Goal: Task Accomplishment & Management: Manage account settings

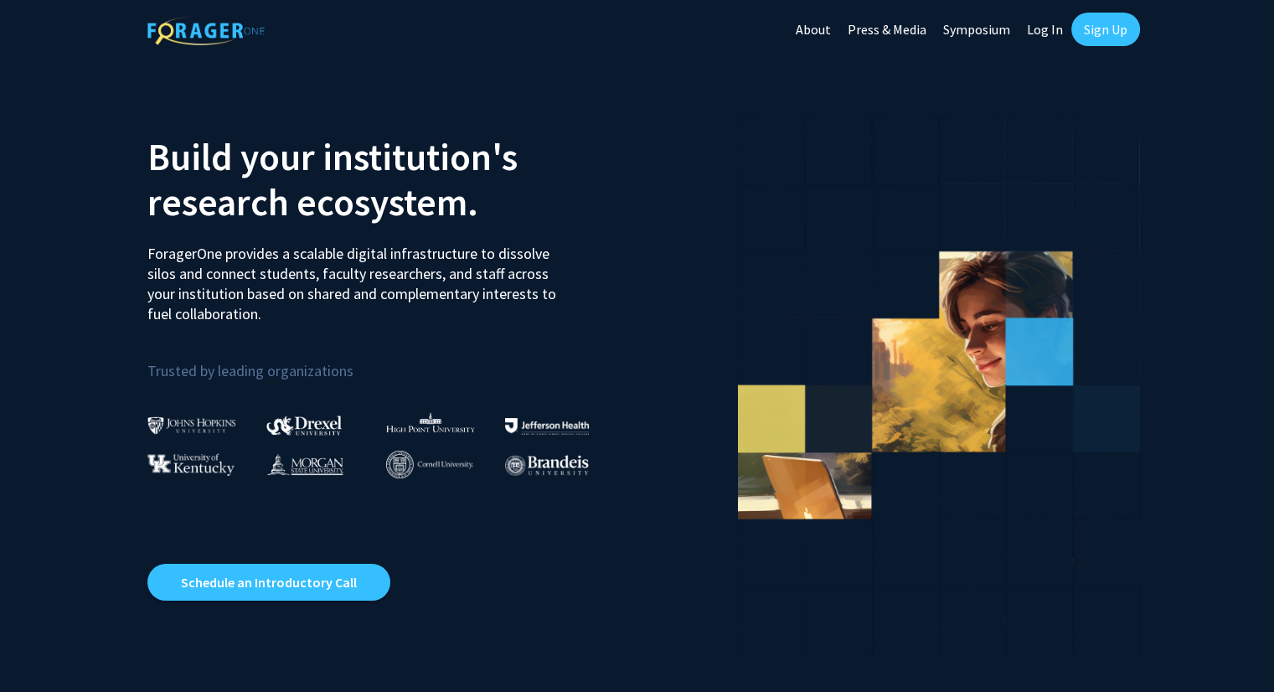
click at [1043, 32] on link "Log In" at bounding box center [1045, 29] width 53 height 59
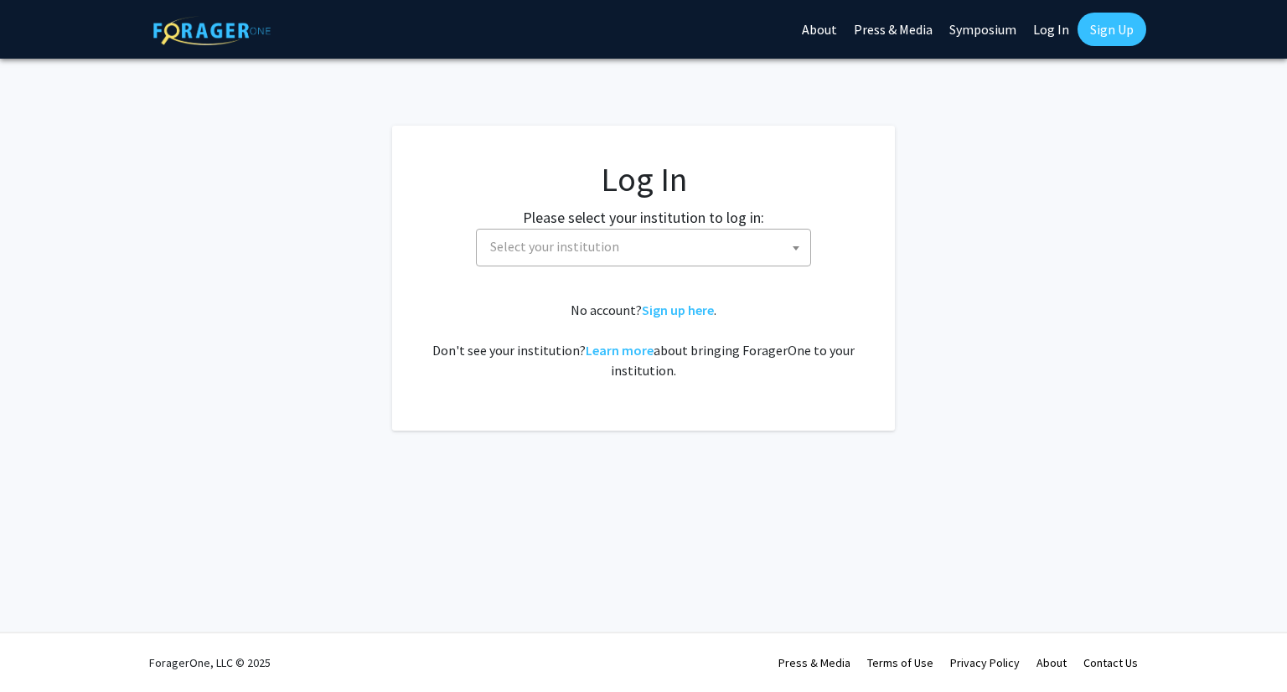
click at [635, 251] on span "Select your institution" at bounding box center [646, 247] width 327 height 34
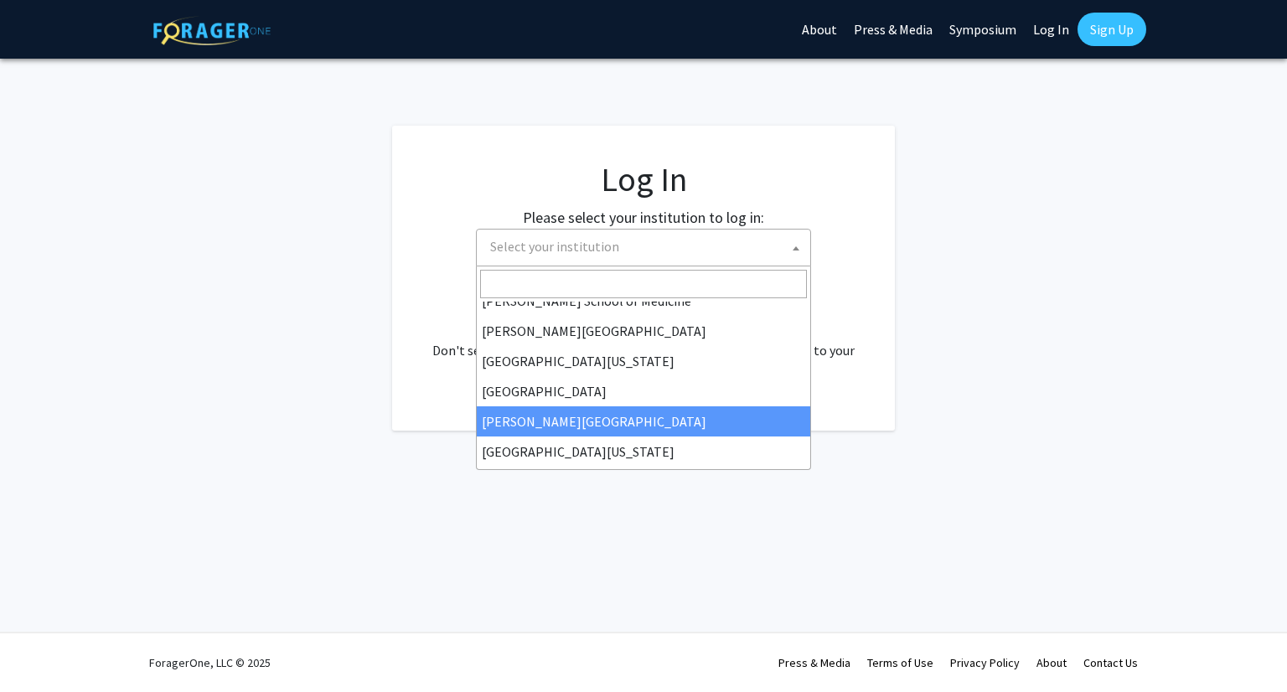
scroll to position [586, 0]
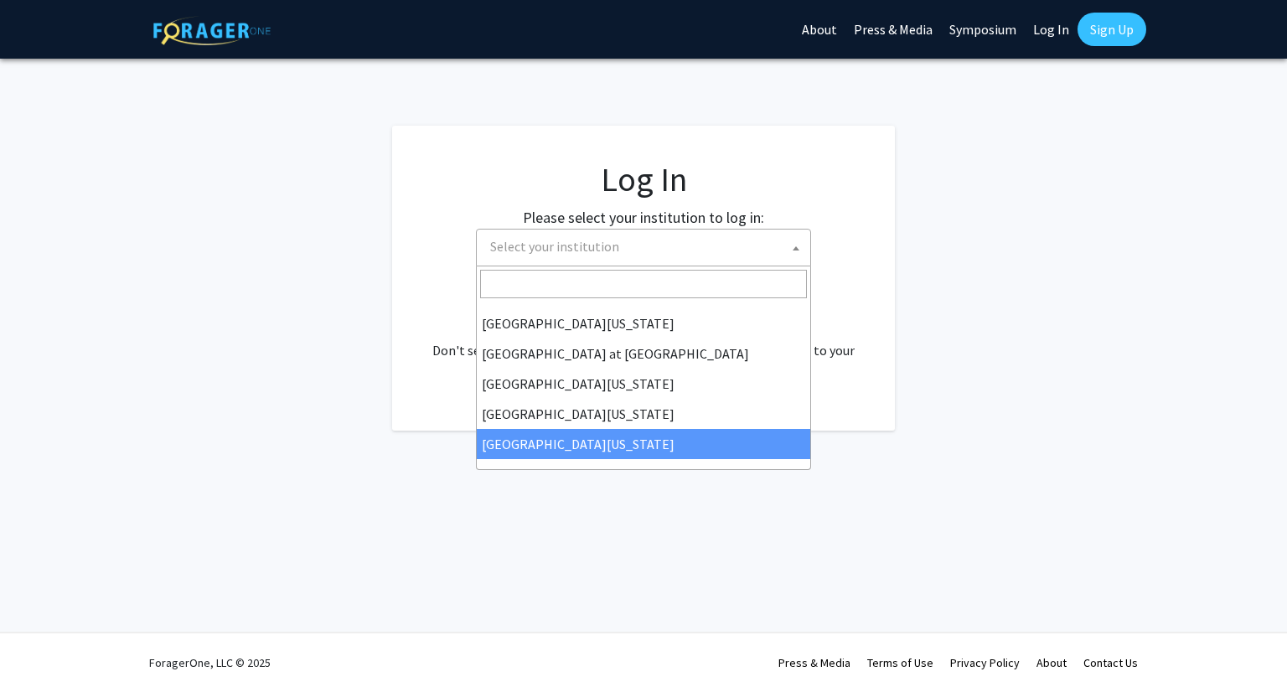
select select "33"
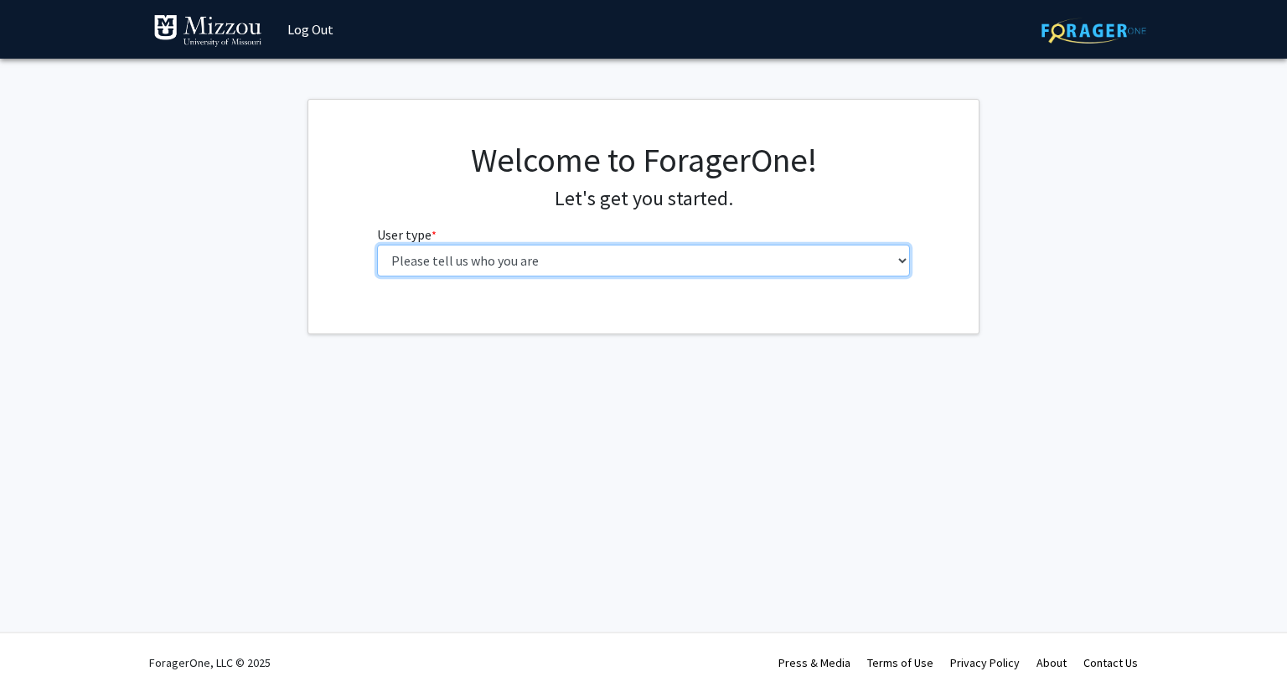
click at [594, 266] on select "Please tell us who you are Undergraduate Student Master's Student Doctoral Cand…" at bounding box center [644, 261] width 534 height 32
select select "1: undergrad"
click at [377, 245] on select "Please tell us who you are Undergraduate Student Master's Student Doctoral Cand…" at bounding box center [644, 261] width 534 height 32
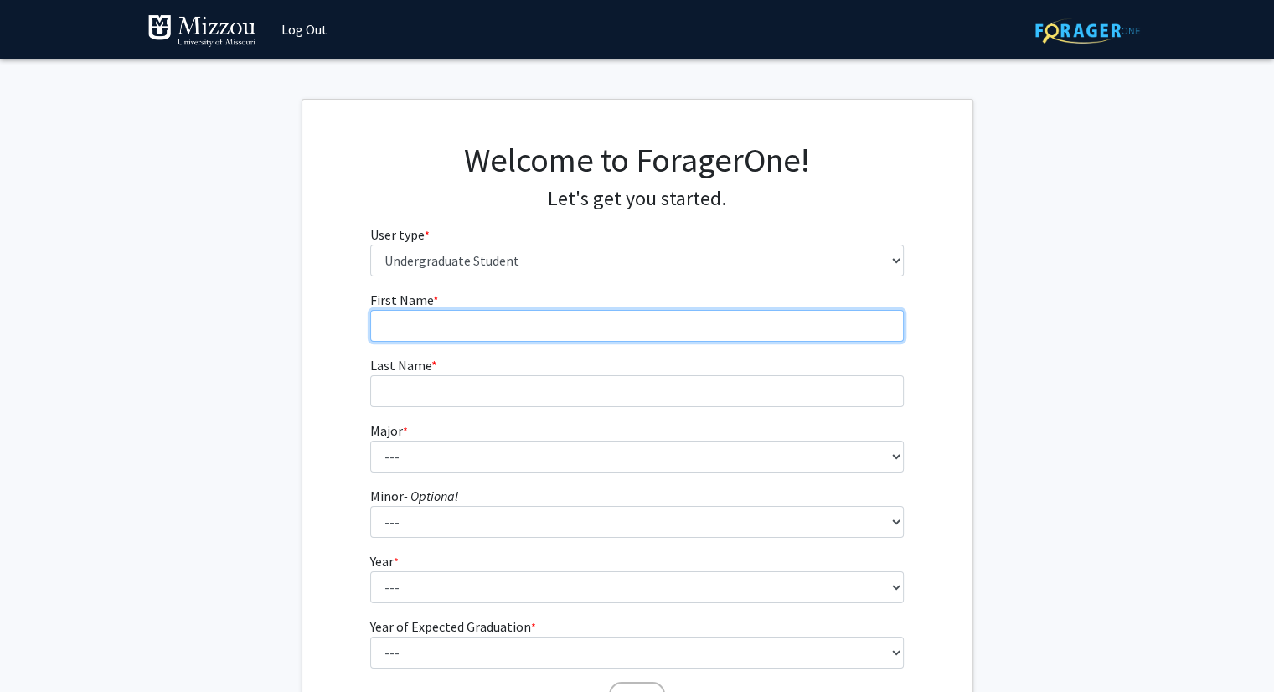
click at [699, 336] on input "First Name * required" at bounding box center [637, 326] width 534 height 32
type input "Akbarjon"
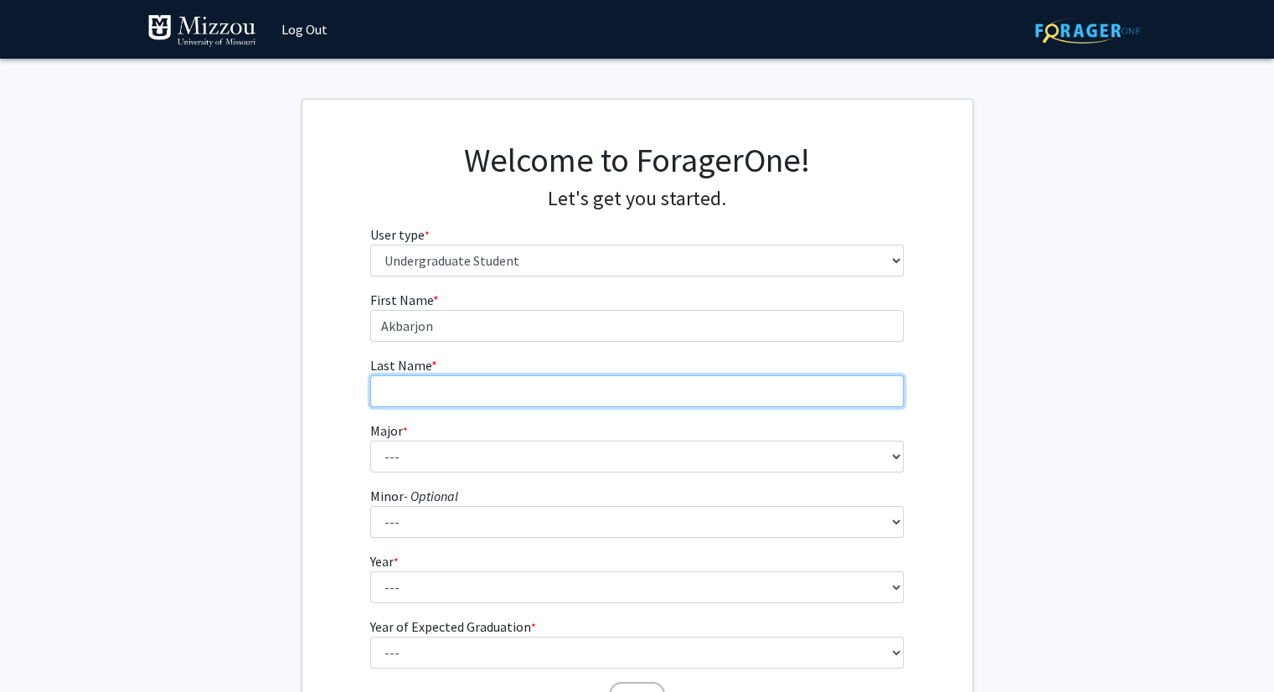
type input "[PERSON_NAME]"
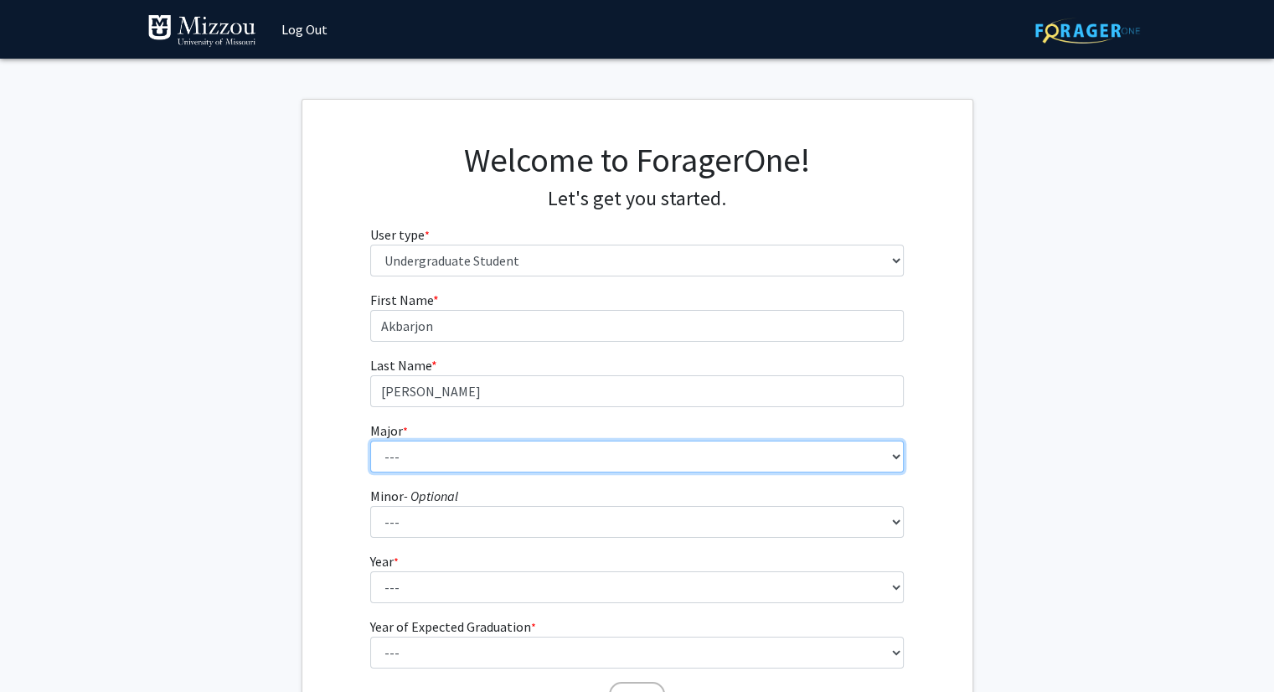
click at [466, 453] on select "--- Agribusiness Management Agricultural Education Agricultural Education: Comm…" at bounding box center [637, 457] width 534 height 32
select select "42: 2538"
click at [370, 441] on select "--- Agribusiness Management Agricultural Education Agricultural Education: Comm…" at bounding box center [637, 457] width 534 height 32
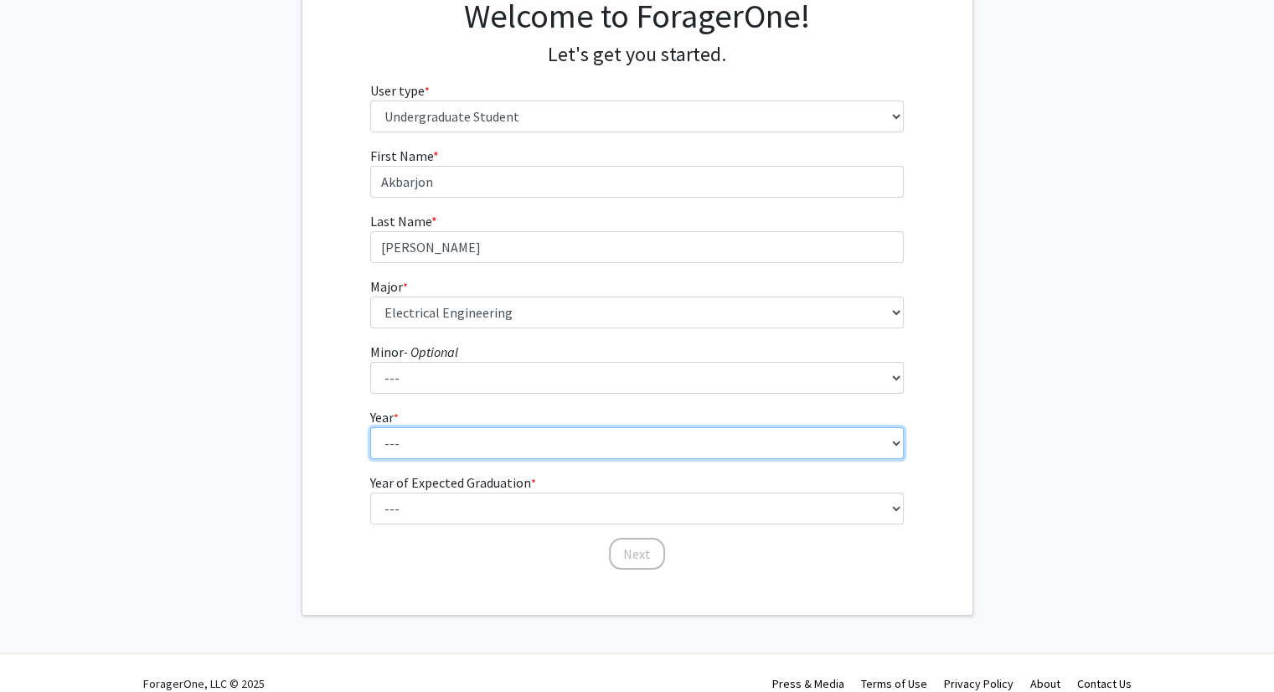
click at [415, 457] on select "--- First-year Sophomore Junior Senior Postbaccalaureate Certificate" at bounding box center [637, 443] width 534 height 32
select select "3: junior"
click at [370, 427] on select "--- First-year Sophomore Junior Senior Postbaccalaureate Certificate" at bounding box center [637, 443] width 534 height 32
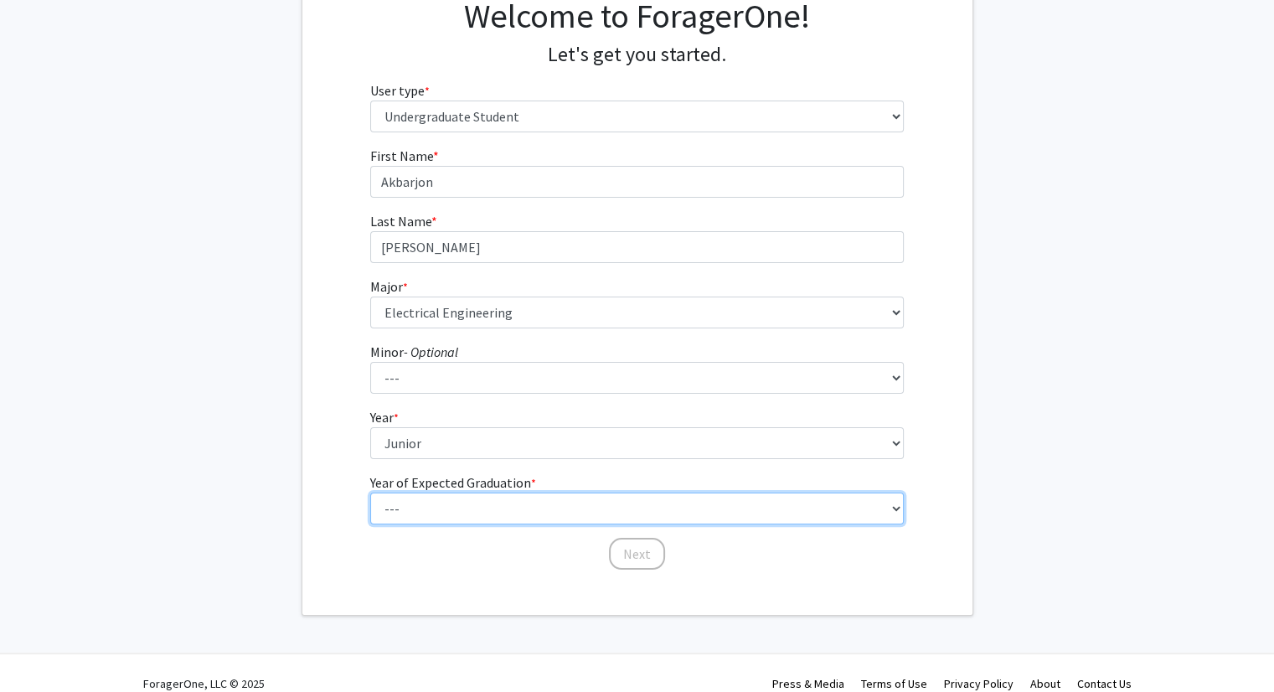
click at [466, 500] on select "--- 2025 2026 2027 2028 2029 2030 2031 2032 2033 2034" at bounding box center [637, 509] width 534 height 32
select select "3: 2027"
click at [370, 493] on select "--- 2025 2026 2027 2028 2029 2030 2031 2032 2033 2034" at bounding box center [637, 509] width 534 height 32
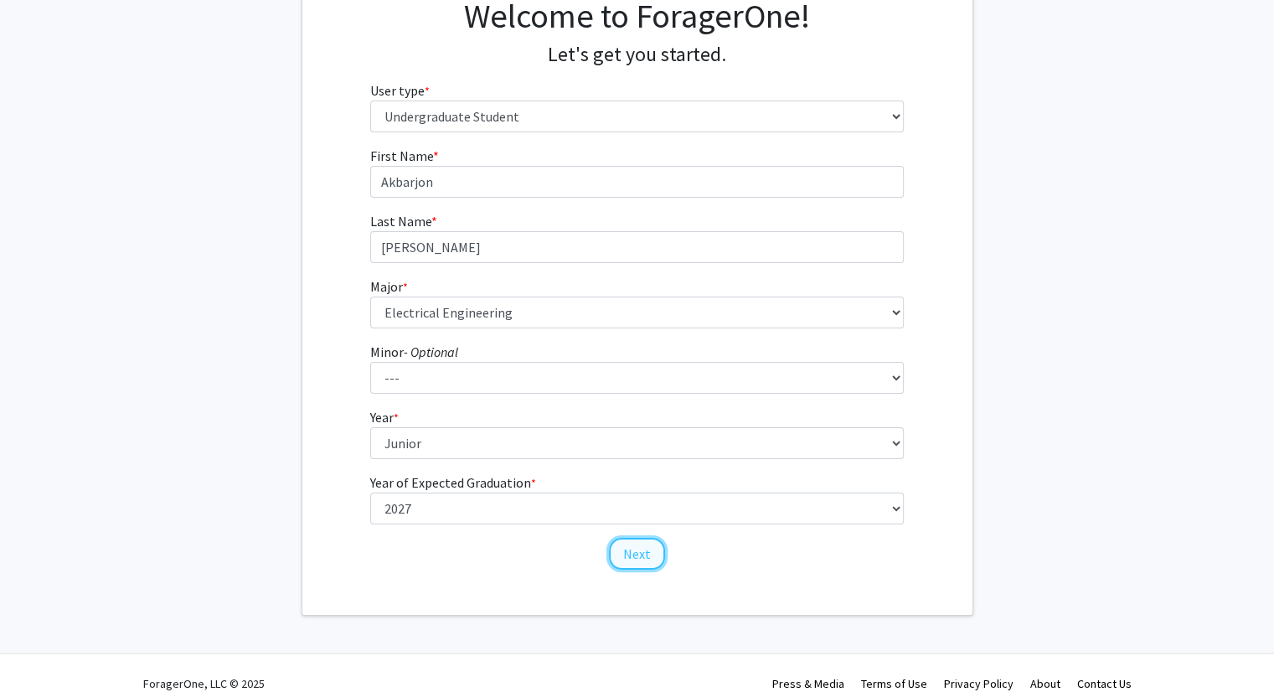
click at [628, 549] on button "Next" at bounding box center [637, 554] width 56 height 32
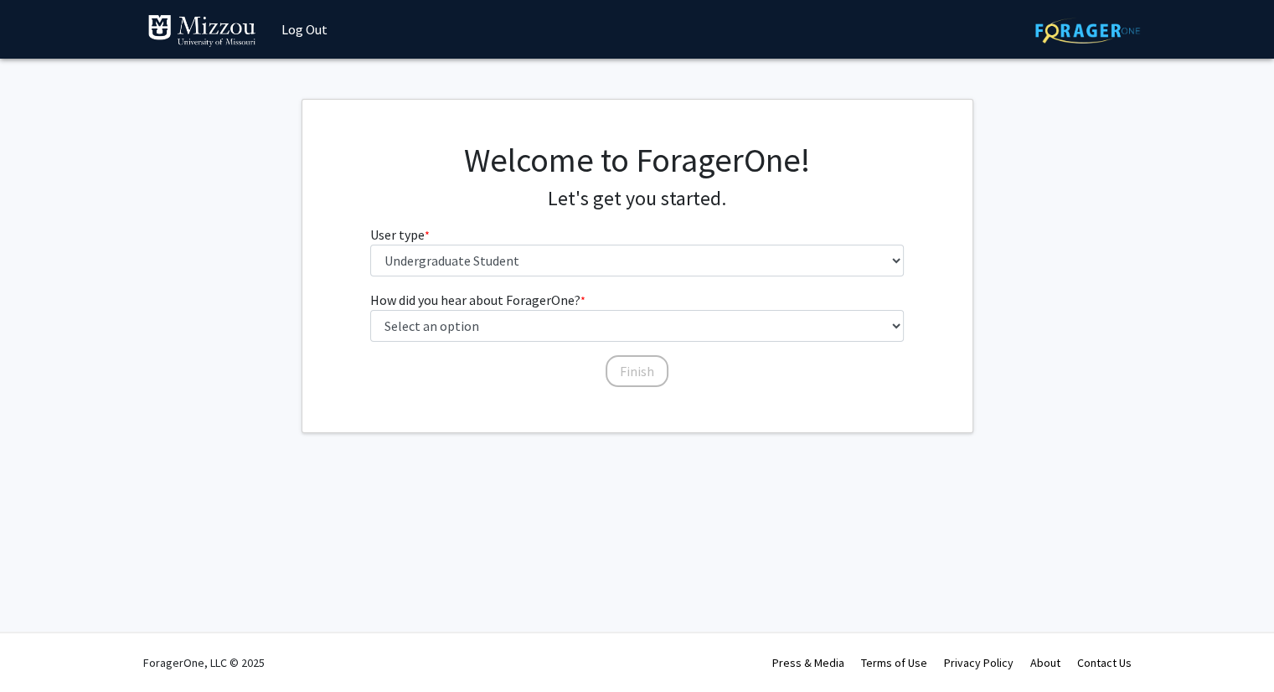
scroll to position [0, 0]
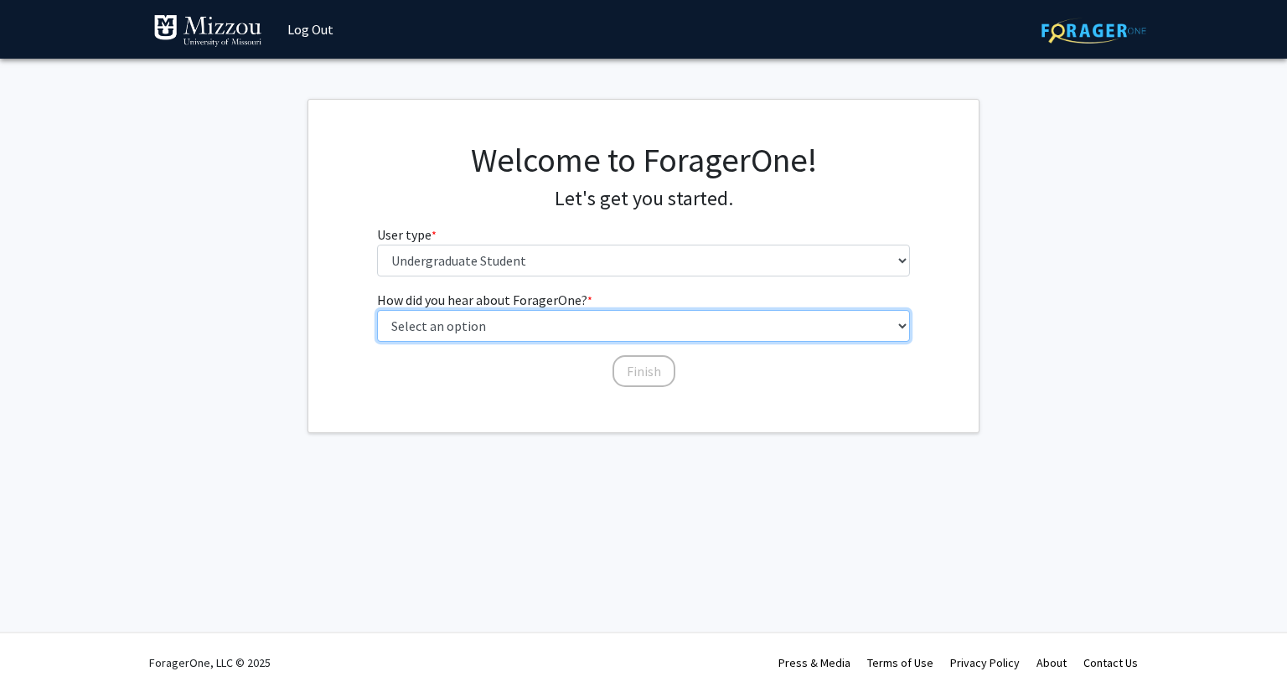
click at [565, 322] on select "Select an option Peer/student recommendation Faculty/staff recommendation Unive…" at bounding box center [644, 326] width 534 height 32
select select "3: university_website"
click at [377, 310] on select "Select an option Peer/student recommendation Faculty/staff recommendation Unive…" at bounding box center [644, 326] width 534 height 32
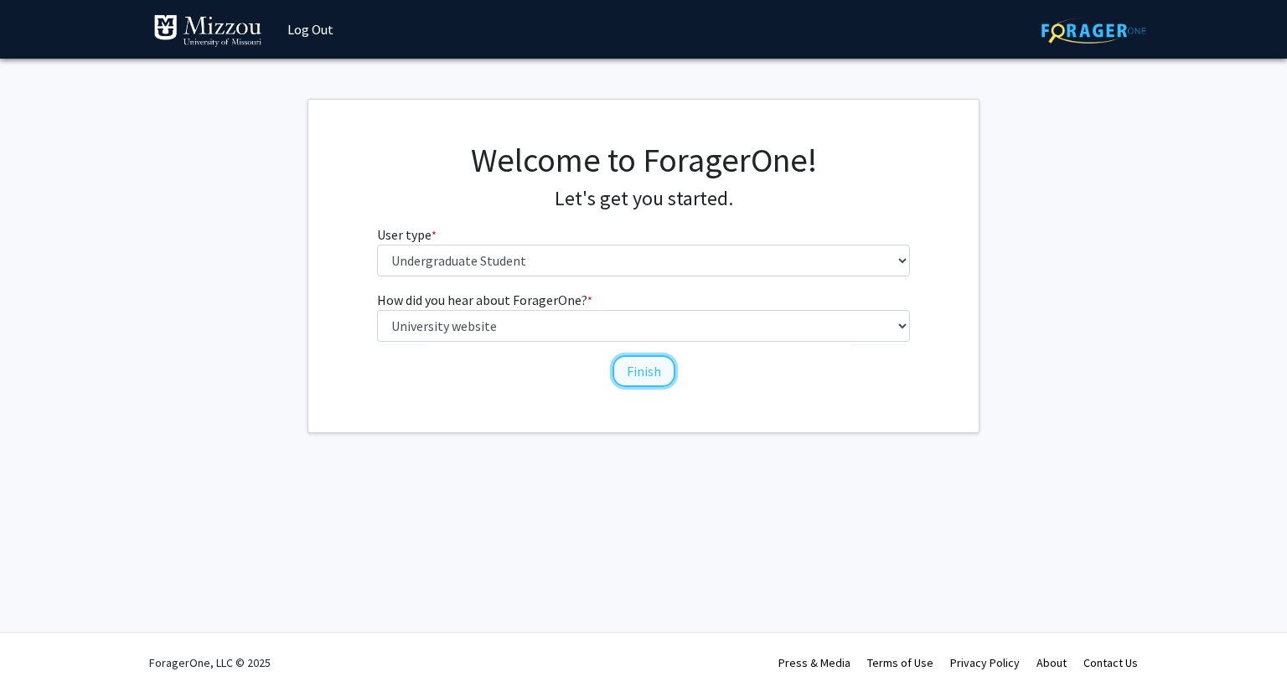
click at [635, 378] on button "Finish" at bounding box center [643, 371] width 63 height 32
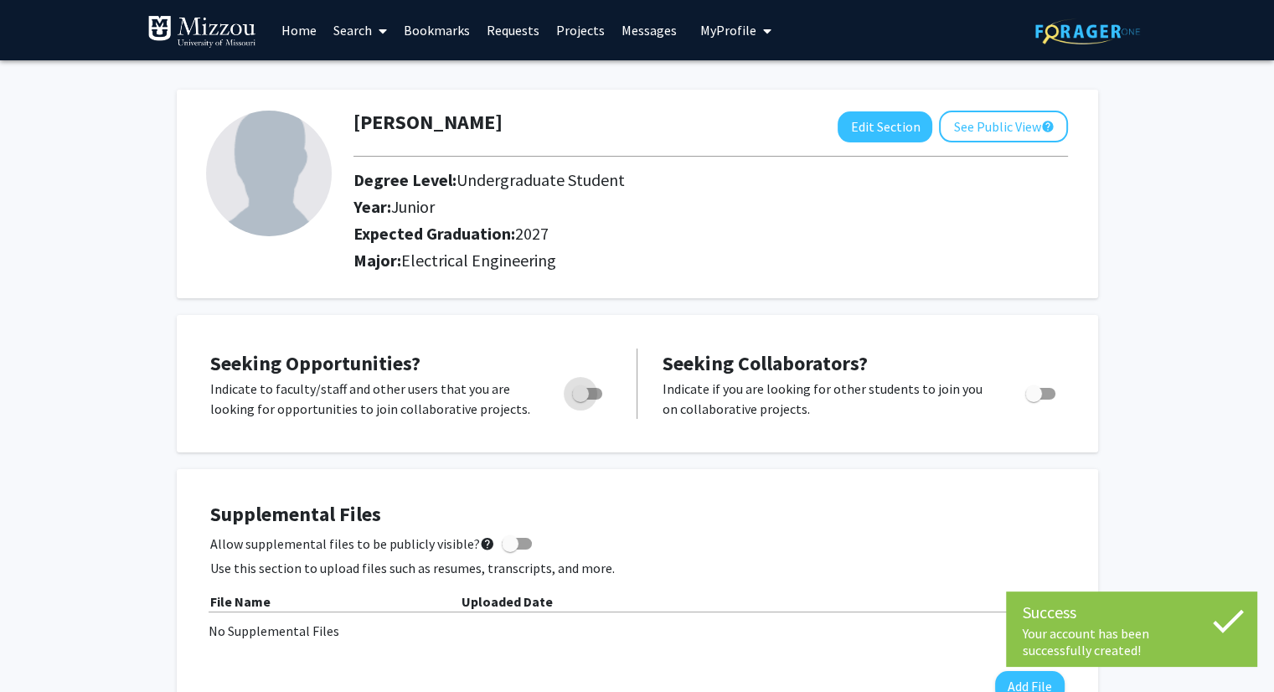
click at [570, 393] on label "Toggle" at bounding box center [583, 394] width 37 height 20
click at [580, 400] on input "Are you actively seeking opportunities?" at bounding box center [580, 400] width 1 height 1
checkbox input "true"
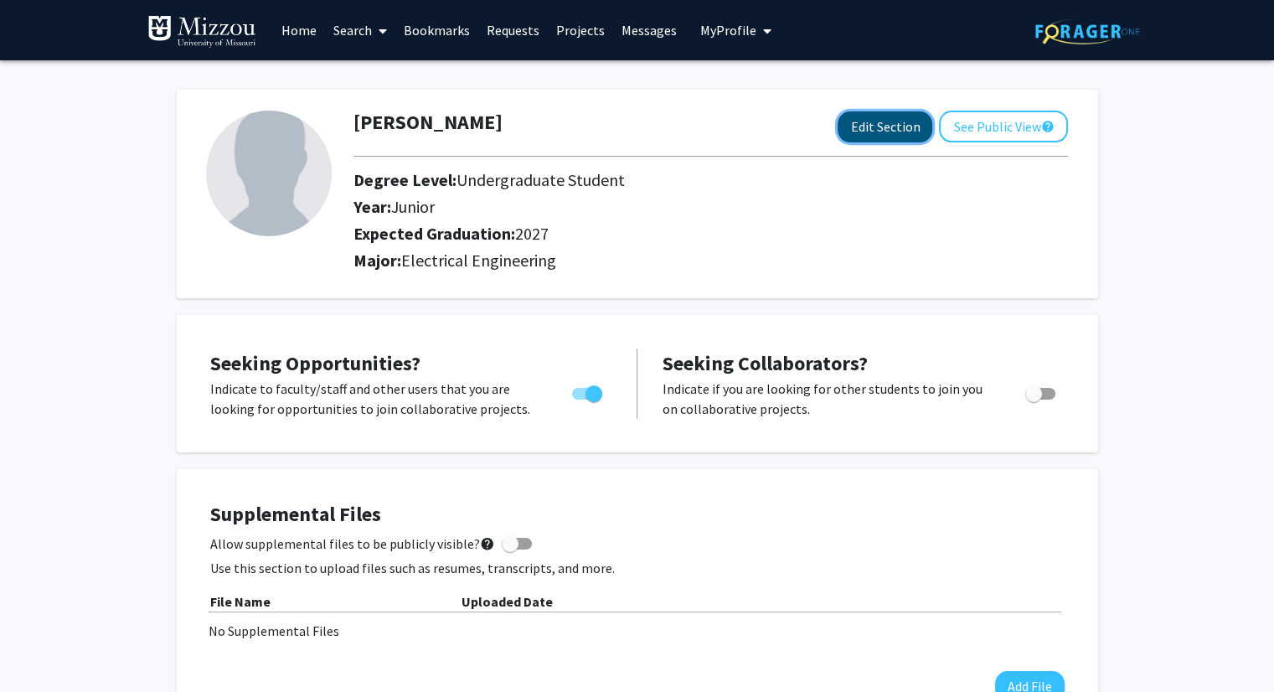
click at [848, 111] on button "Edit Section" at bounding box center [885, 126] width 95 height 31
select select "junior"
select select "2027"
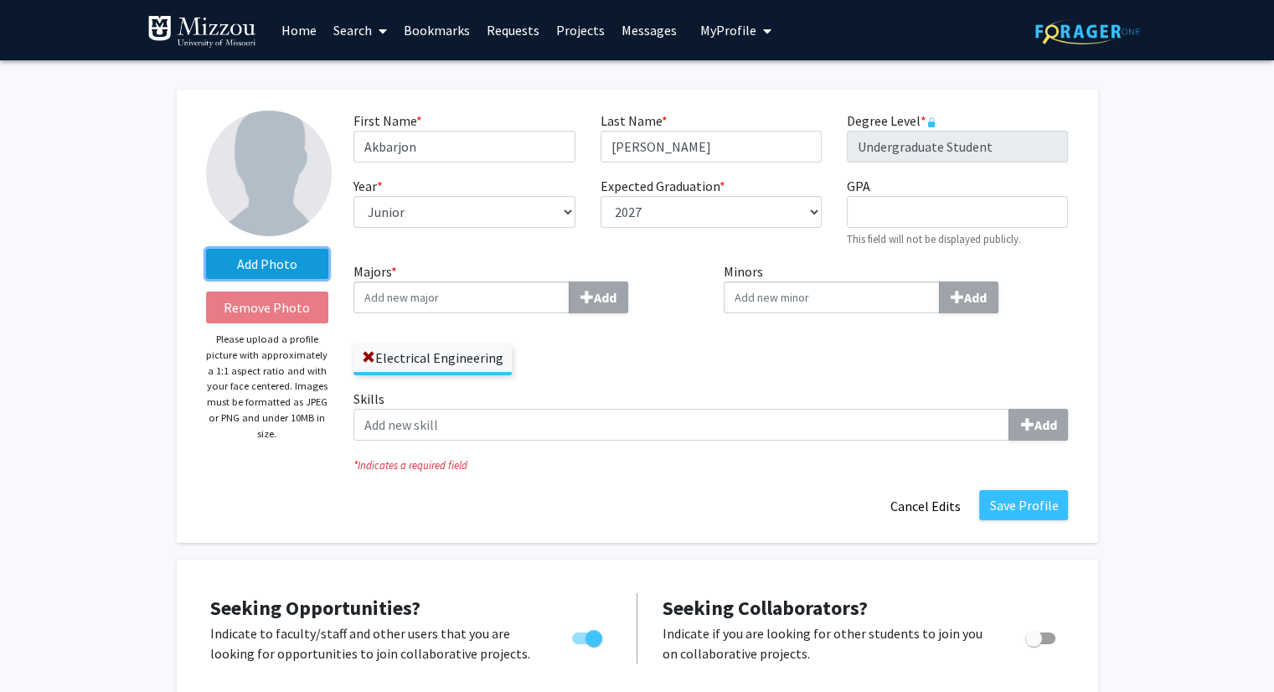
click at [308, 266] on label "Add Photo" at bounding box center [267, 264] width 123 height 30
click at [0, 0] on input "Add Photo" at bounding box center [0, 0] width 0 height 0
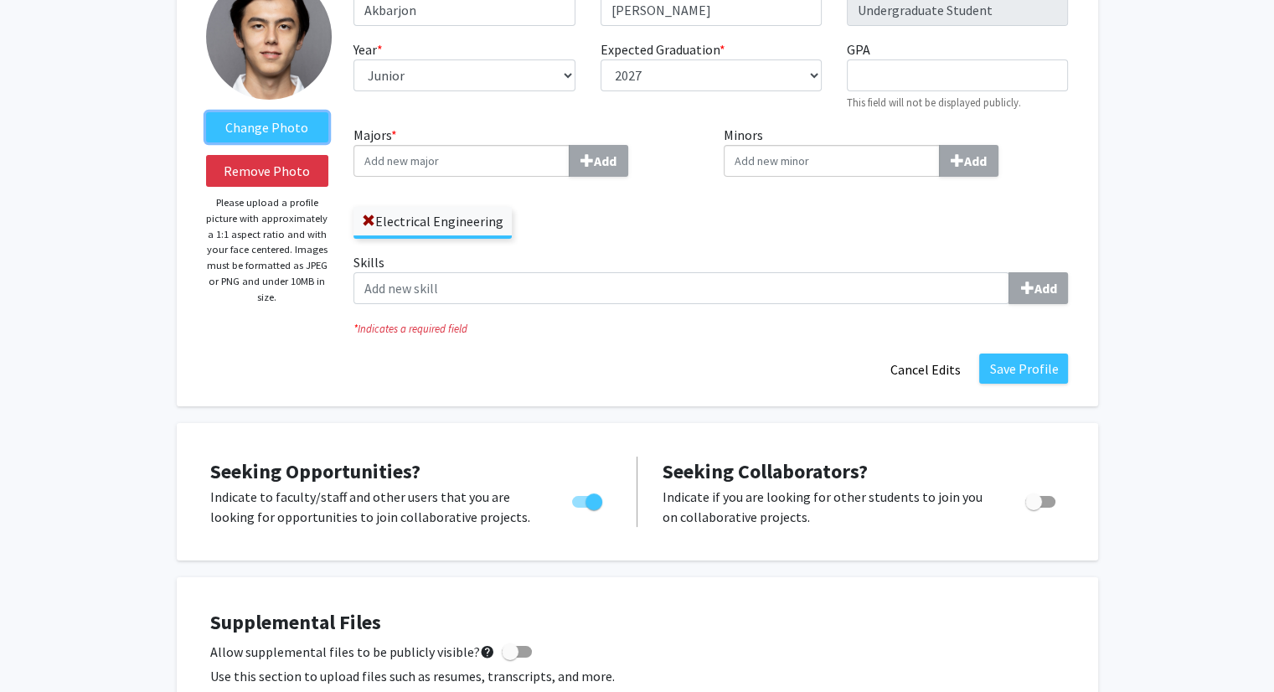
scroll to position [137, 0]
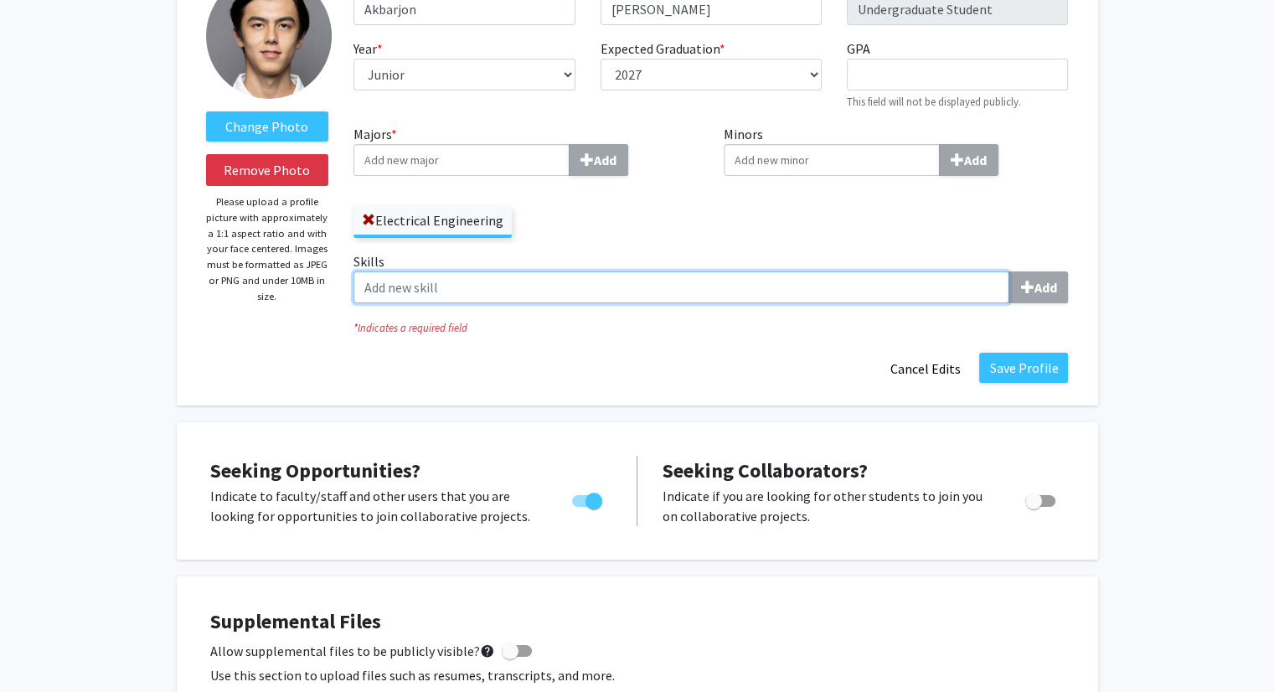
click at [798, 291] on input "Skills Add" at bounding box center [681, 287] width 656 height 32
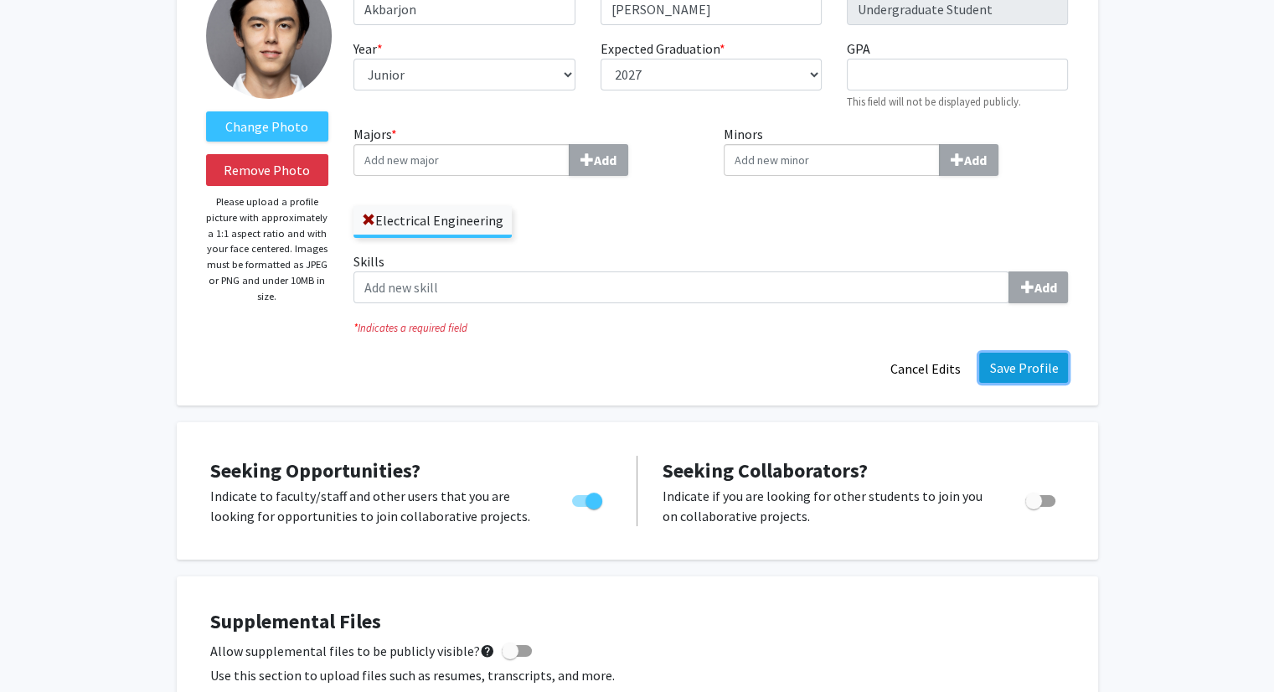
click at [1022, 371] on button "Save Profile" at bounding box center [1023, 368] width 89 height 30
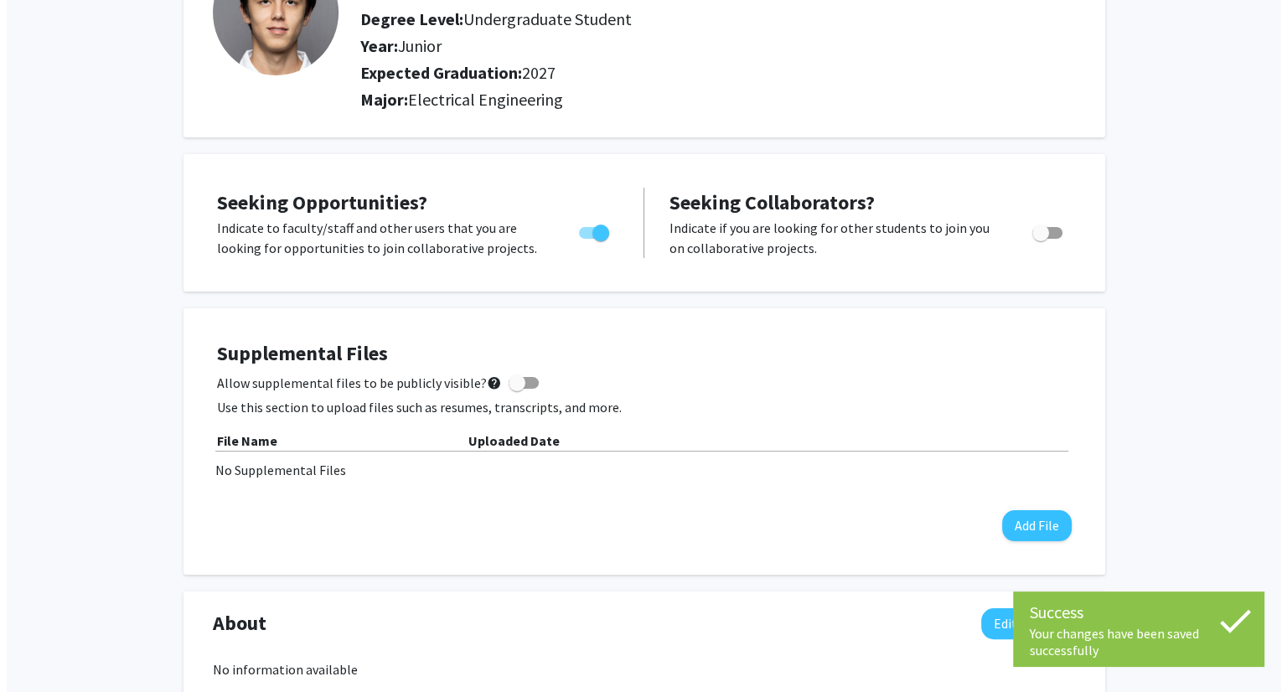
scroll to position [459, 0]
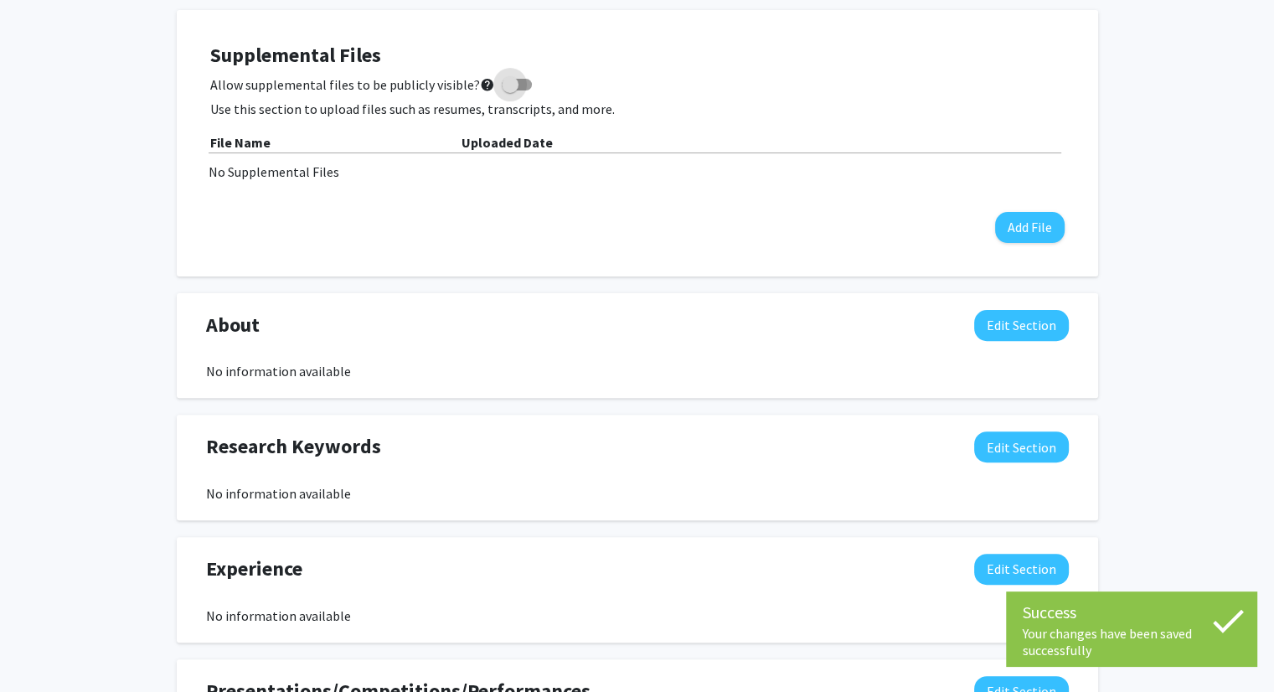
click at [514, 85] on span at bounding box center [517, 85] width 30 height 12
click at [510, 90] on input "Allow supplemental files to be publicly visible? help" at bounding box center [509, 90] width 1 height 1
checkbox input "true"
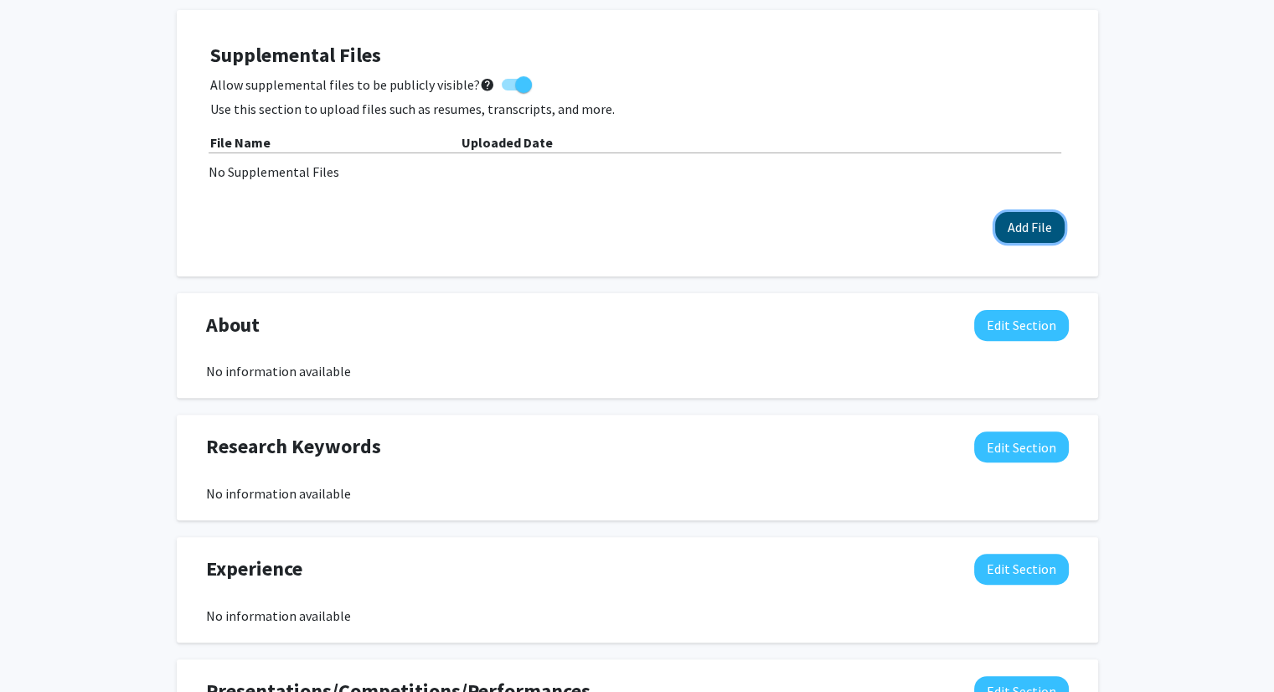
click at [1013, 232] on button "Add File" at bounding box center [1030, 227] width 70 height 31
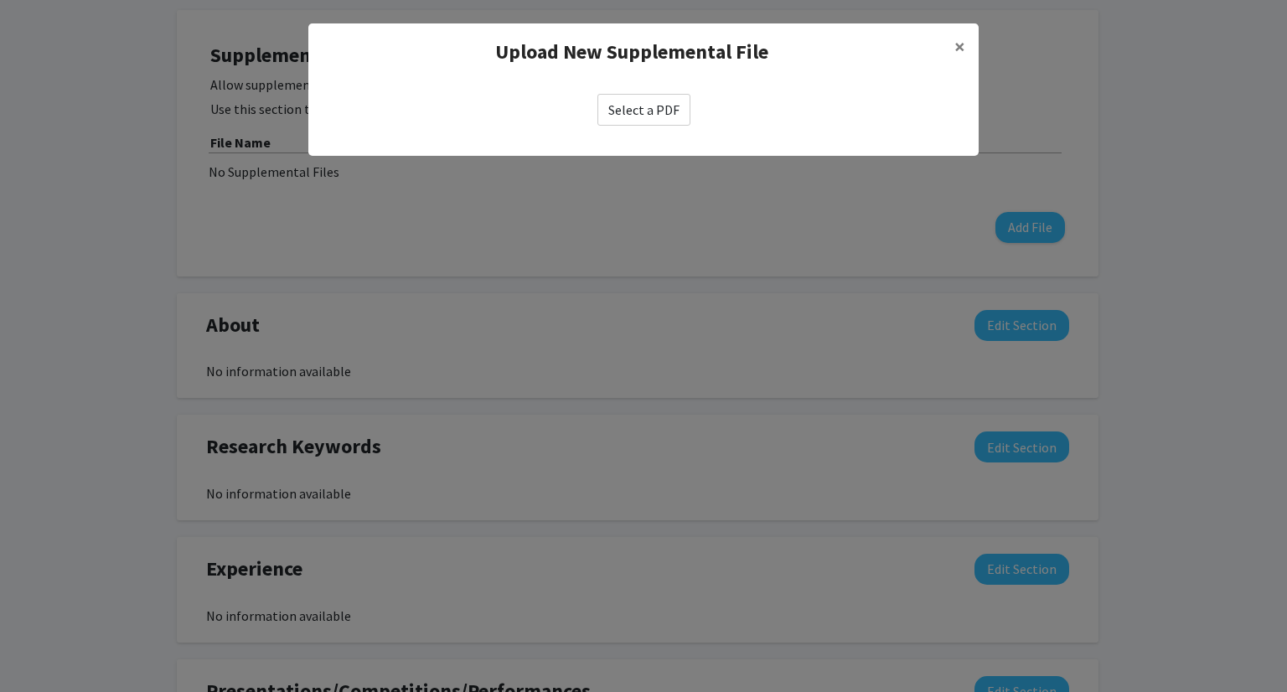
drag, startPoint x: 693, startPoint y: 97, endPoint x: 650, endPoint y: 108, distance: 44.1
click at [650, 108] on div "Select a PDF" at bounding box center [643, 110] width 643 height 32
click at [650, 108] on label "Select a PDF" at bounding box center [643, 110] width 93 height 32
click at [0, 0] on input "Select a PDF" at bounding box center [0, 0] width 0 height 0
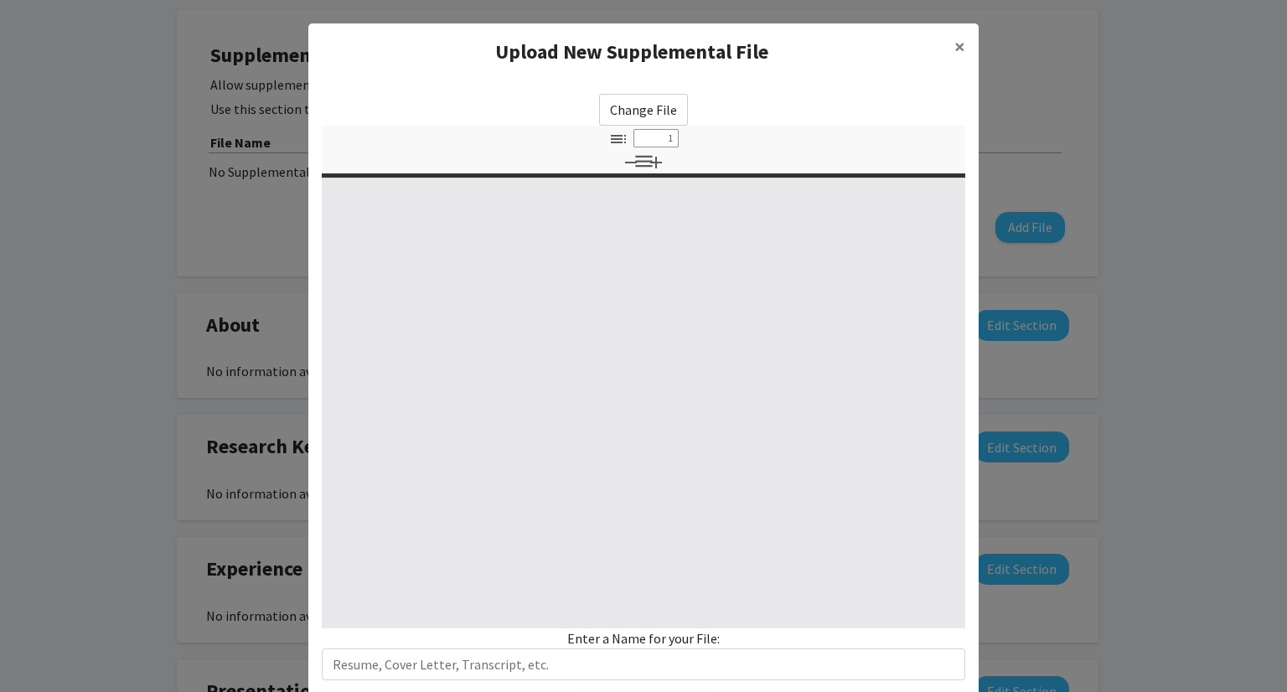
select select "custom"
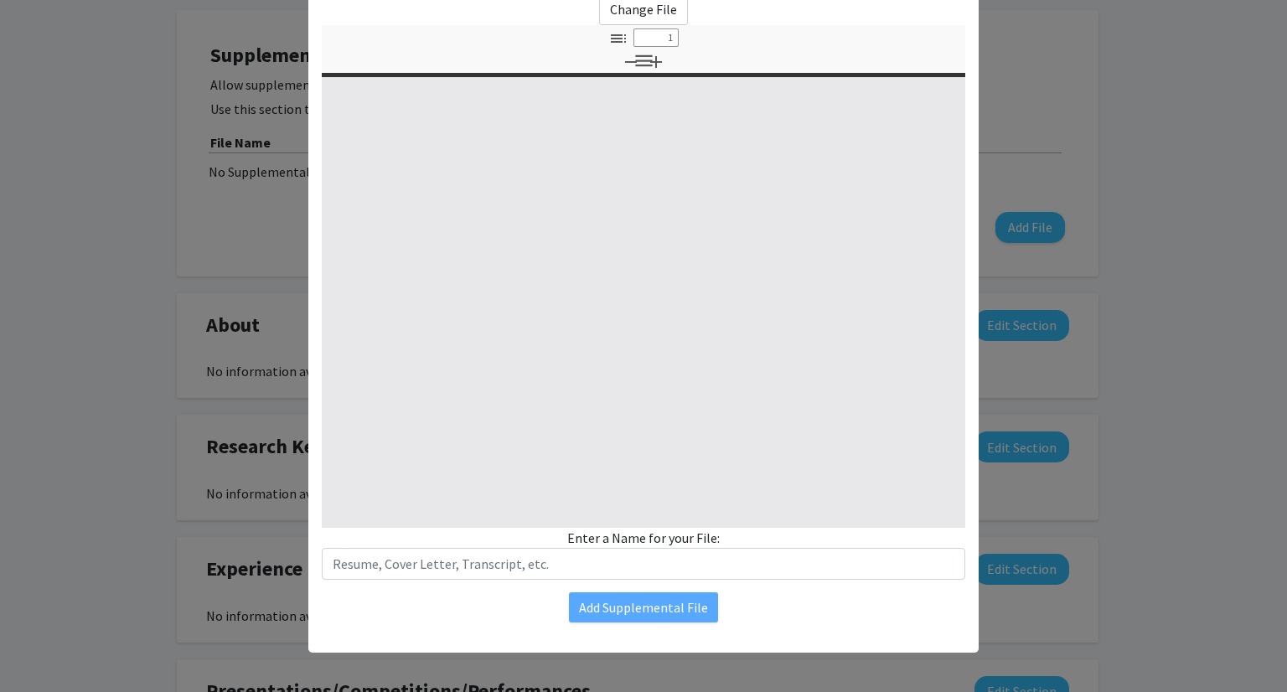
type input "0"
select select "custom"
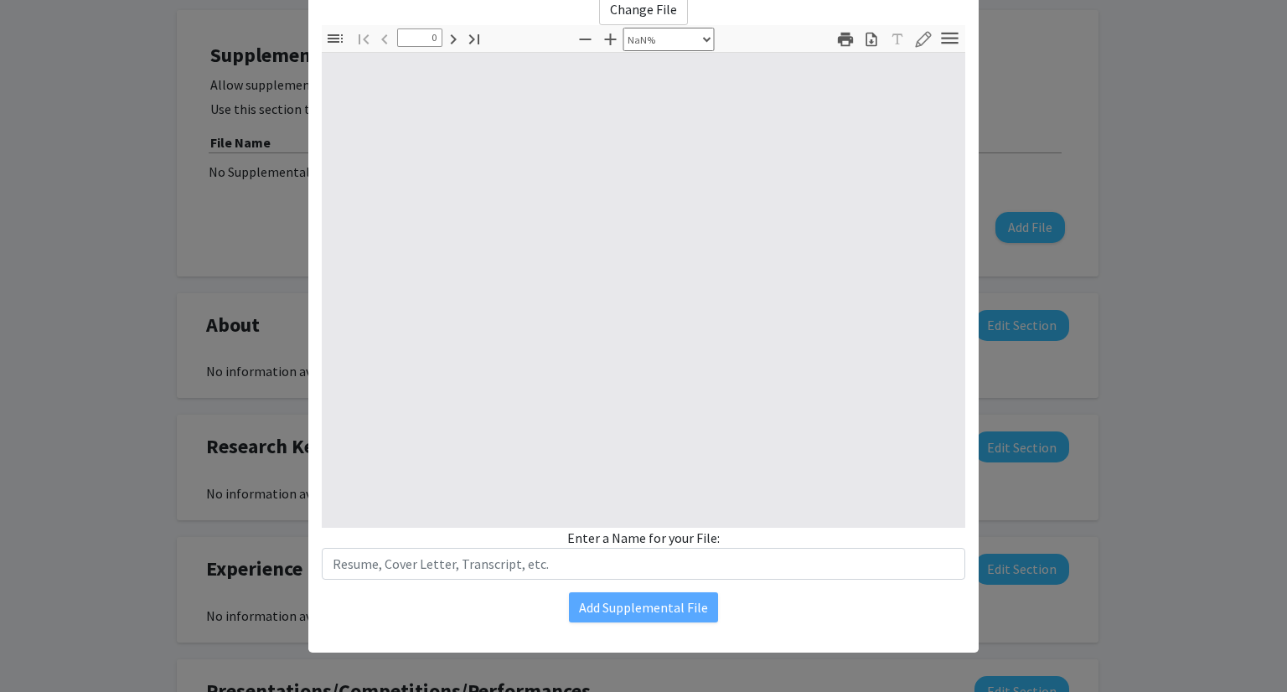
type input "1"
select select "auto"
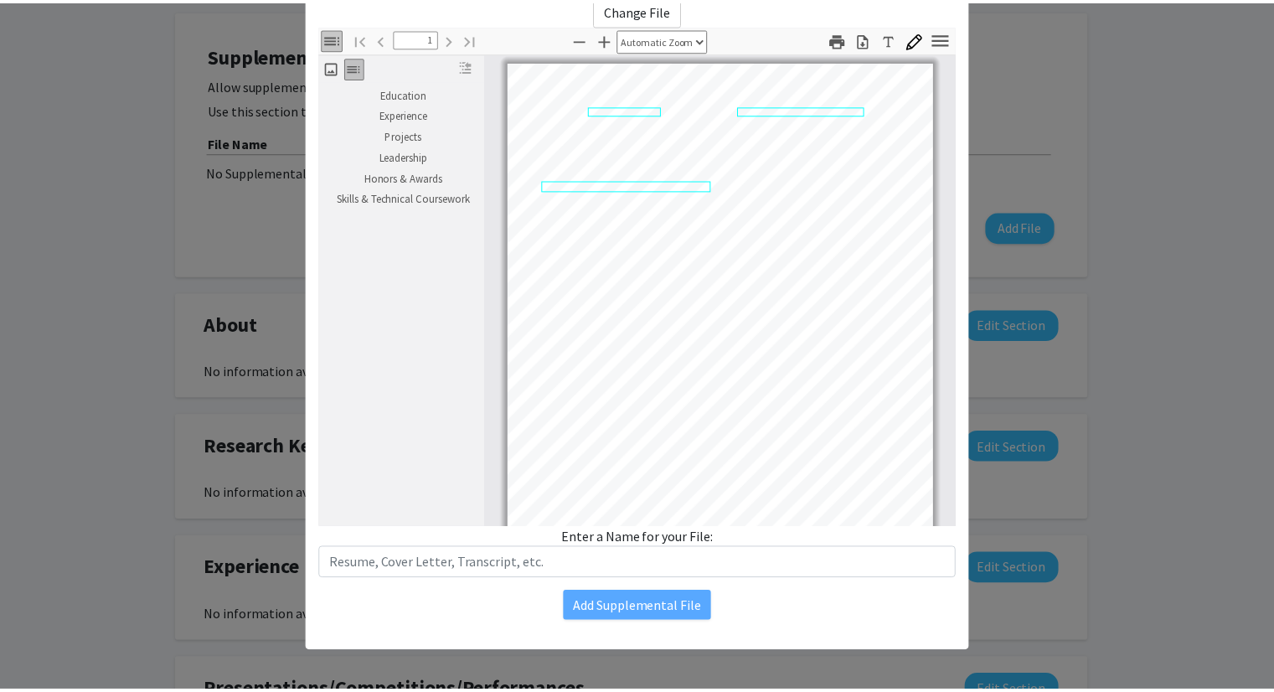
scroll to position [96, 0]
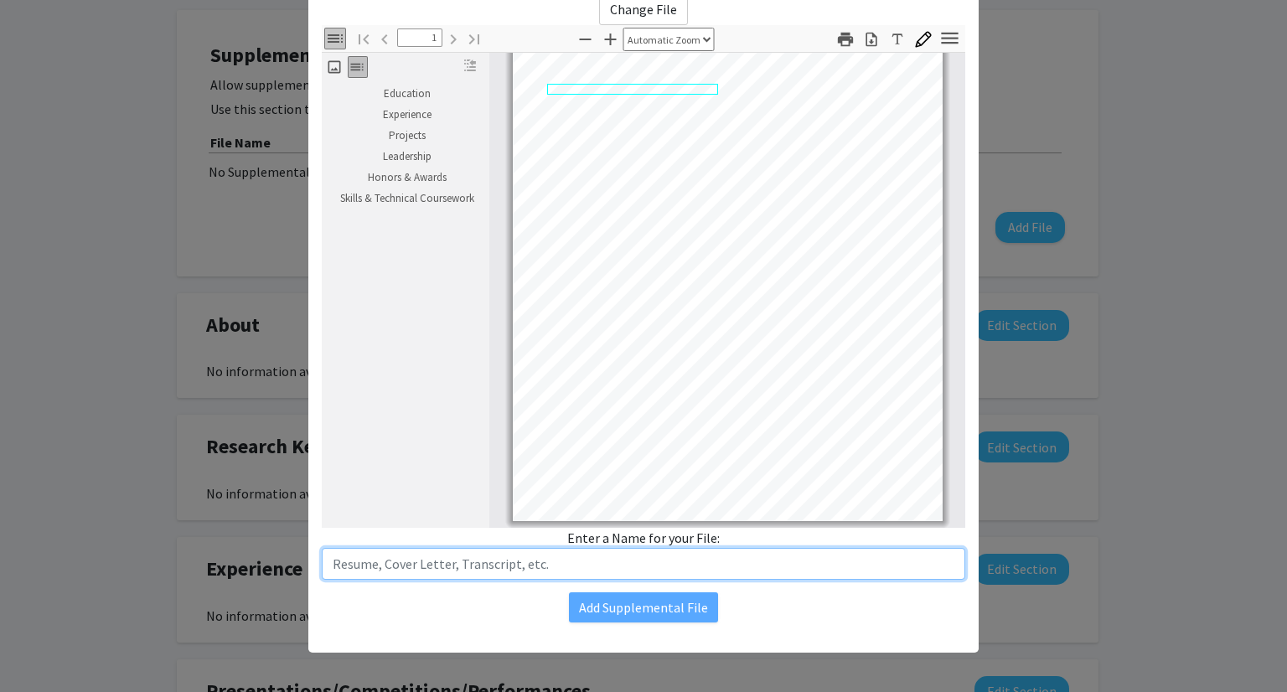
click at [596, 574] on input "text" at bounding box center [643, 564] width 643 height 32
type input "Resume"
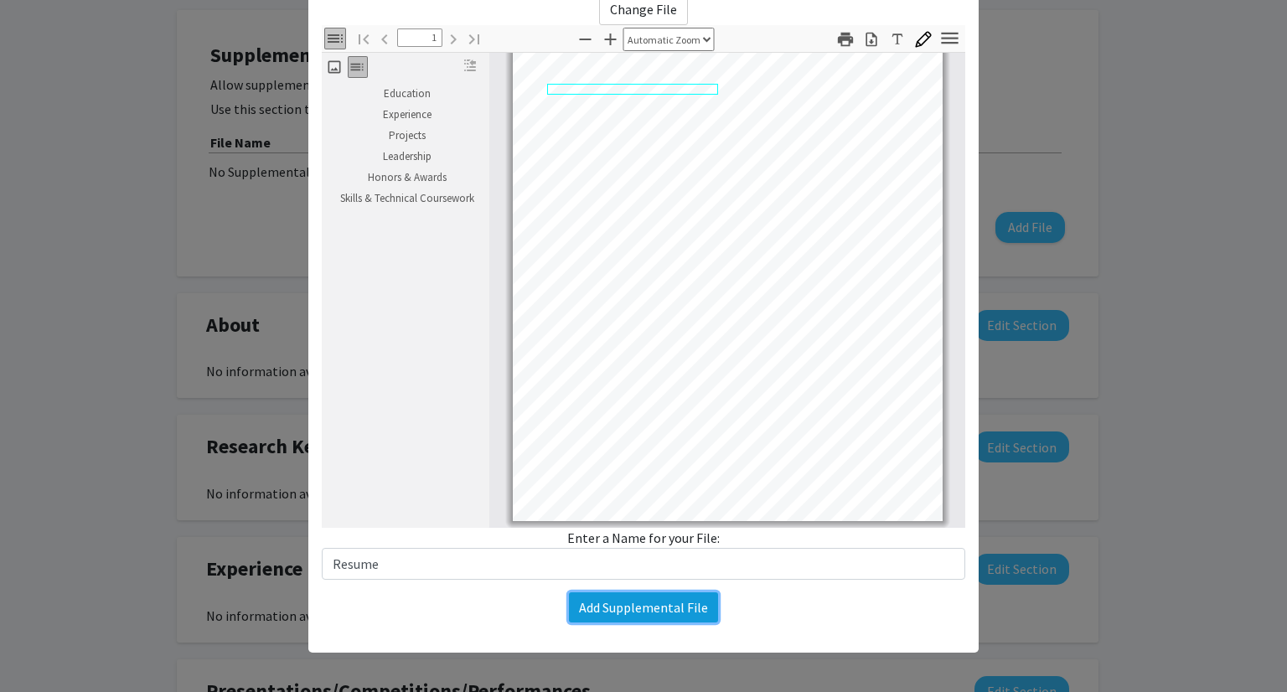
click at [629, 603] on button "Add Supplemental File" at bounding box center [643, 607] width 149 height 30
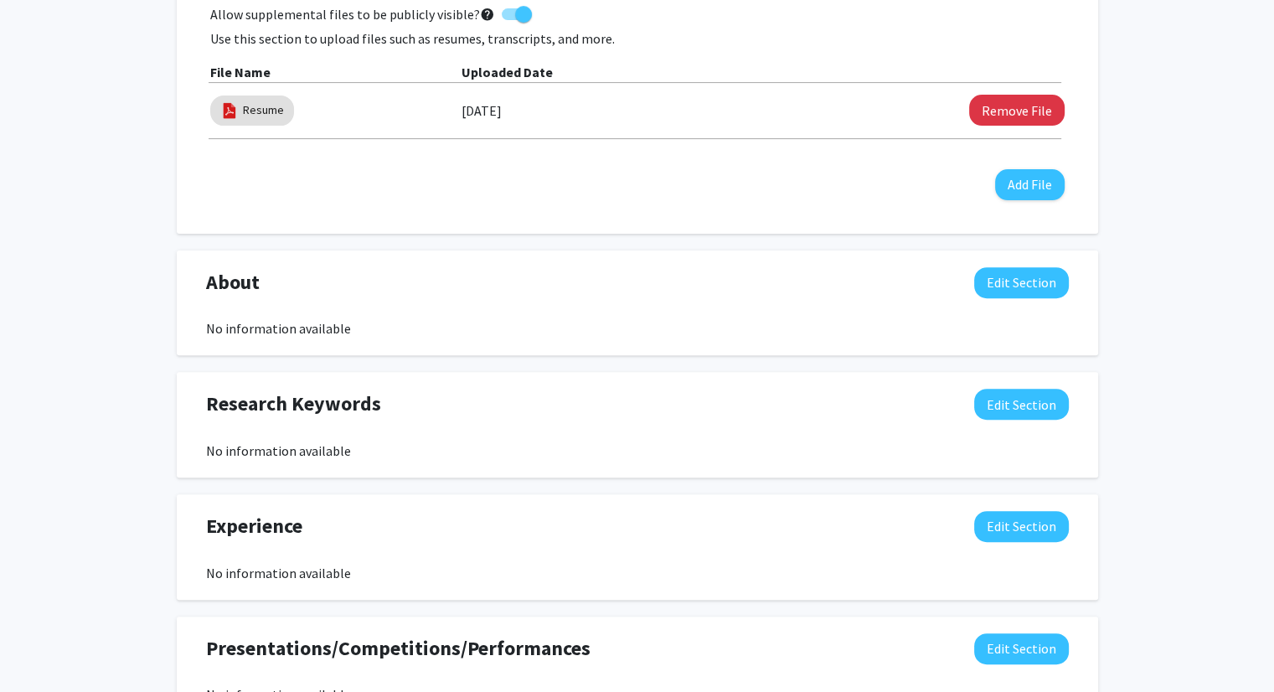
scroll to position [529, 0]
click at [1002, 272] on button "Edit Section" at bounding box center [1021, 282] width 95 height 31
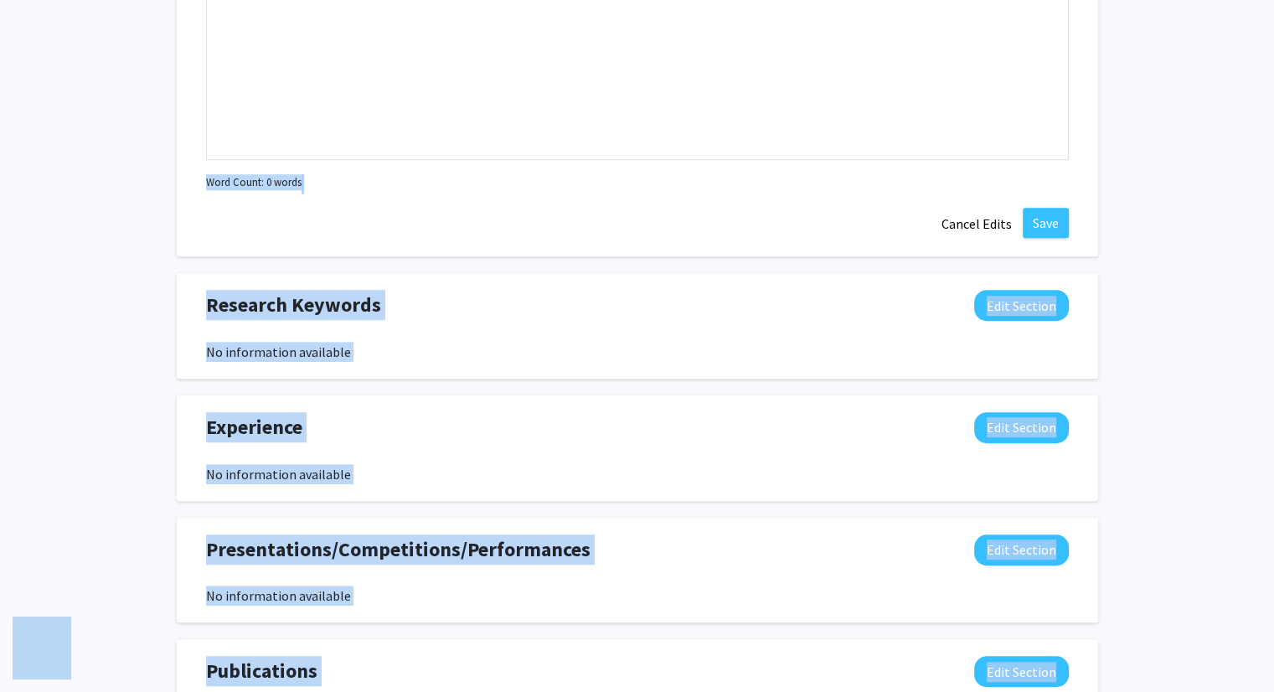
scroll to position [992, 0]
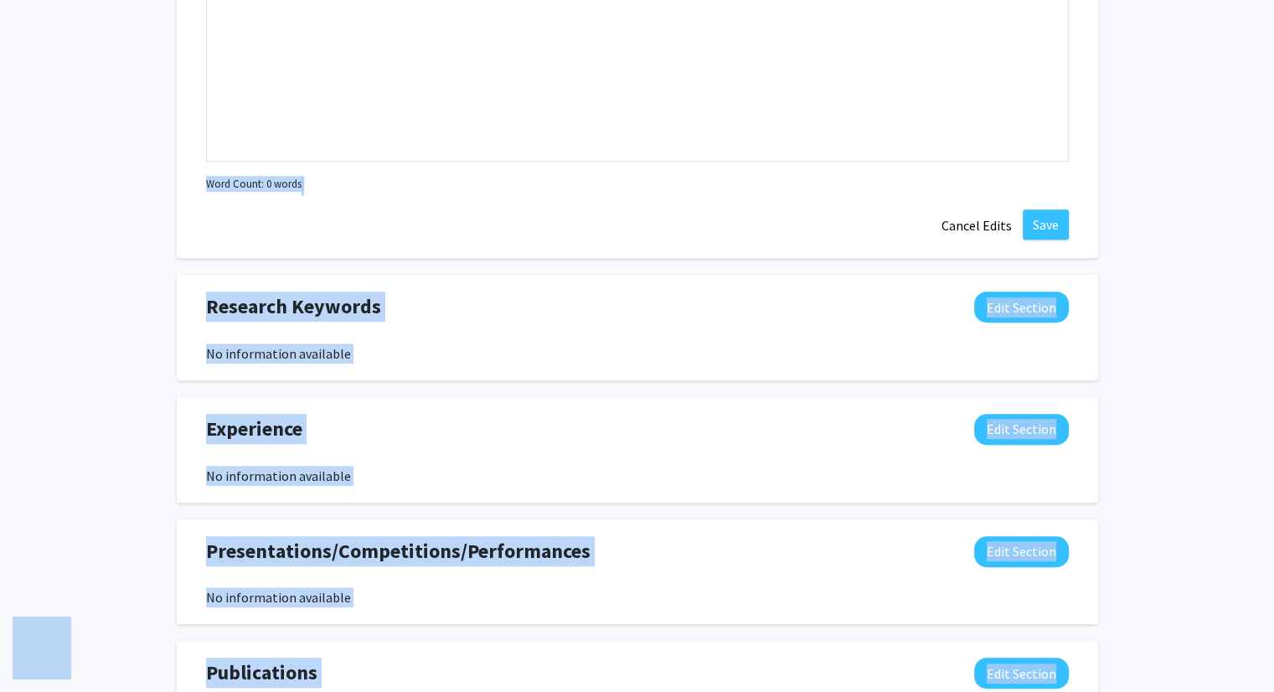
copy body "Lore ipsumdolor Sita Consec Adipiscin Elitsedd Eiusmodt Incididu Ut Laboree Dol…"
click at [406, 225] on div "About Edit Section You may write a maximum of 1,000 words: Insert link Remove l…" at bounding box center [637, 23] width 921 height 471
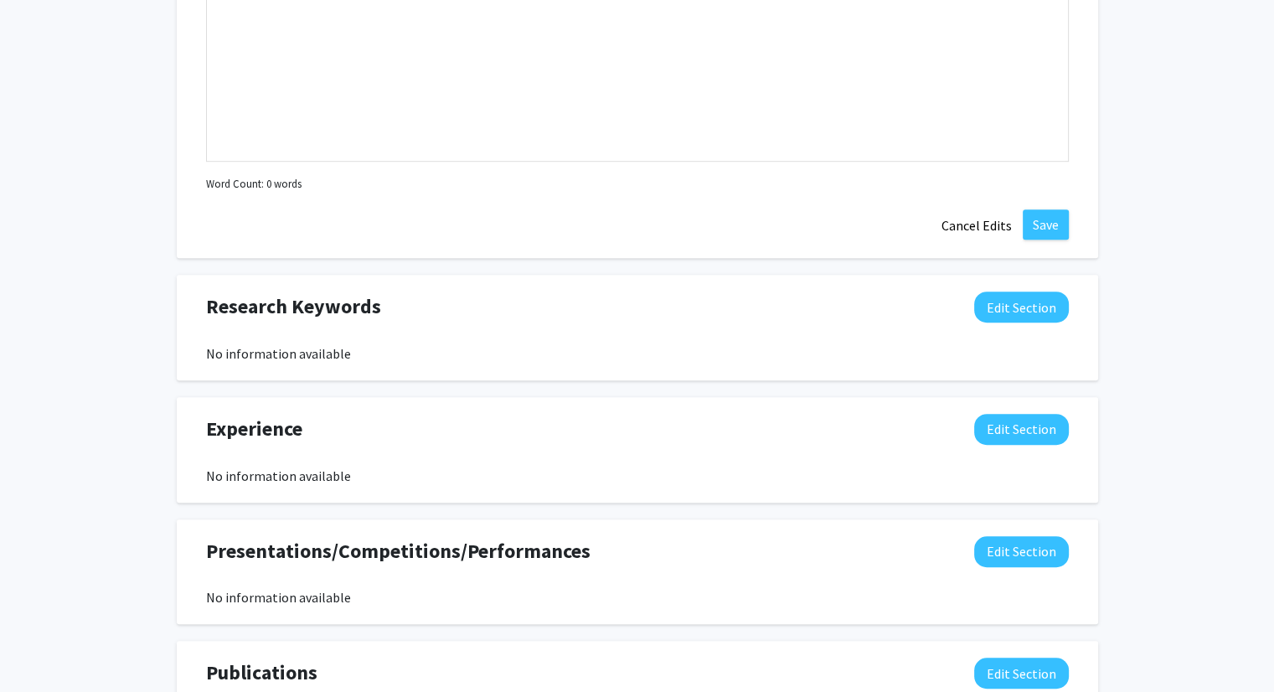
scroll to position [761, 0]
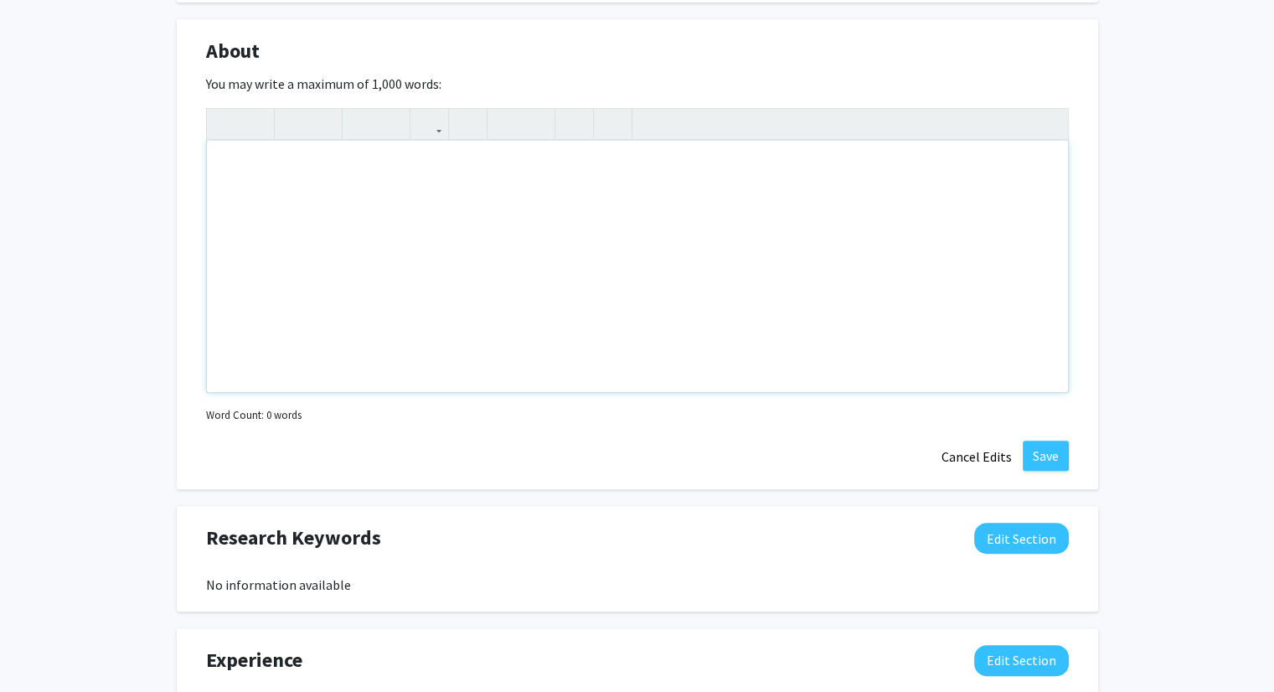
click at [406, 225] on div "Note to users with screen readers: Please deactivate our accessibility plugin f…" at bounding box center [637, 266] width 861 height 251
paste div "Note to users with screen readers: Please deactivate our accessibility plugin f…"
type textarea "<p>Junior Electrical Engineering major at the [GEOGRAPHIC_DATA][US_STATE], dedi…"
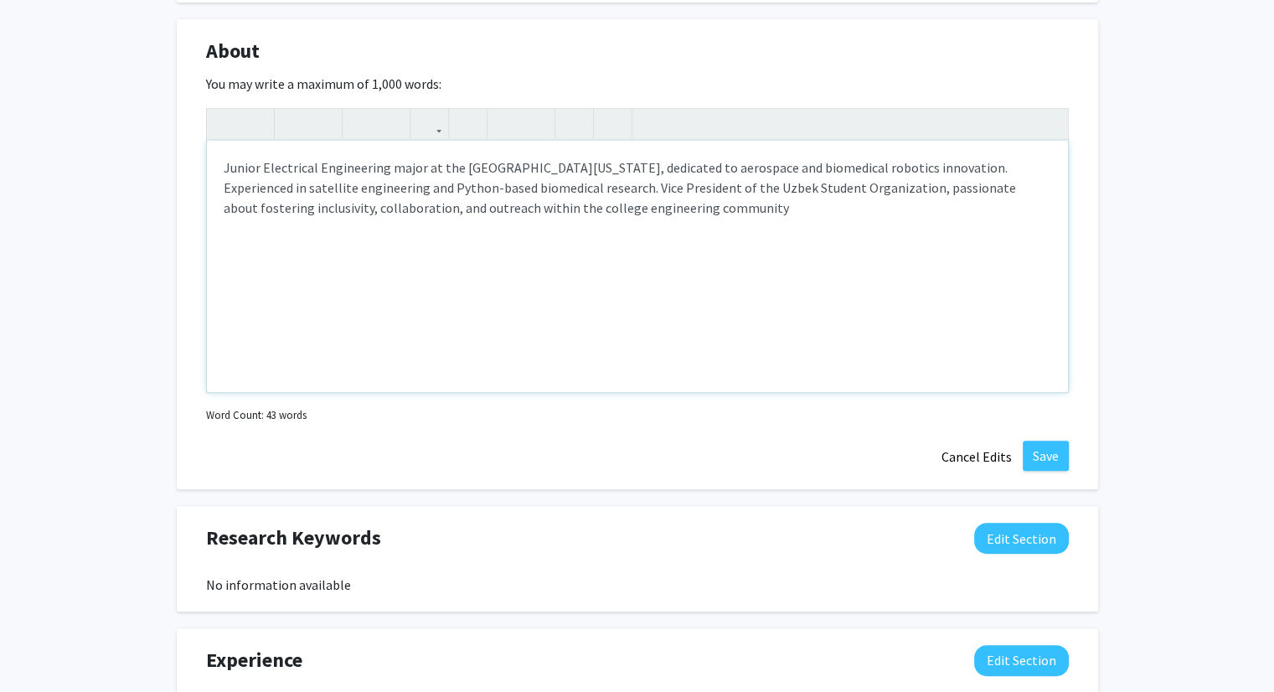
click at [580, 193] on p "Junior Electrical Engineering major at the [GEOGRAPHIC_DATA][US_STATE], dedicat…" at bounding box center [638, 187] width 828 height 60
type textarea "<p>Junior Electrical Engineering major at the [GEOGRAPHIC_DATA][US_STATE], dedi…"
click at [1035, 459] on button "Save" at bounding box center [1046, 456] width 46 height 30
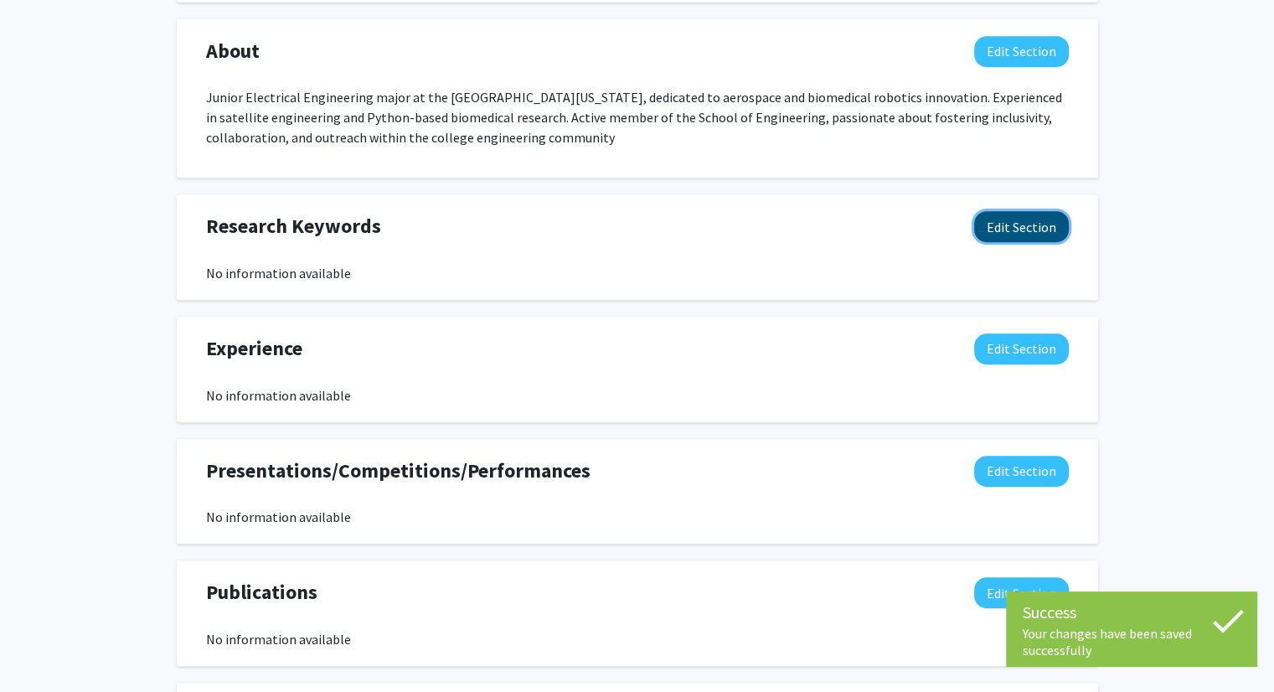
click at [1008, 219] on button "Edit Section" at bounding box center [1021, 226] width 95 height 31
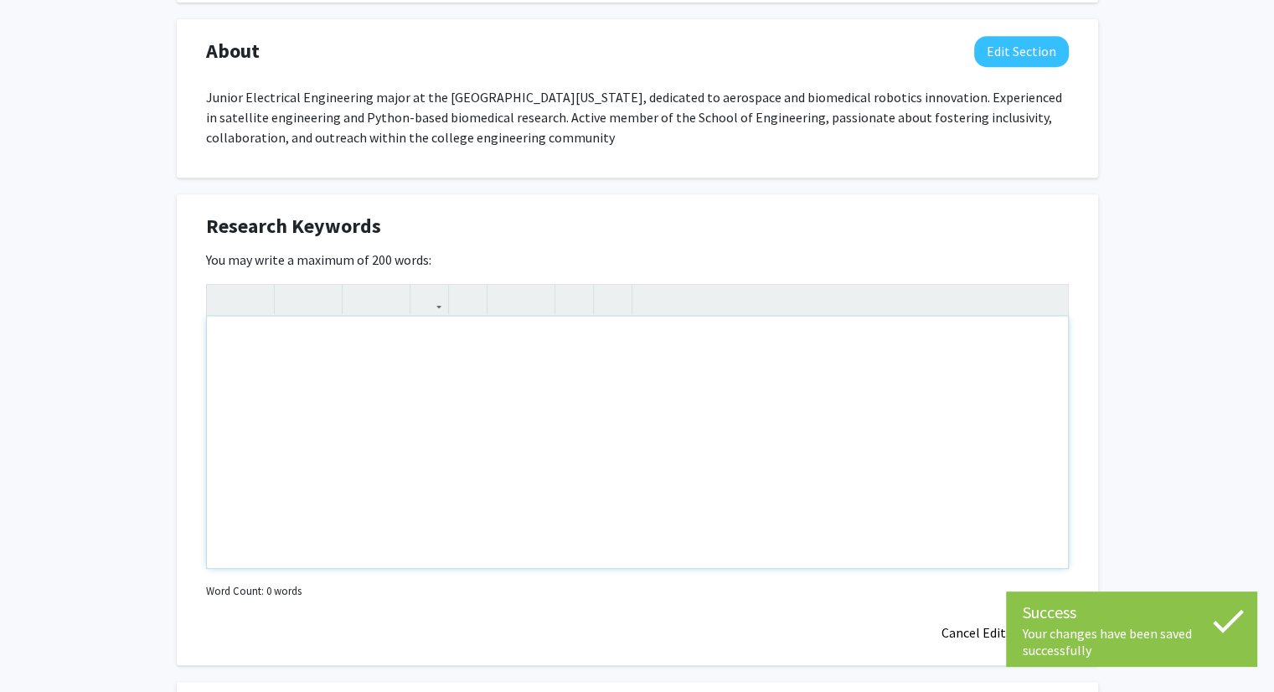
click at [824, 336] on div "Note to users with screen readers: Please deactivate our accessibility plugin f…" at bounding box center [637, 442] width 861 height 251
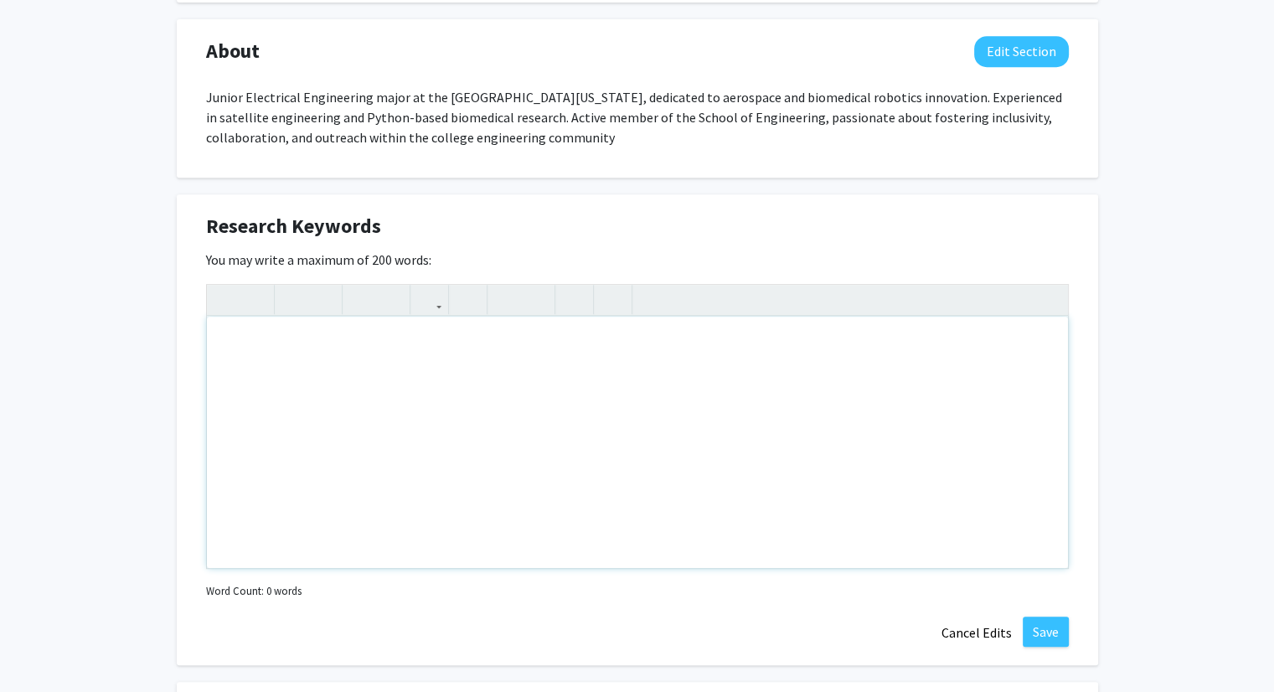
click at [446, 371] on div "Note to users with screen readers: Please deactivate our accessibility plugin f…" at bounding box center [637, 442] width 861 height 251
paste div "Note to users with screen readers: Please deactivate our accessibility plugin f…"
type textarea "<p>Aerospace Engineering </p> <p>Nanosatellites </p><p>Biomedical Robotics </p>…"
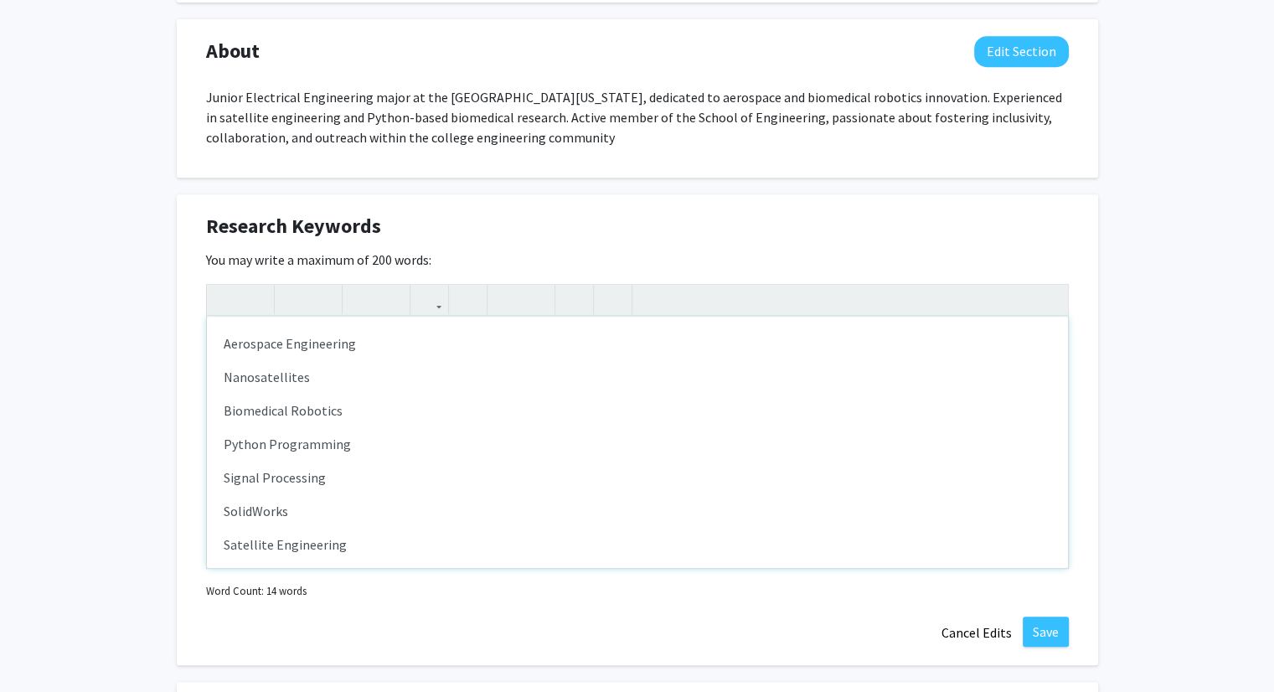
scroll to position [50, 0]
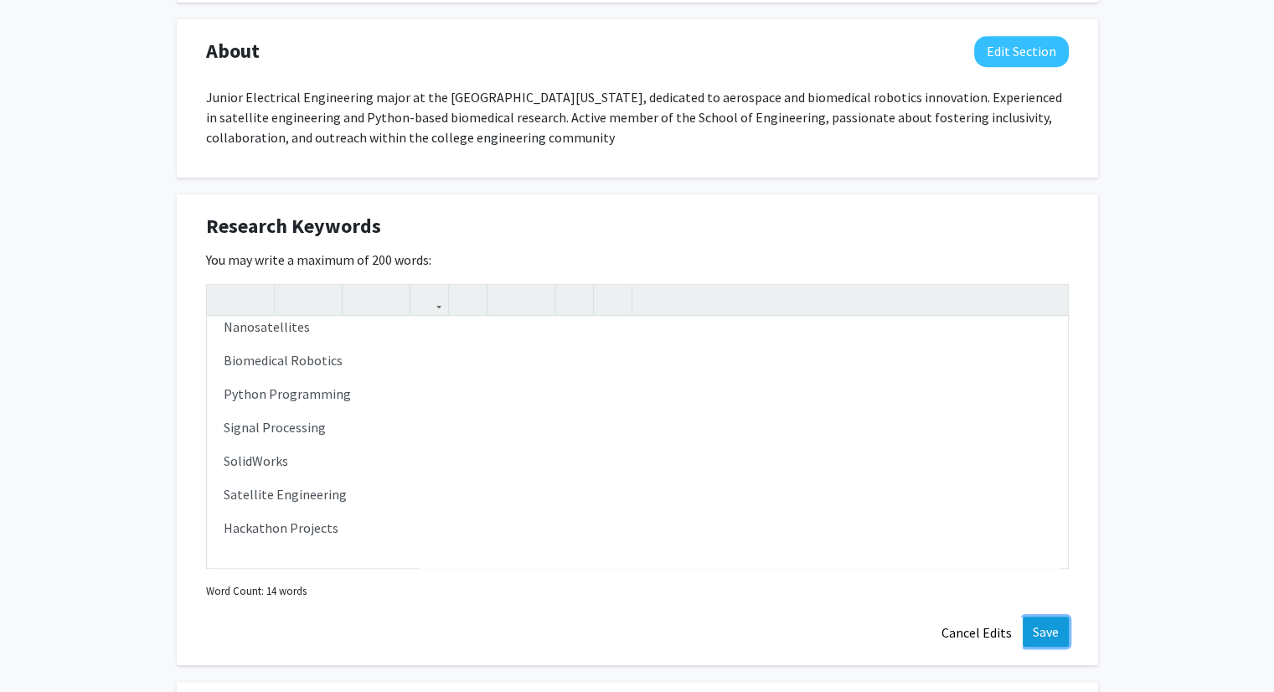
click at [1047, 637] on button "Save" at bounding box center [1046, 631] width 46 height 30
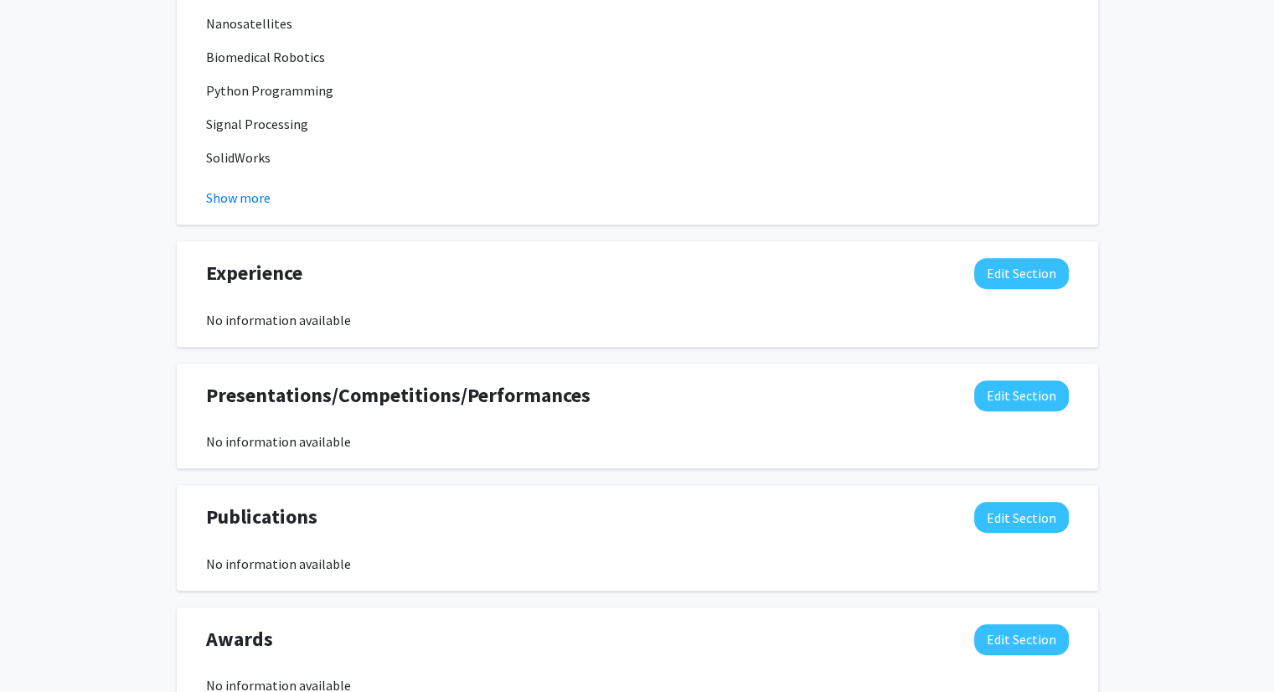
scroll to position [1129, 0]
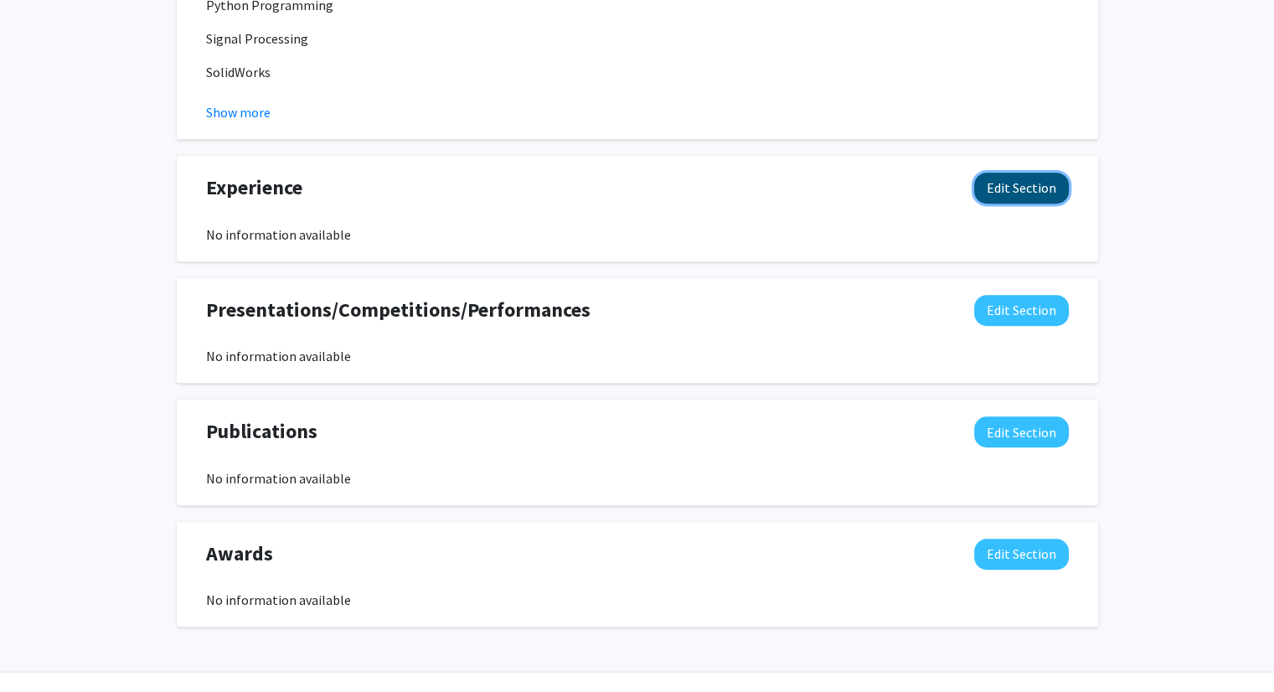
click at [1019, 173] on button "Edit Section" at bounding box center [1021, 188] width 95 height 31
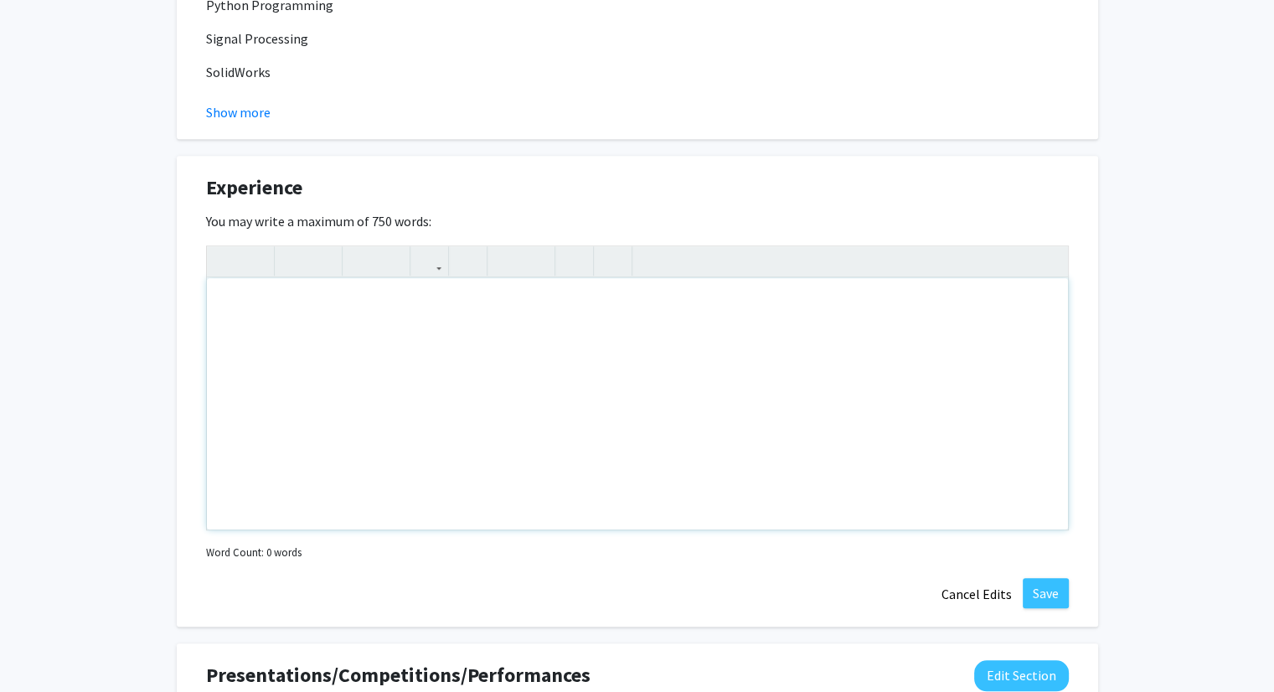
click at [350, 310] on div "Note to users with screen readers: Please deactivate our accessibility plugin f…" at bounding box center [637, 403] width 861 height 251
paste div "Note to users with screen readers: Please deactivate our accessibility plugin f…"
type textarea "<p>Electrical Engineer Intern, NazarX Aerospace Research and Development Center…"
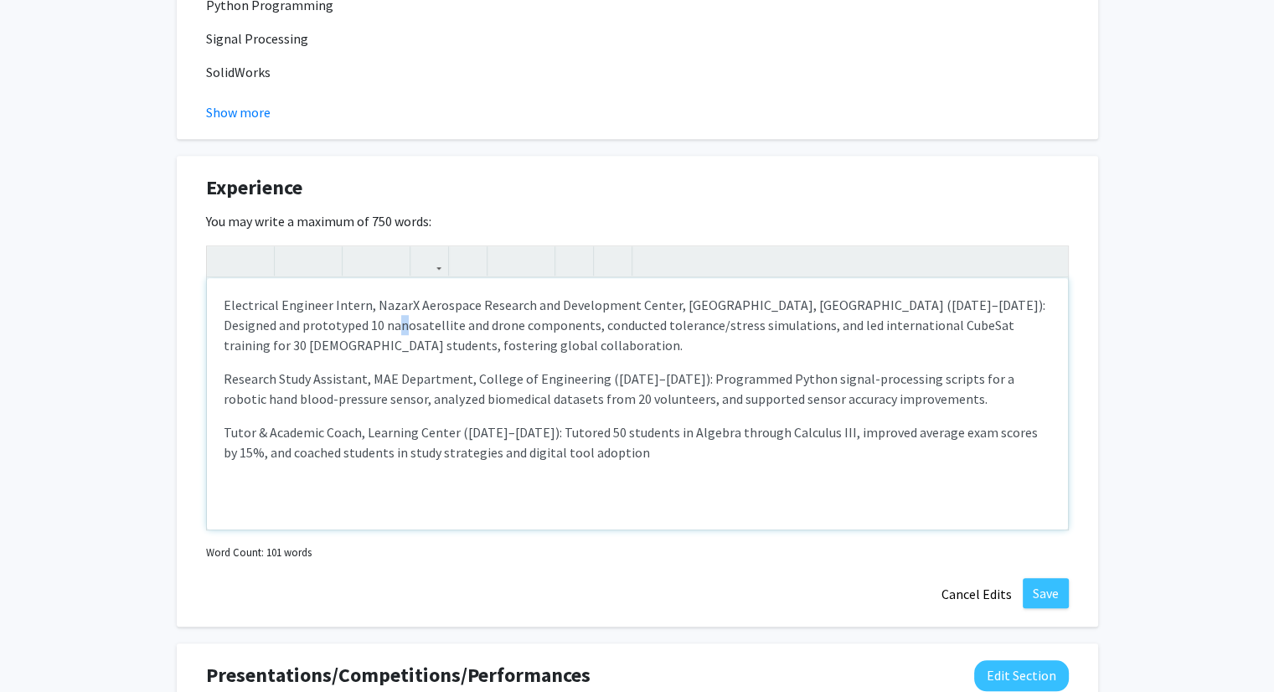
drag, startPoint x: 350, startPoint y: 310, endPoint x: 353, endPoint y: 322, distance: 12.8
click at [353, 322] on p "Electrical Engineer Intern, NazarX Aerospace Research and Development Center, […" at bounding box center [638, 325] width 828 height 60
click at [362, 307] on p "Electrical Engineer Intern, NazarX Aerospace Research and Development Center, […" at bounding box center [638, 325] width 828 height 60
type textarea "<p><strong>Electrical Engineer Intern</strong>, NazarX Aerospace Research and D…"
click at [563, 275] on div at bounding box center [637, 261] width 861 height 31
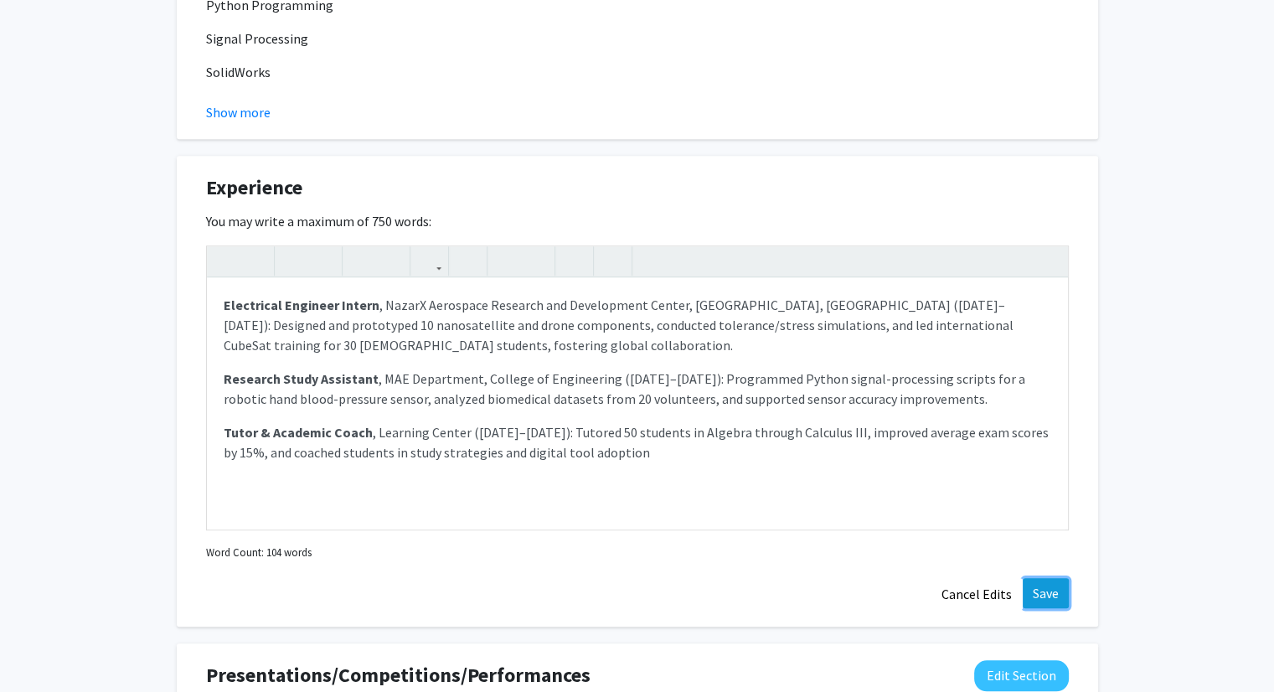
click at [1055, 580] on button "Save" at bounding box center [1046, 593] width 46 height 30
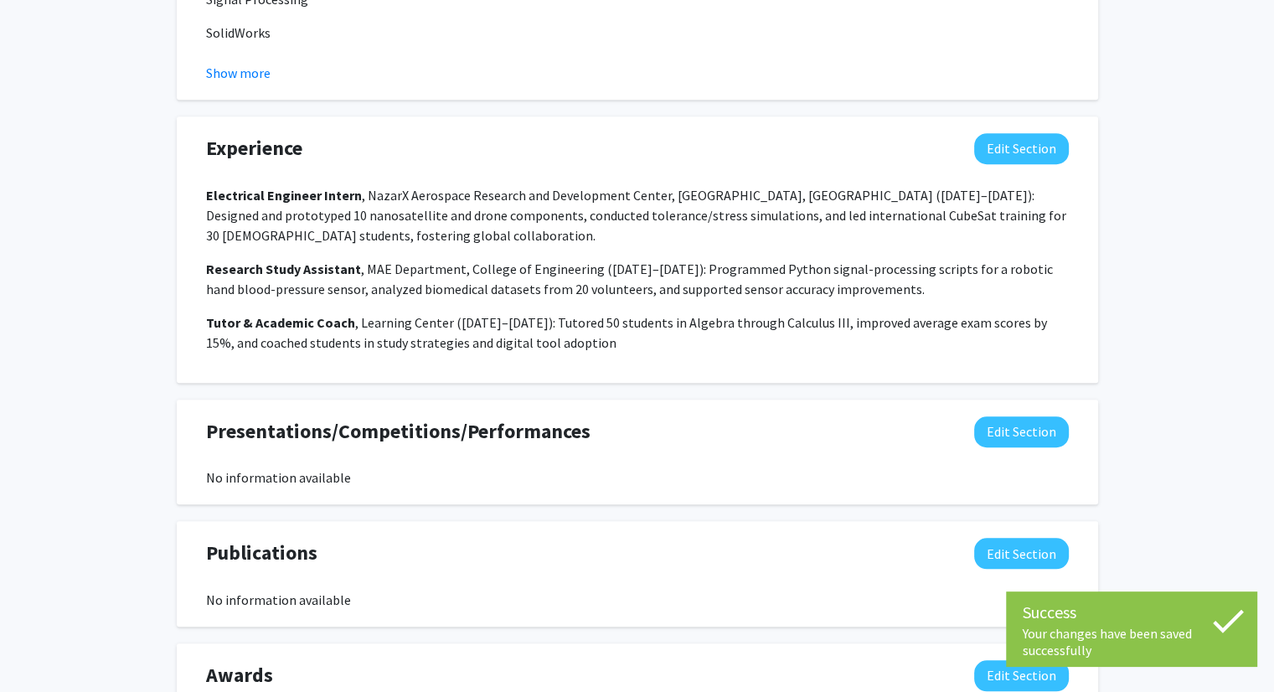
scroll to position [1268, 0]
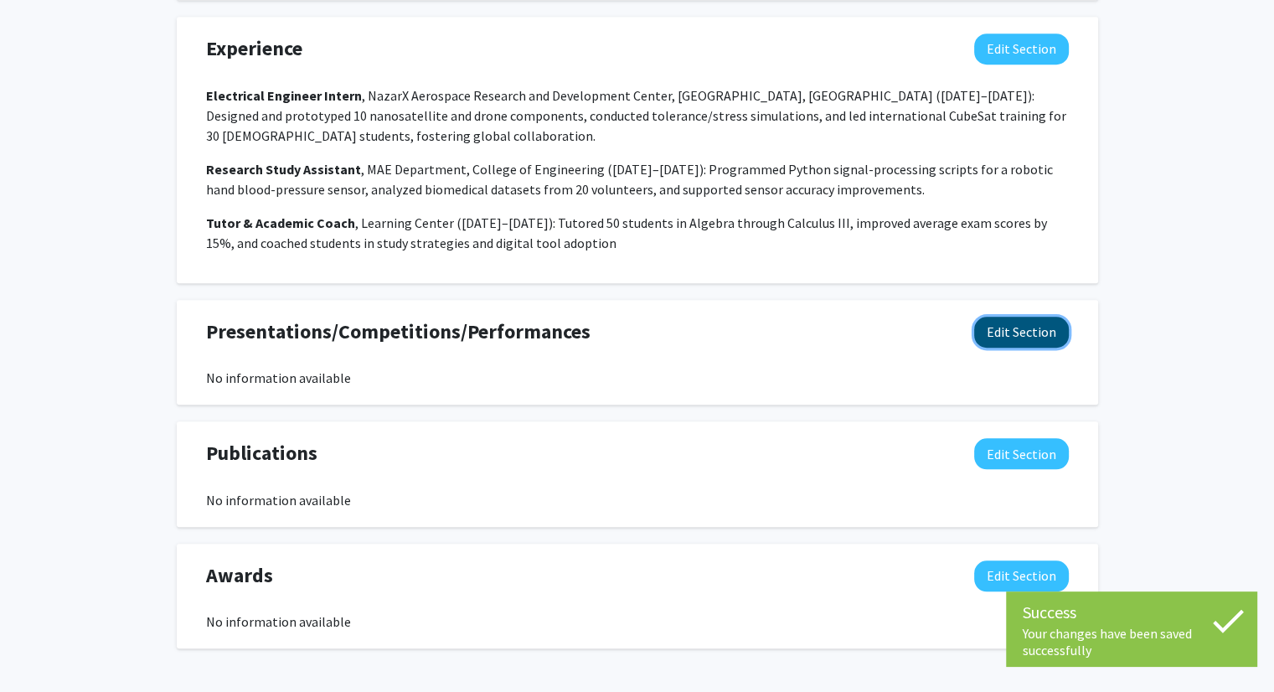
click at [1008, 346] on button "Edit Section" at bounding box center [1021, 332] width 95 height 31
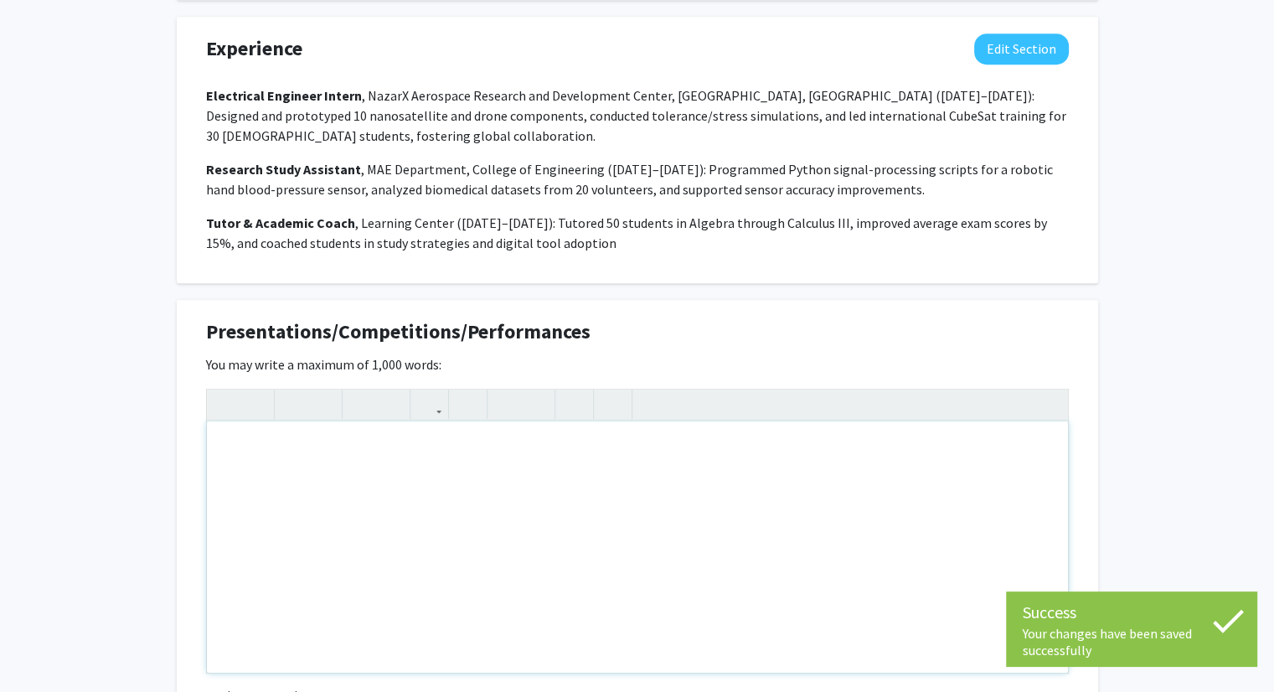
click at [859, 475] on div "Note to users with screen readers: Please deactivate our accessibility plugin f…" at bounding box center [637, 546] width 861 height 251
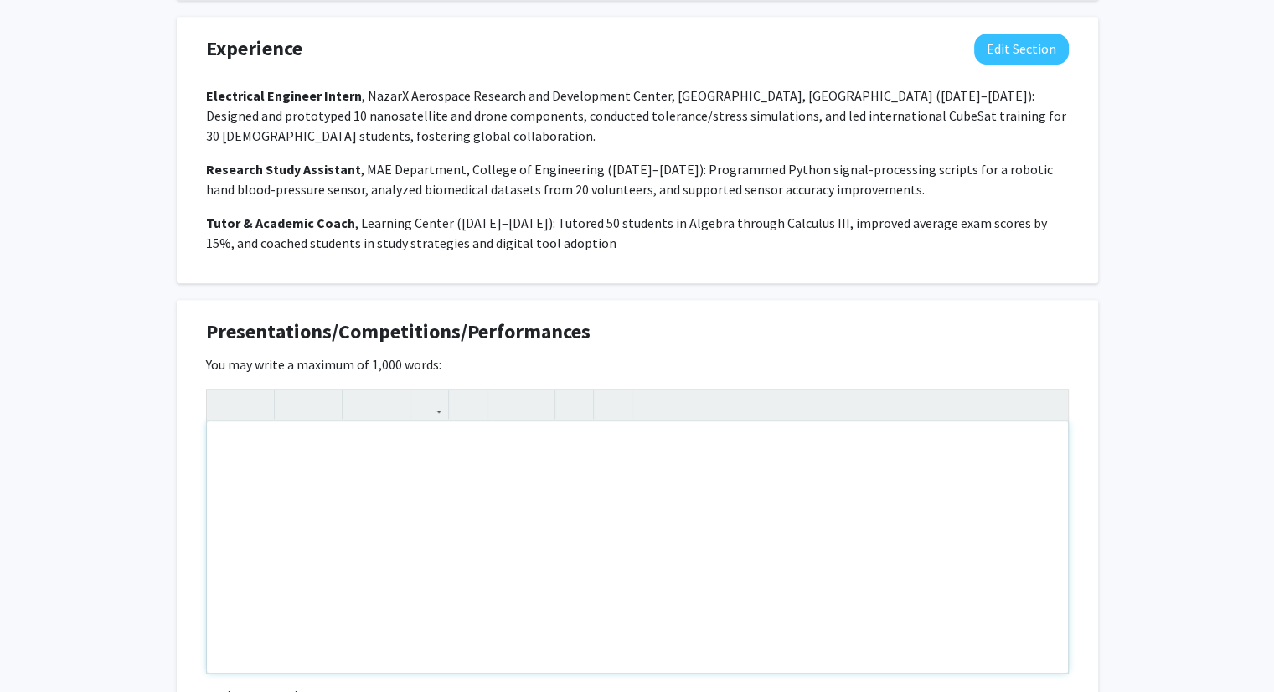
click at [375, 478] on div "Note to users with screen readers: Please deactivate our accessibility plugin f…" at bounding box center [637, 546] width 861 height 251
paste div "Note to users with screen readers: Please deactivate our accessibility plugin f…"
type textarea "<p>TigerHacks, [GEOGRAPHIC_DATA][US_STATE] ([DATE] &amp; [DATE]): 2nd Place, bu…"
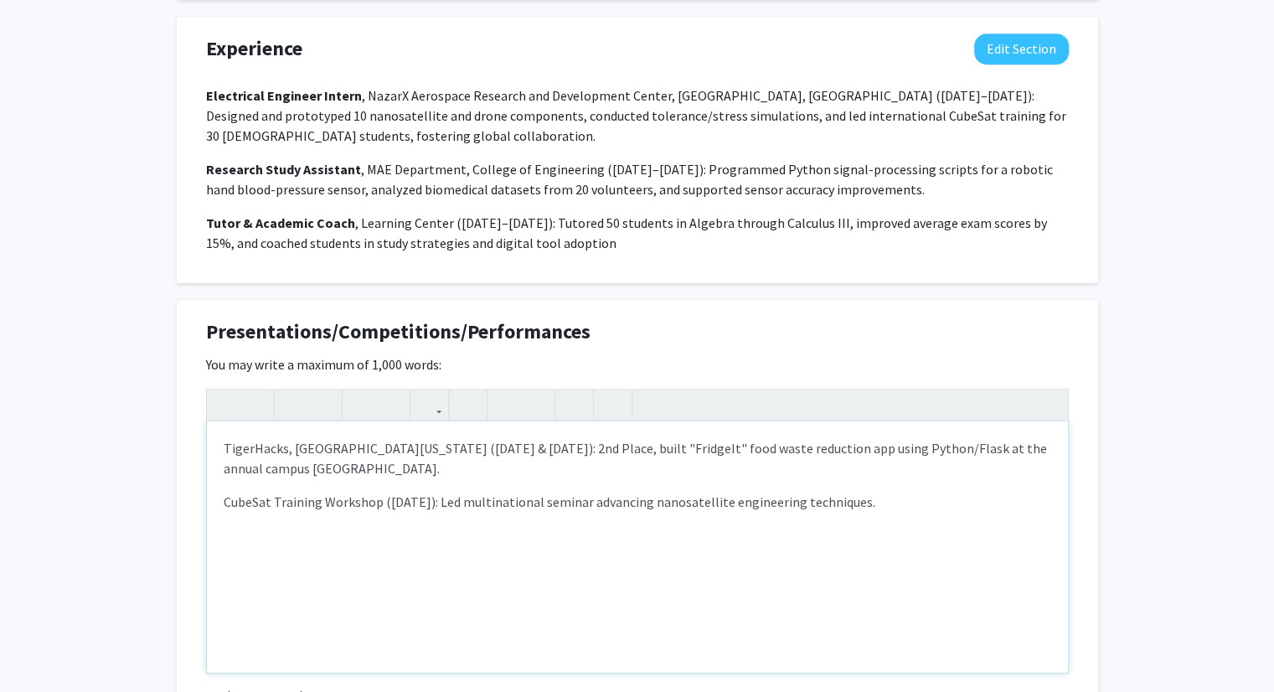
click at [275, 453] on p "TigerHacks, [GEOGRAPHIC_DATA][US_STATE] ([DATE] & [DATE]): 2nd Place, built "Fr…" at bounding box center [638, 458] width 828 height 40
type textarea "<p><strong>TigerHacks</strong>, [GEOGRAPHIC_DATA][US_STATE] ([DATE] &amp; [DATE…"
click at [623, 503] on p "CubeSat Training Workshop ([DATE]): Led multinational seminar advancing nanosat…" at bounding box center [638, 502] width 828 height 20
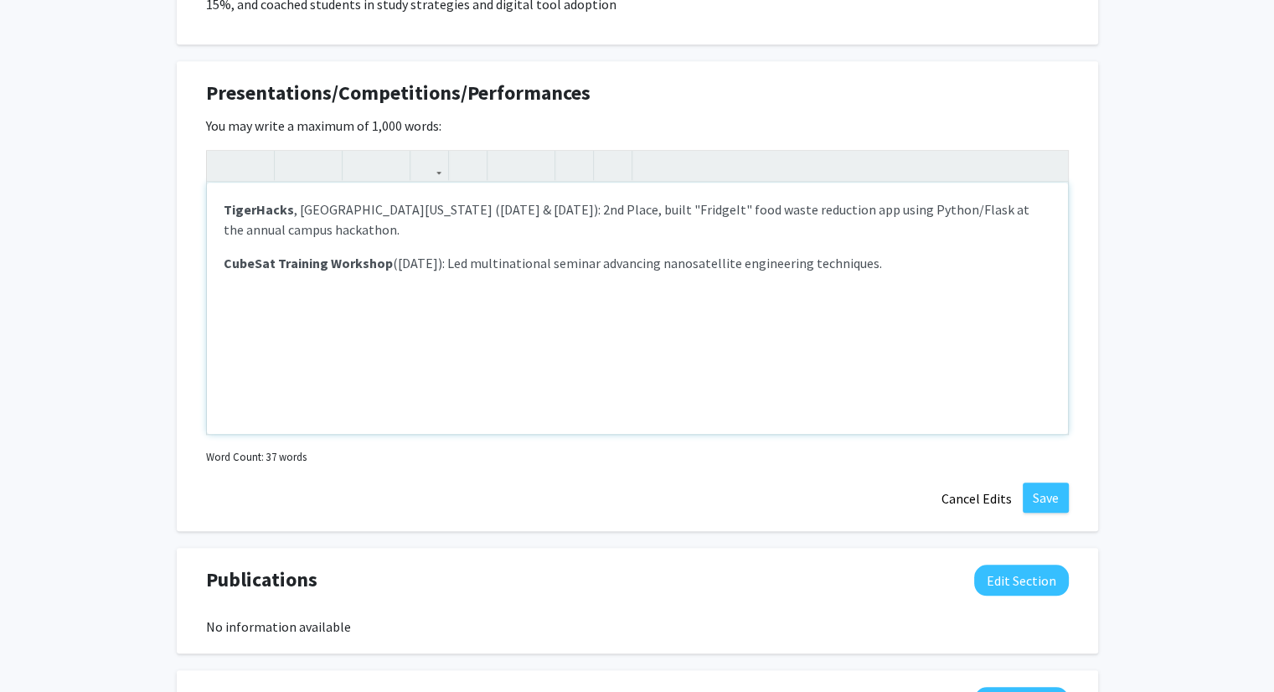
scroll to position [1570, 0]
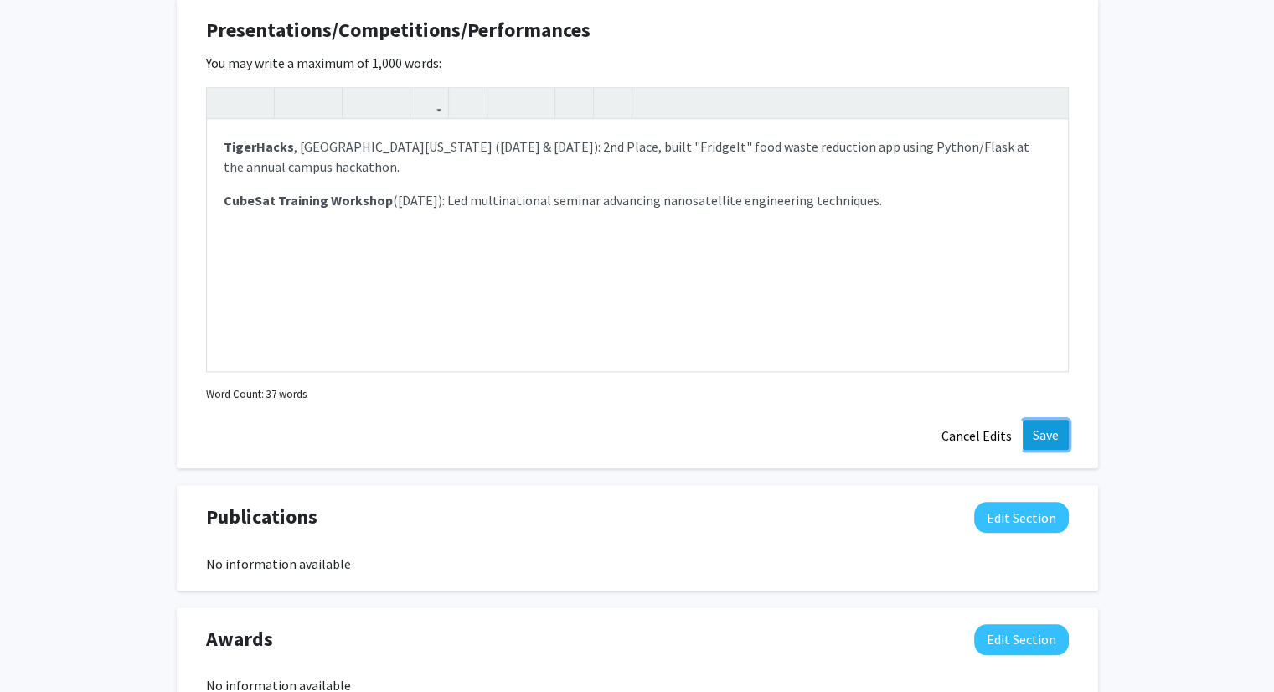
click at [1049, 441] on button "Save" at bounding box center [1046, 435] width 46 height 30
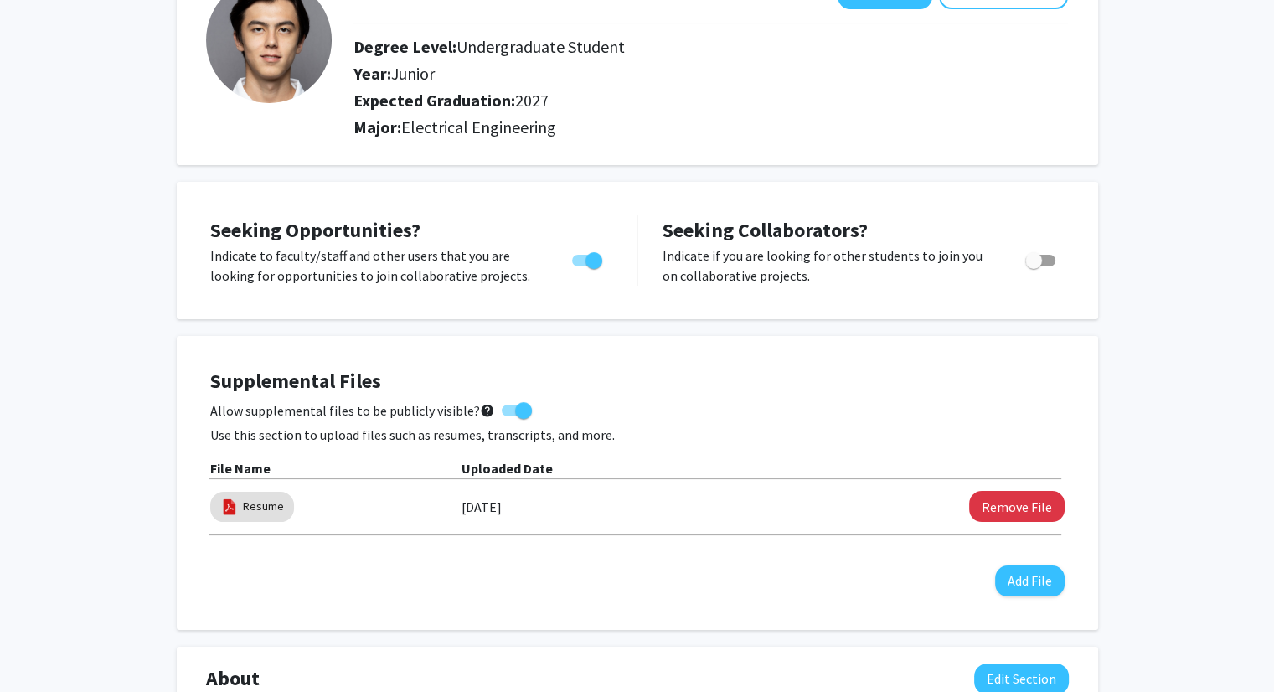
scroll to position [0, 0]
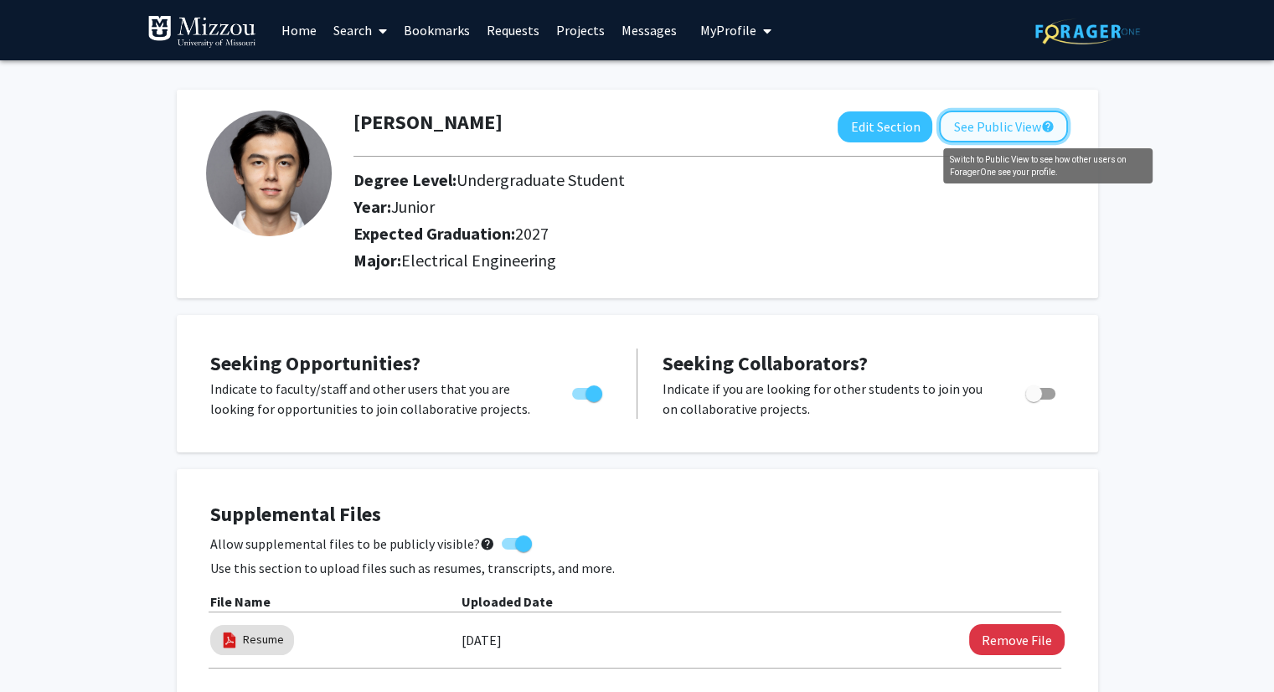
click at [1052, 124] on mat-icon "help" at bounding box center [1046, 126] width 13 height 20
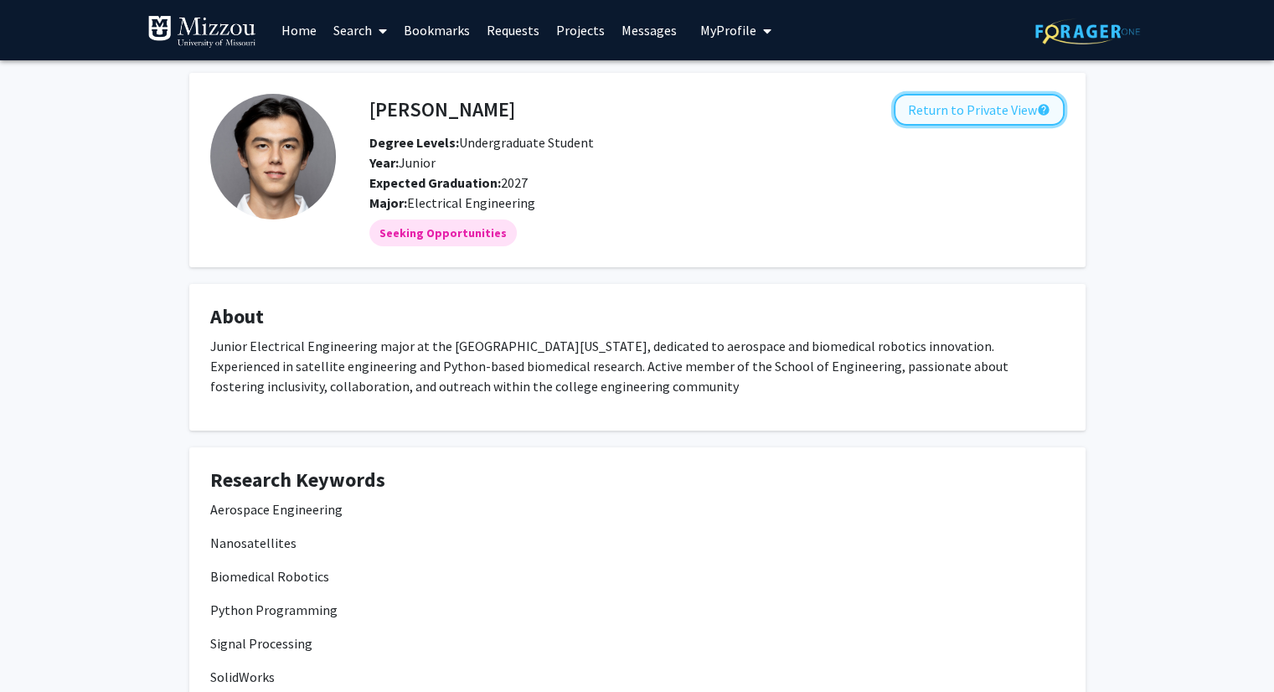
click at [938, 106] on button "Return to Private View help" at bounding box center [979, 110] width 171 height 32
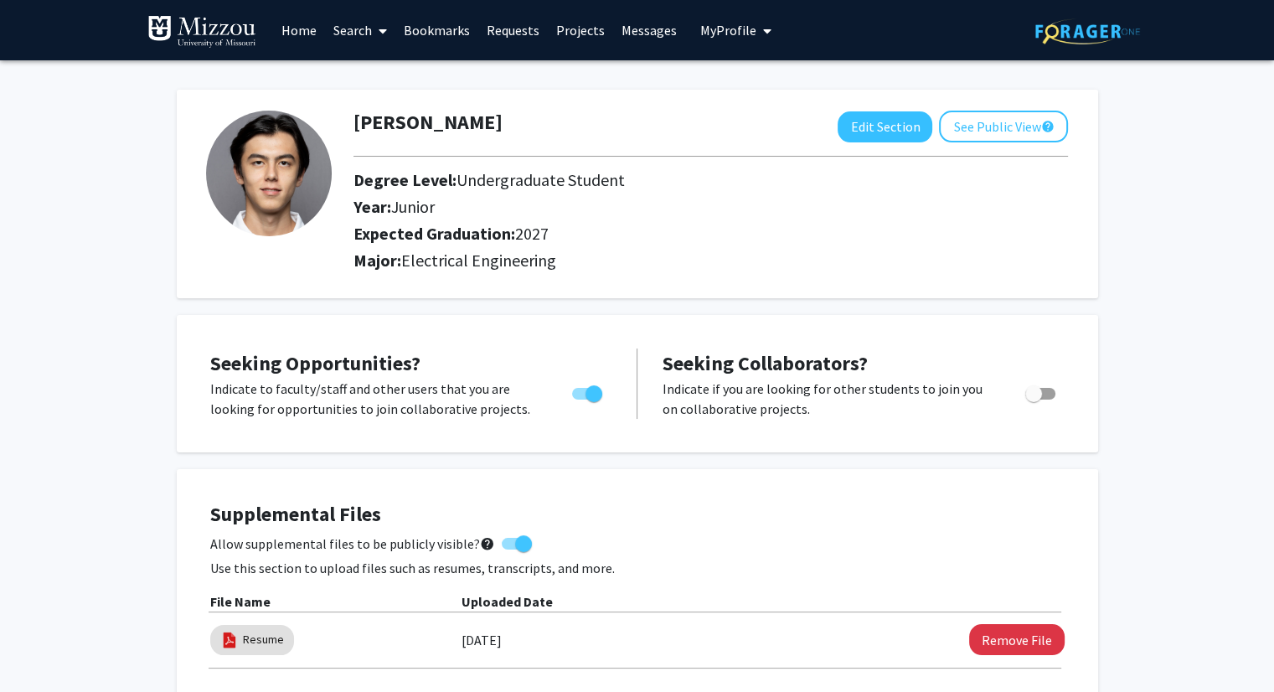
click at [235, 24] on img at bounding box center [201, 32] width 109 height 34
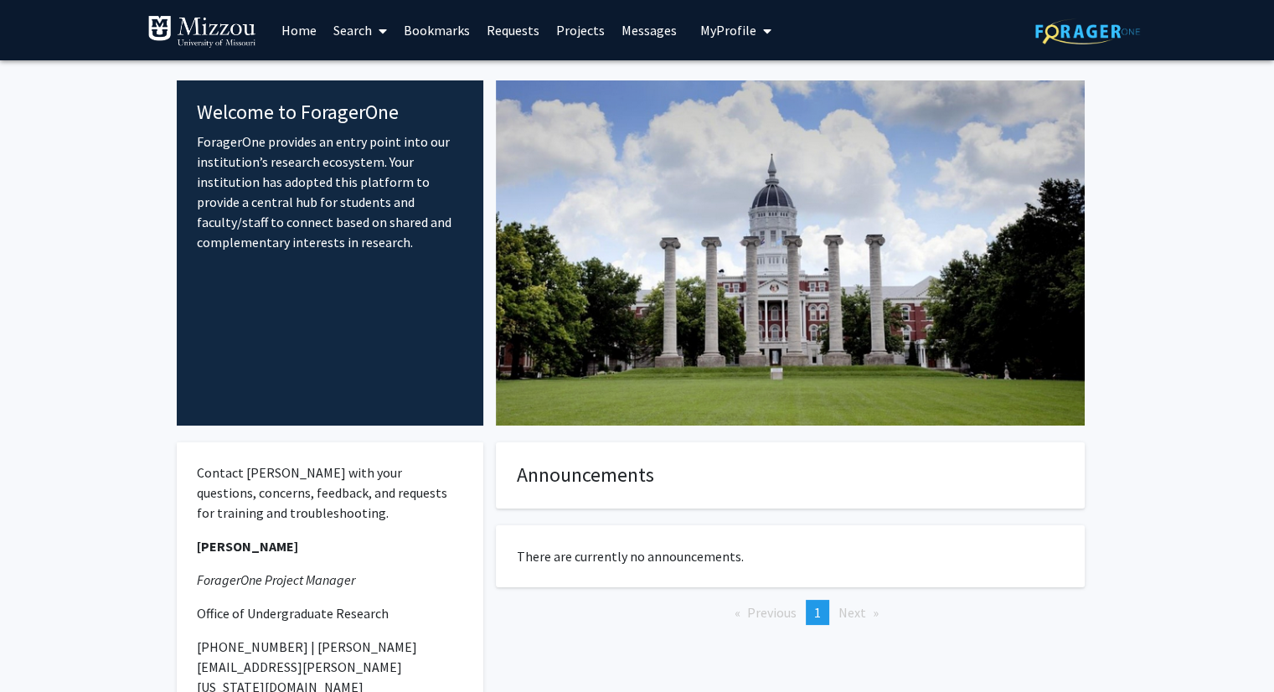
click at [284, 34] on link "Home" at bounding box center [299, 30] width 52 height 59
click at [295, 34] on link "Home" at bounding box center [299, 30] width 52 height 59
click at [347, 30] on link "Search" at bounding box center [360, 30] width 70 height 59
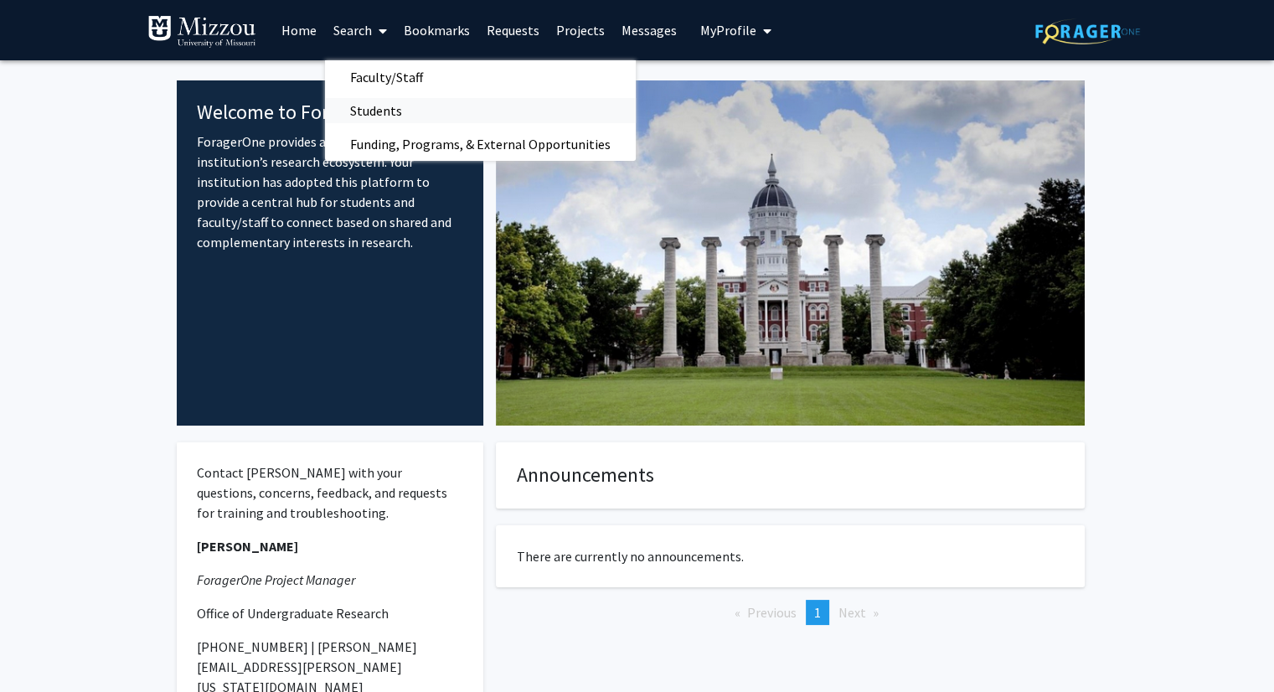
click at [382, 111] on span "Students" at bounding box center [376, 111] width 102 height 34
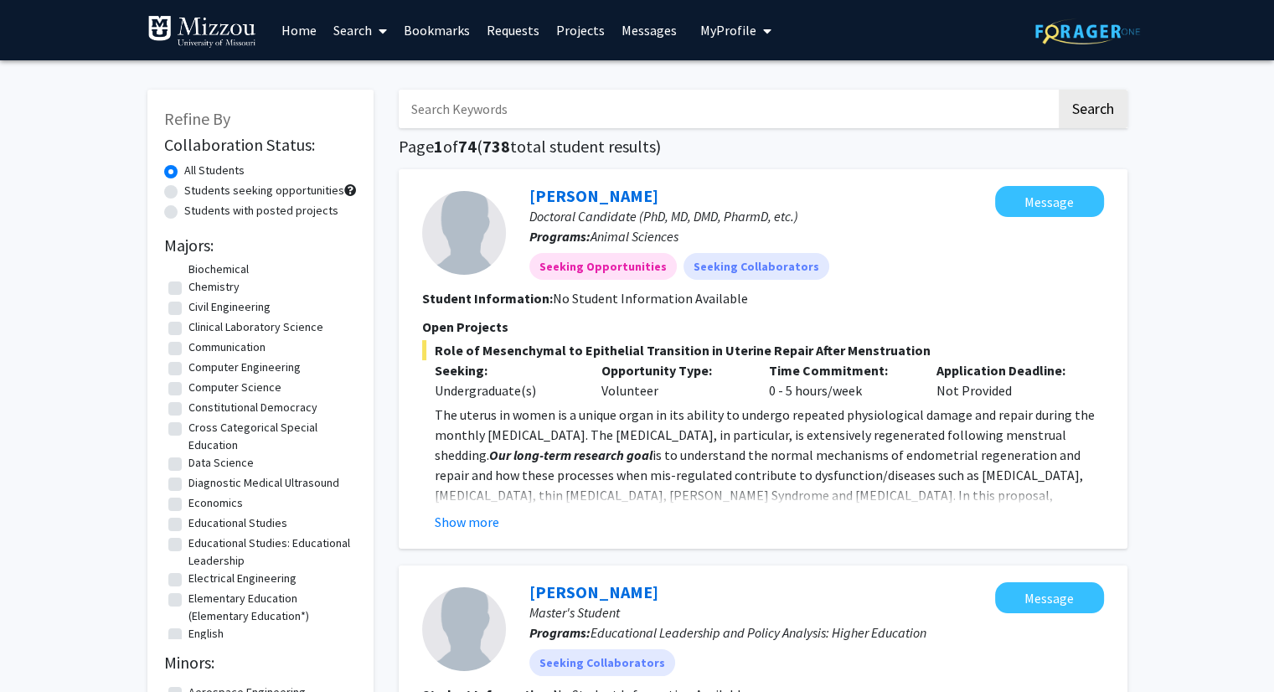
scroll to position [253, 0]
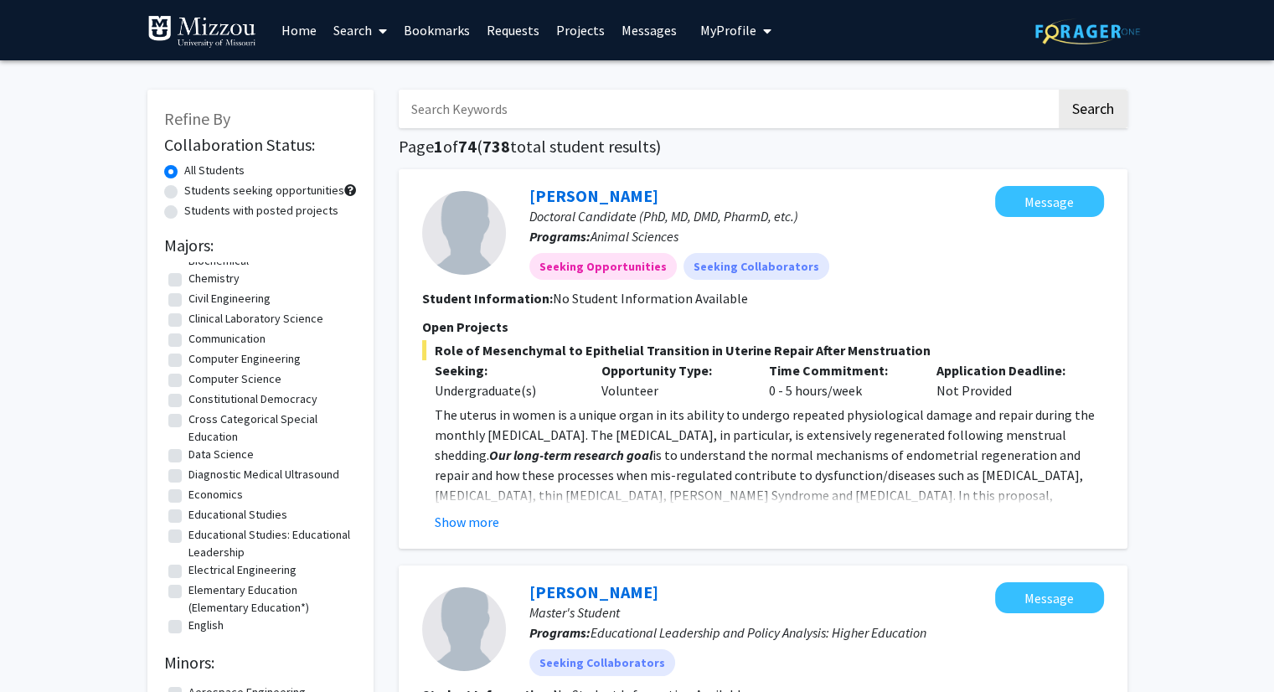
click at [188, 579] on label "Electrical Engineering" at bounding box center [242, 570] width 108 height 18
click at [188, 572] on input "Electrical Engineering" at bounding box center [193, 566] width 11 height 11
checkbox input "true"
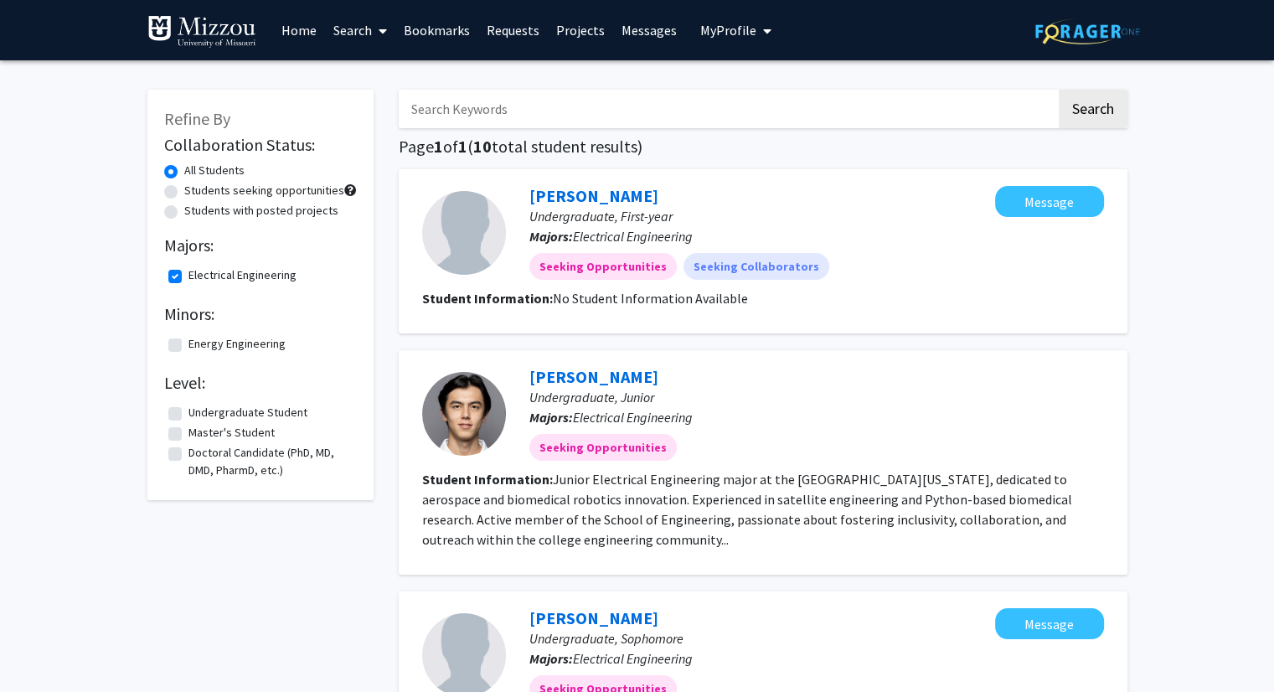
click at [188, 277] on label "Electrical Engineering" at bounding box center [242, 275] width 108 height 18
click at [188, 277] on input "Electrical Engineering" at bounding box center [193, 271] width 11 height 11
checkbox input "false"
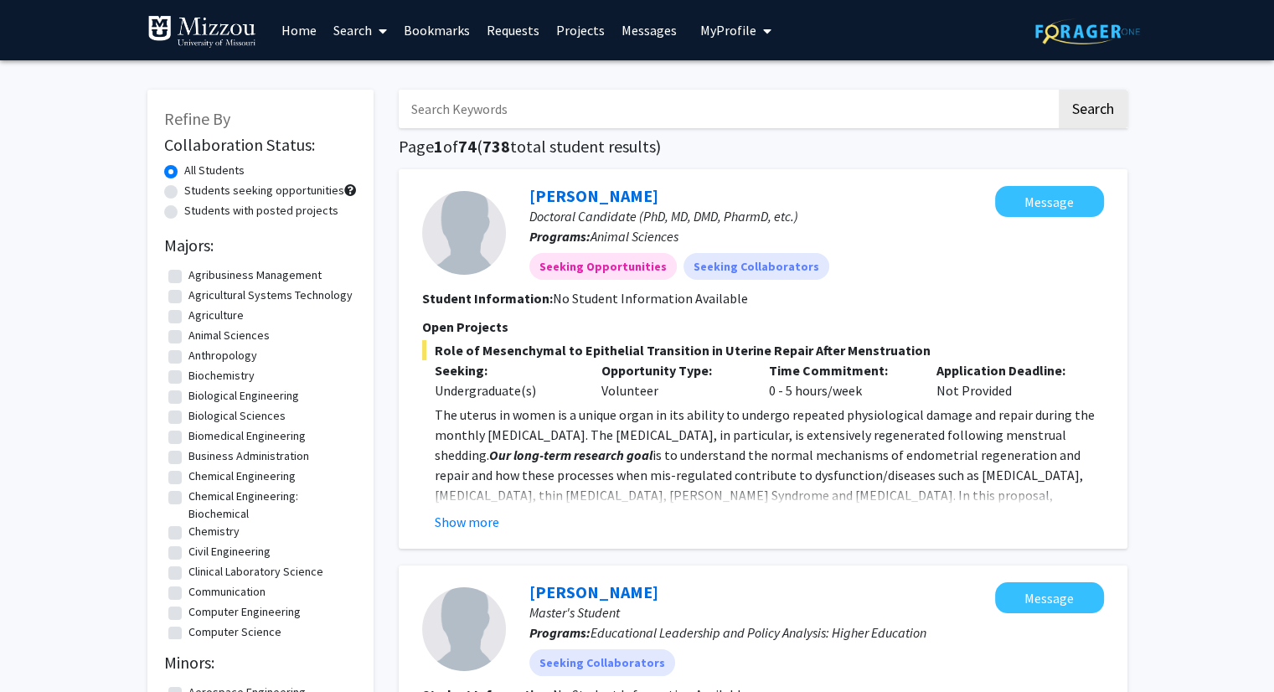
click at [188, 445] on label "Biomedical Engineering" at bounding box center [246, 436] width 117 height 18
click at [188, 438] on input "Biomedical Engineering" at bounding box center [193, 432] width 11 height 11
checkbox input "true"
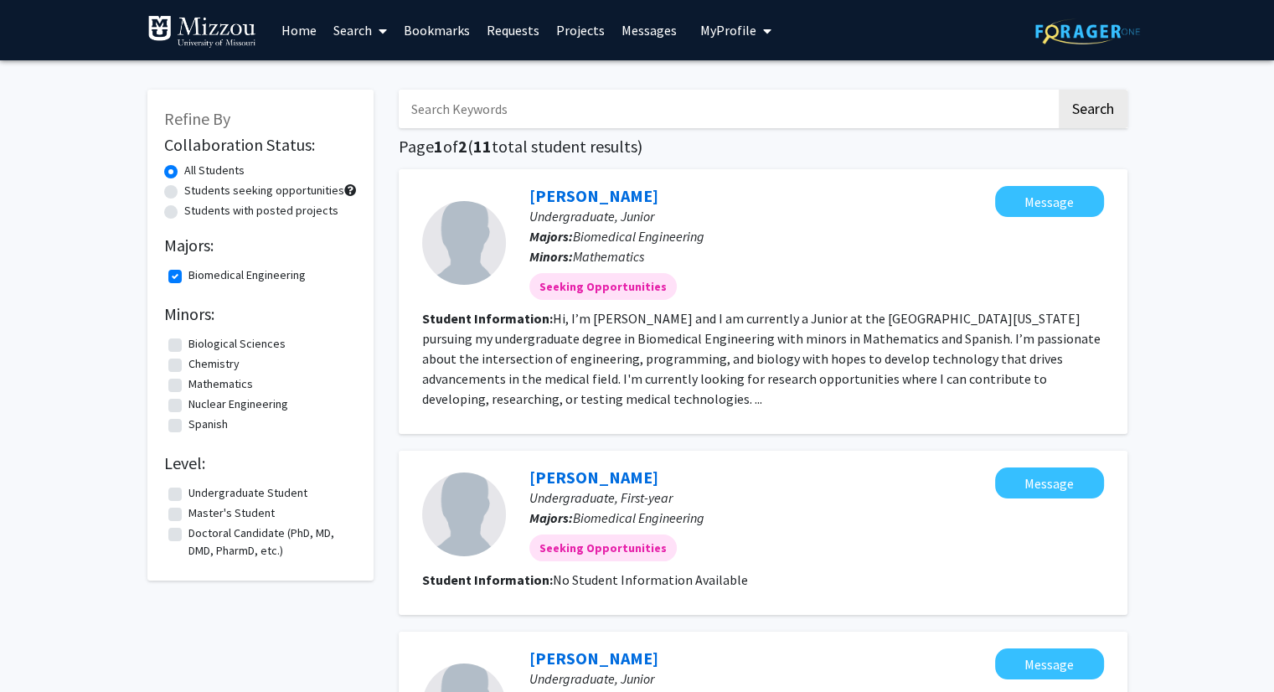
click at [188, 281] on label "Biomedical Engineering" at bounding box center [246, 275] width 117 height 18
click at [188, 277] on input "Biomedical Engineering" at bounding box center [193, 271] width 11 height 11
checkbox input "false"
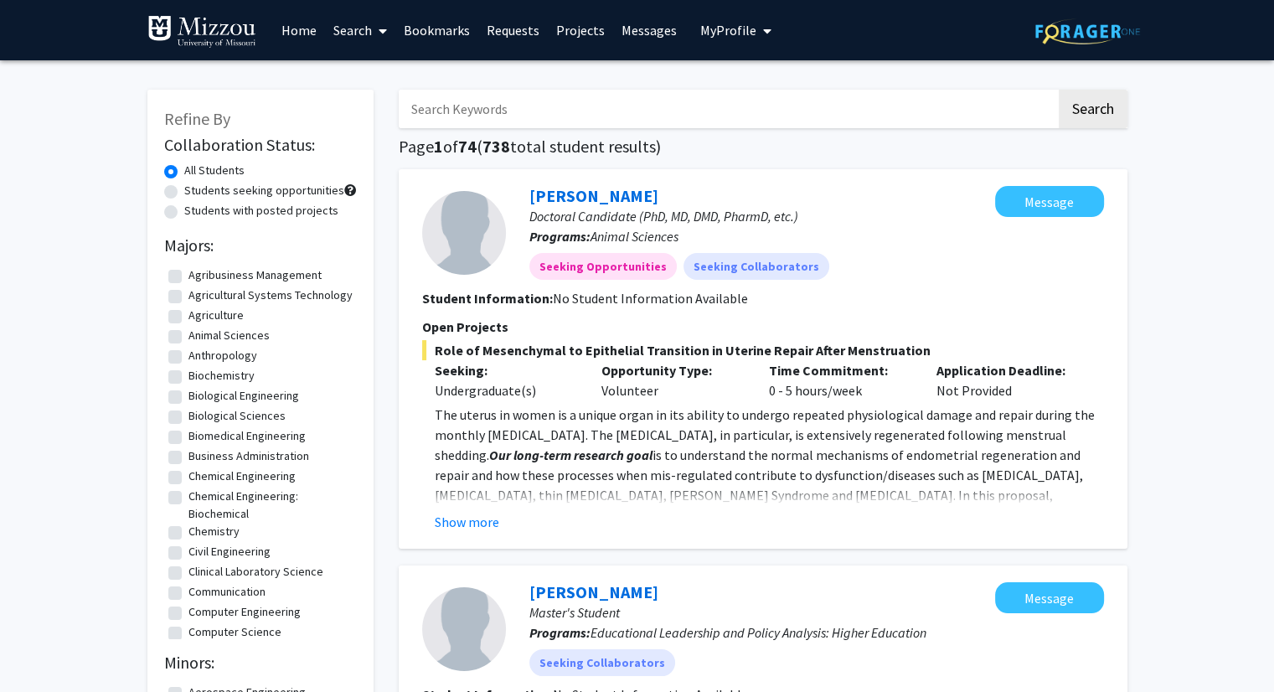
click at [184, 211] on label "Students with posted projects" at bounding box center [261, 211] width 154 height 18
click at [184, 211] on input "Students with posted projects" at bounding box center [189, 207] width 11 height 11
radio input "true"
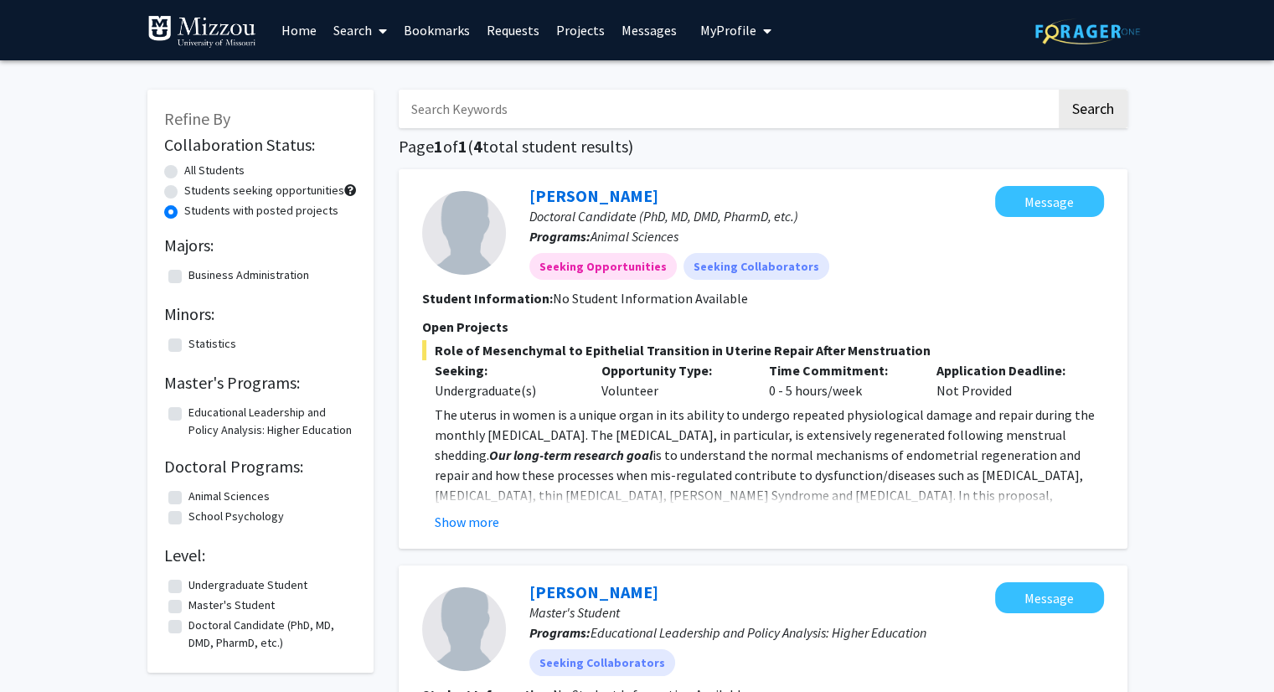
click at [184, 191] on label "Students seeking opportunities" at bounding box center [264, 191] width 160 height 18
click at [184, 191] on input "Students seeking opportunities" at bounding box center [189, 187] width 11 height 11
radio input "true"
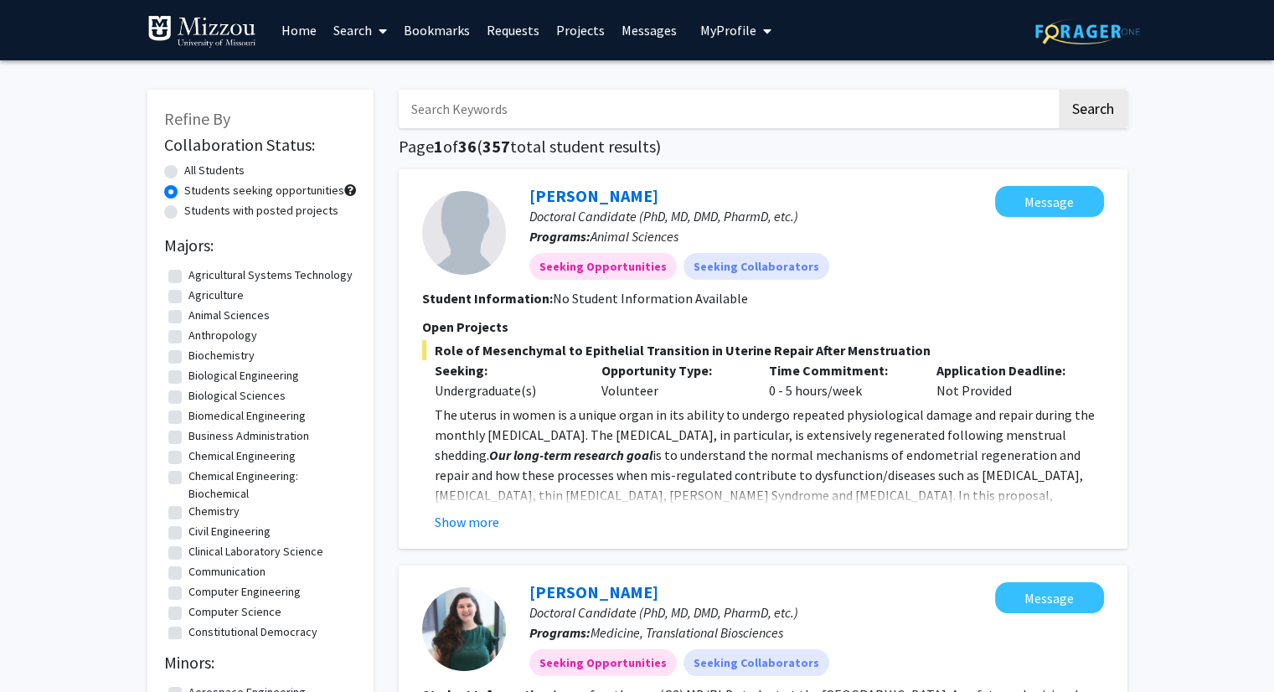
click at [184, 171] on label "All Students" at bounding box center [214, 171] width 60 height 18
click at [184, 171] on input "All Students" at bounding box center [189, 167] width 11 height 11
radio input "true"
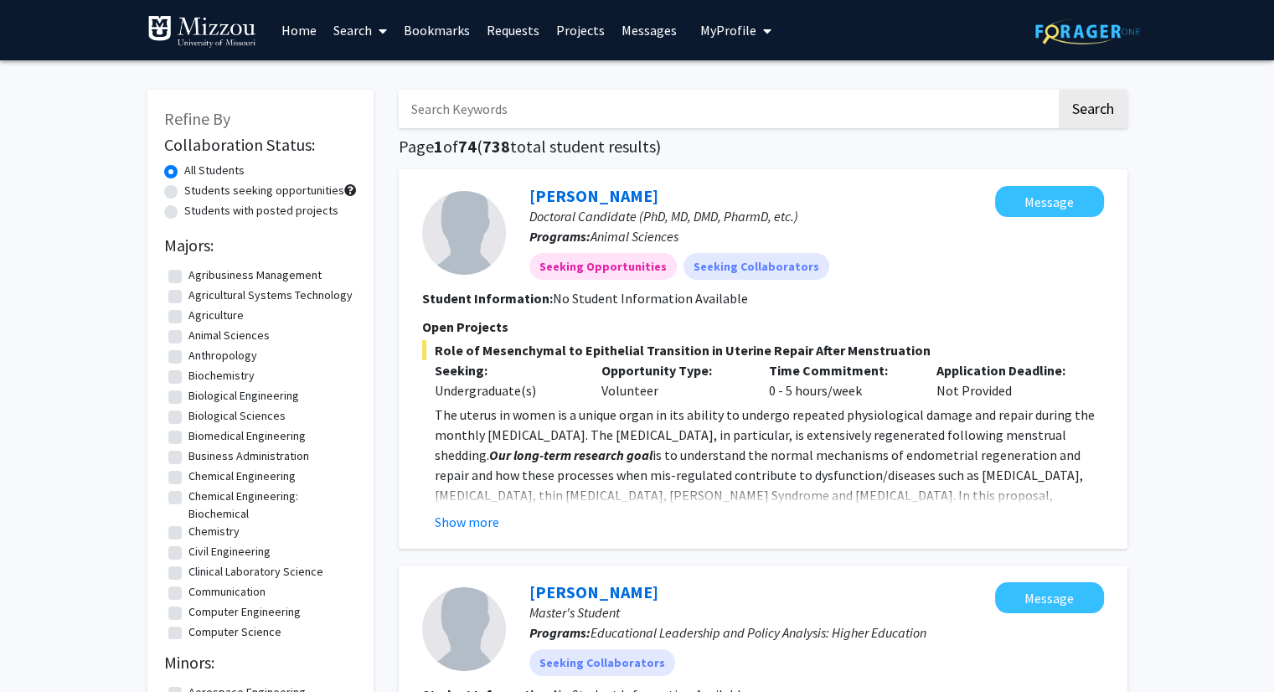
click at [730, 31] on span "My Profile" at bounding box center [728, 30] width 56 height 17
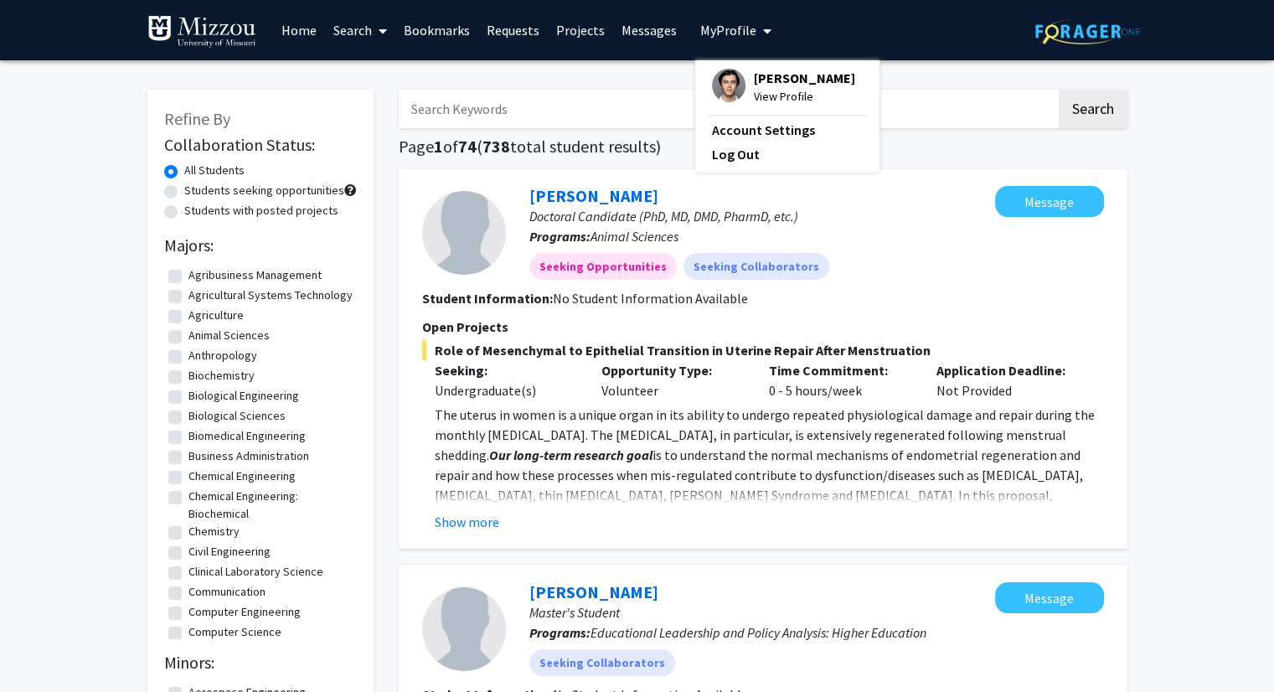
click at [741, 82] on div "[PERSON_NAME] View Profile" at bounding box center [783, 87] width 143 height 37
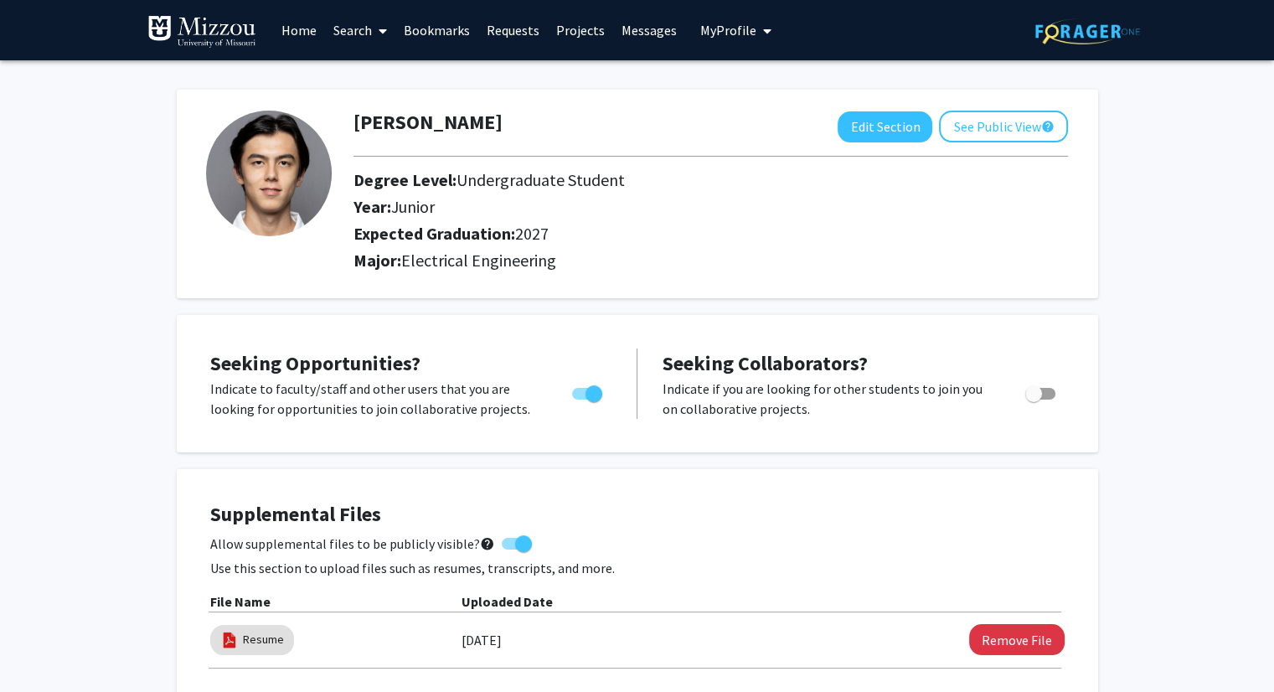
click at [493, 25] on link "Requests" at bounding box center [513, 30] width 70 height 59
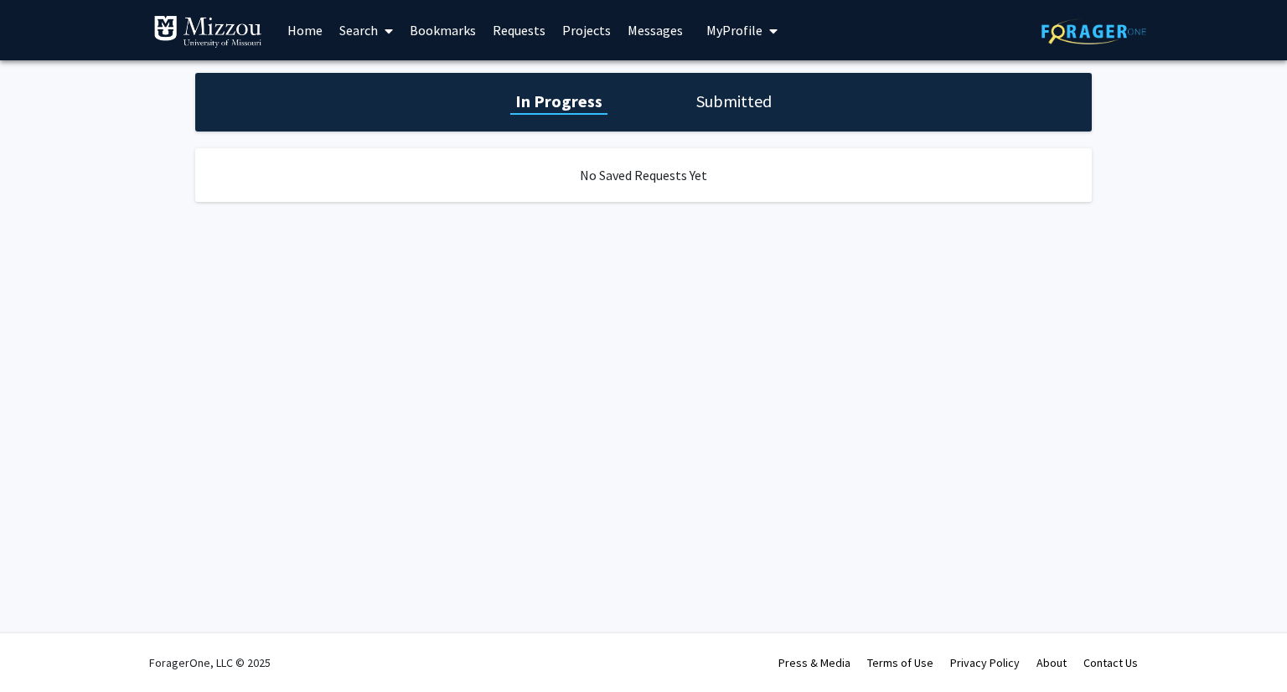
click at [446, 23] on link "Bookmarks" at bounding box center [442, 30] width 83 height 59
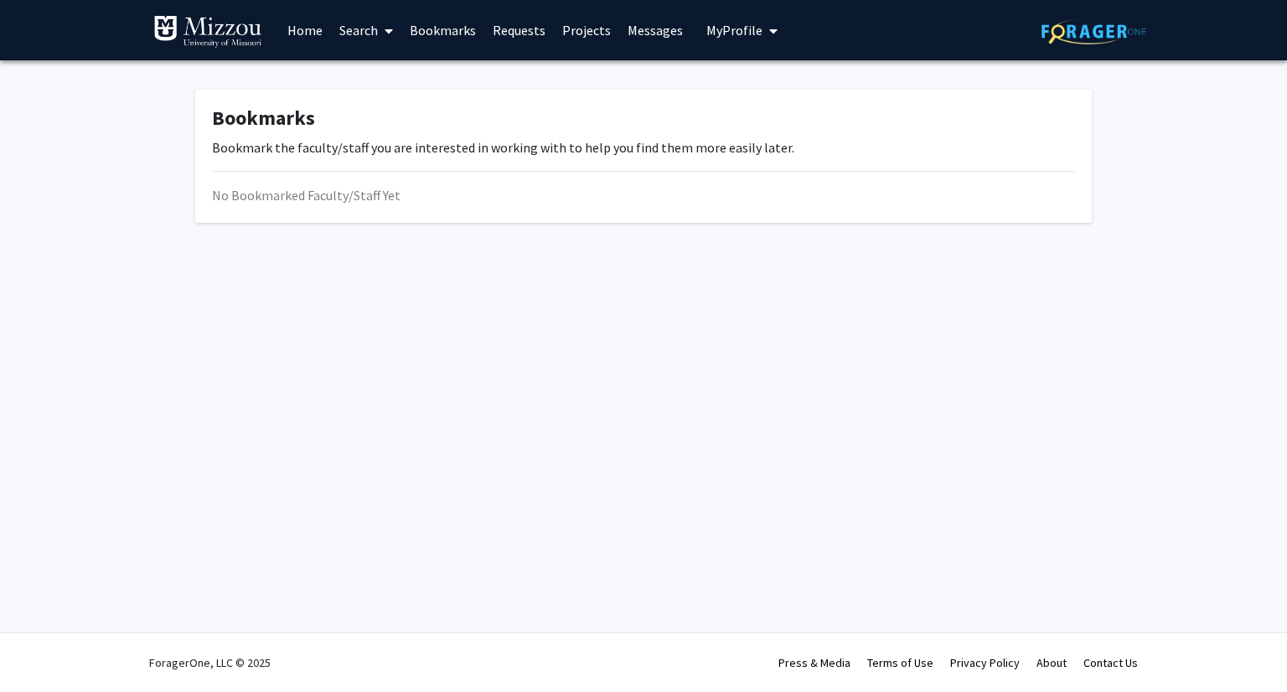
click at [377, 18] on link "Search" at bounding box center [366, 30] width 70 height 59
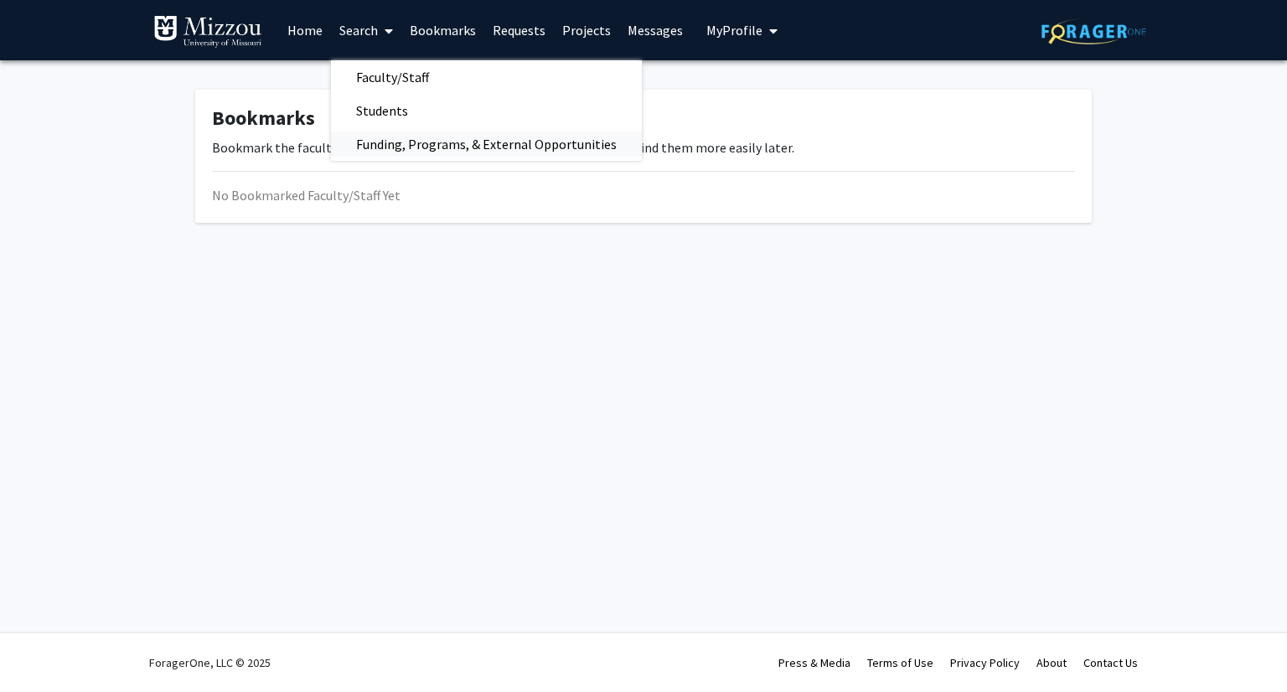
click at [392, 151] on span "Funding, Programs, & External Opportunities" at bounding box center [486, 144] width 311 height 34
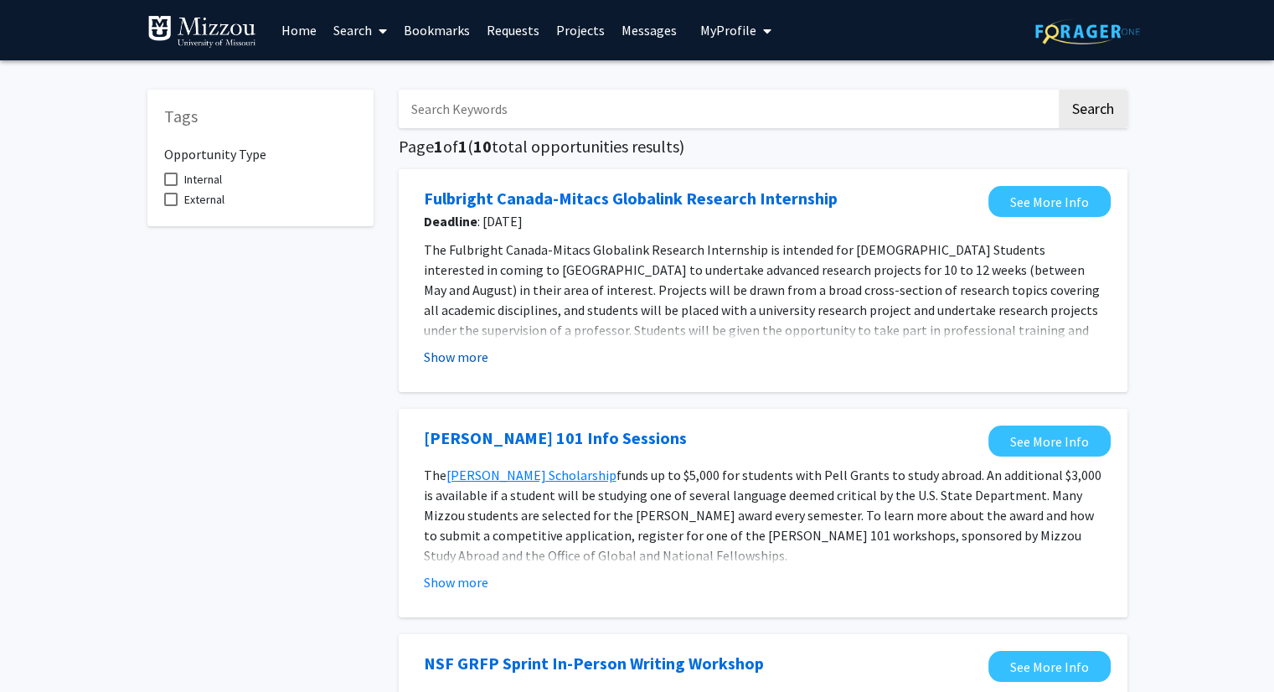
click at [440, 366] on button "Show more" at bounding box center [456, 357] width 64 height 20
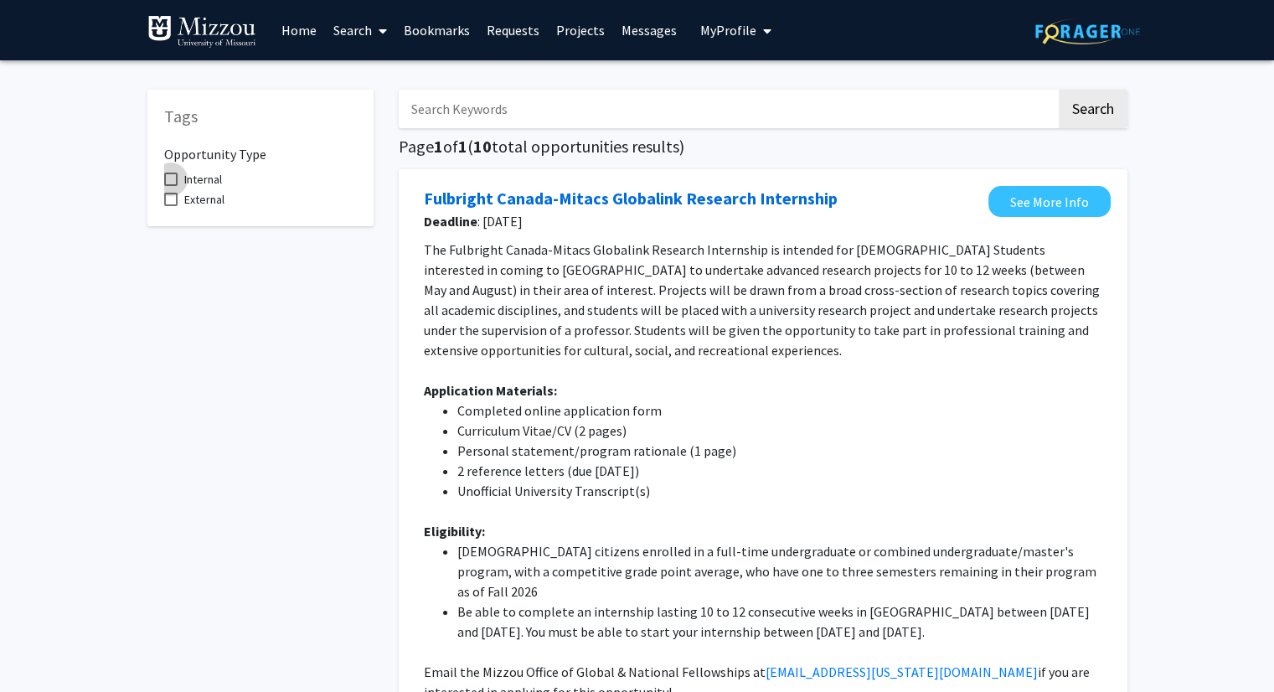
click at [164, 185] on span at bounding box center [170, 179] width 13 height 13
click at [170, 186] on input "Internal" at bounding box center [170, 186] width 1 height 1
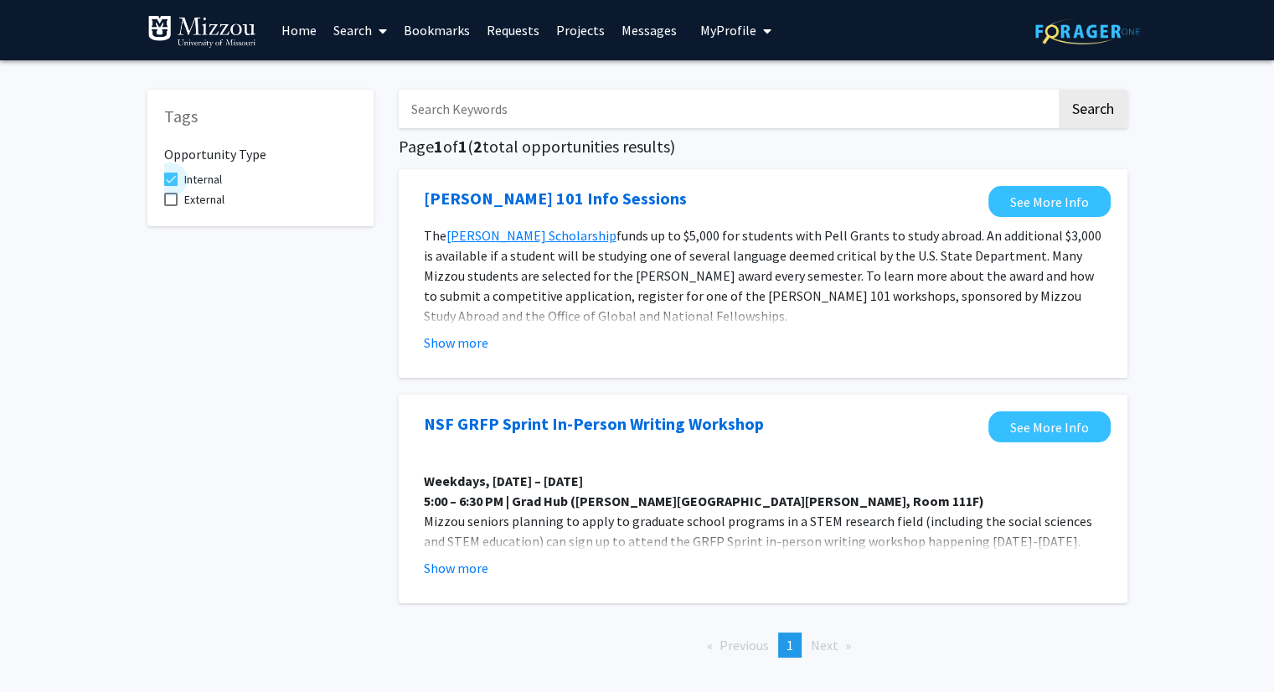
click at [164, 185] on span at bounding box center [170, 179] width 13 height 13
click at [170, 186] on input "Internal" at bounding box center [170, 186] width 1 height 1
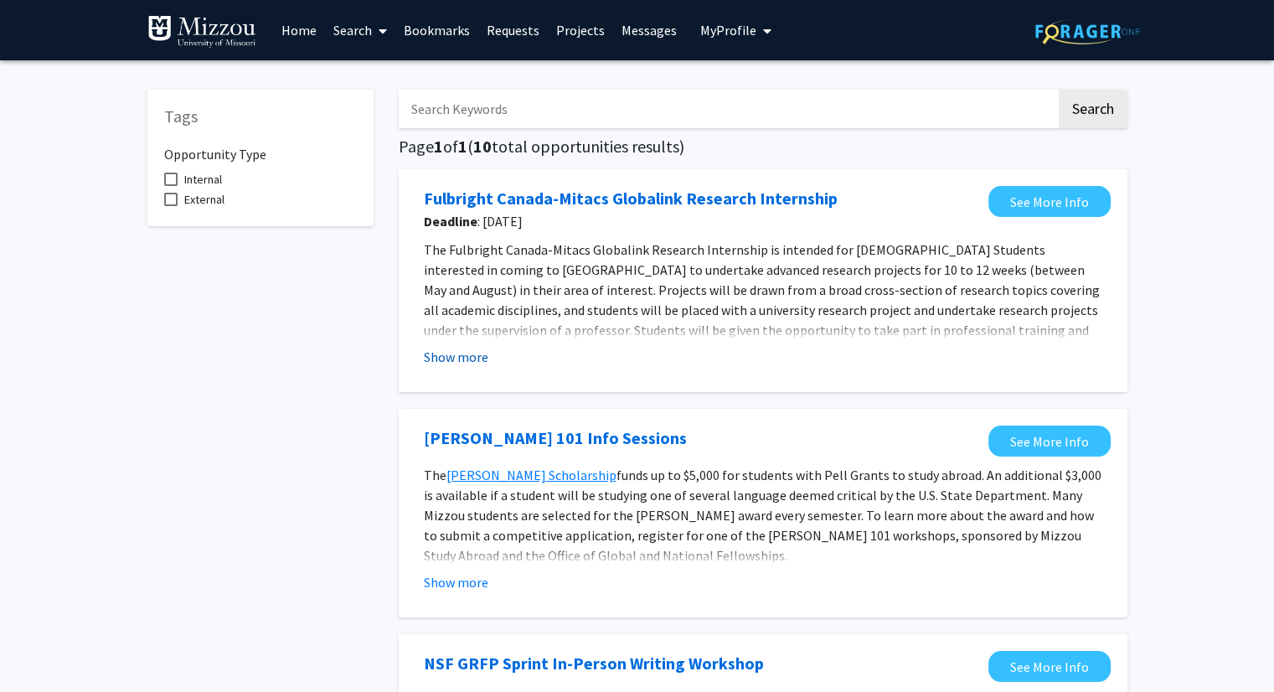
click at [468, 361] on button "Show more" at bounding box center [456, 357] width 64 height 20
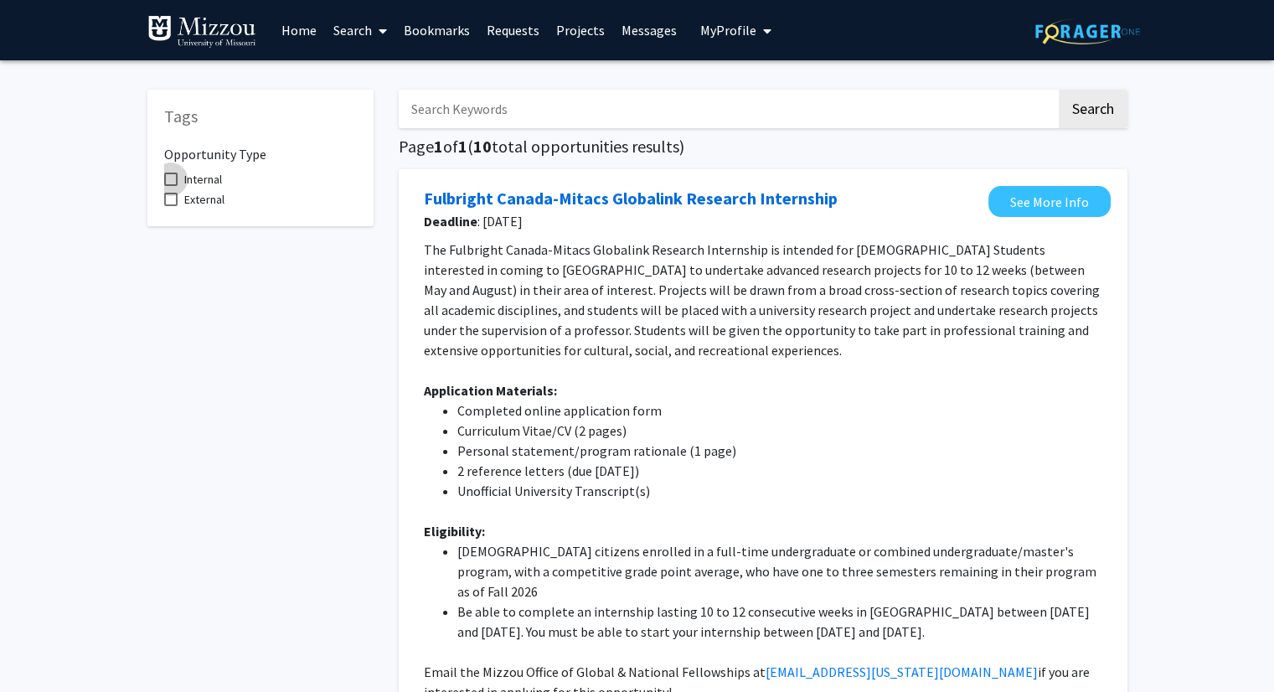
click at [168, 175] on span at bounding box center [170, 179] width 13 height 13
click at [170, 186] on input "Internal" at bounding box center [170, 186] width 1 height 1
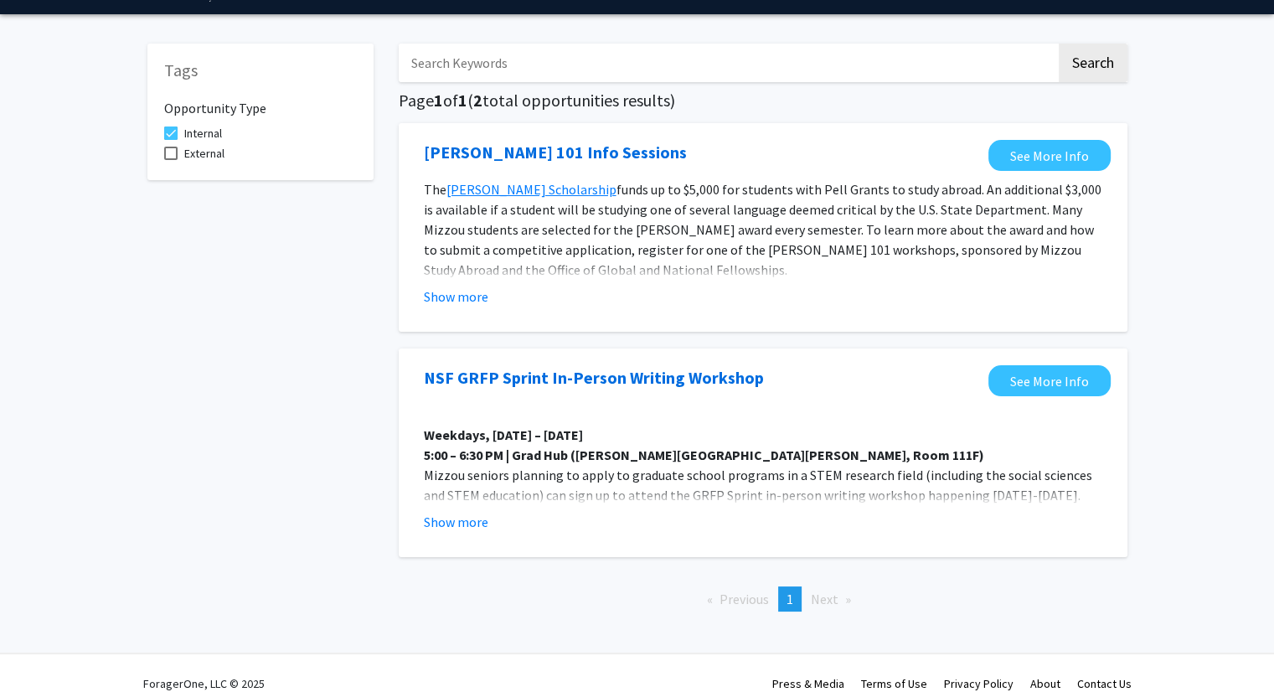
scroll to position [47, 0]
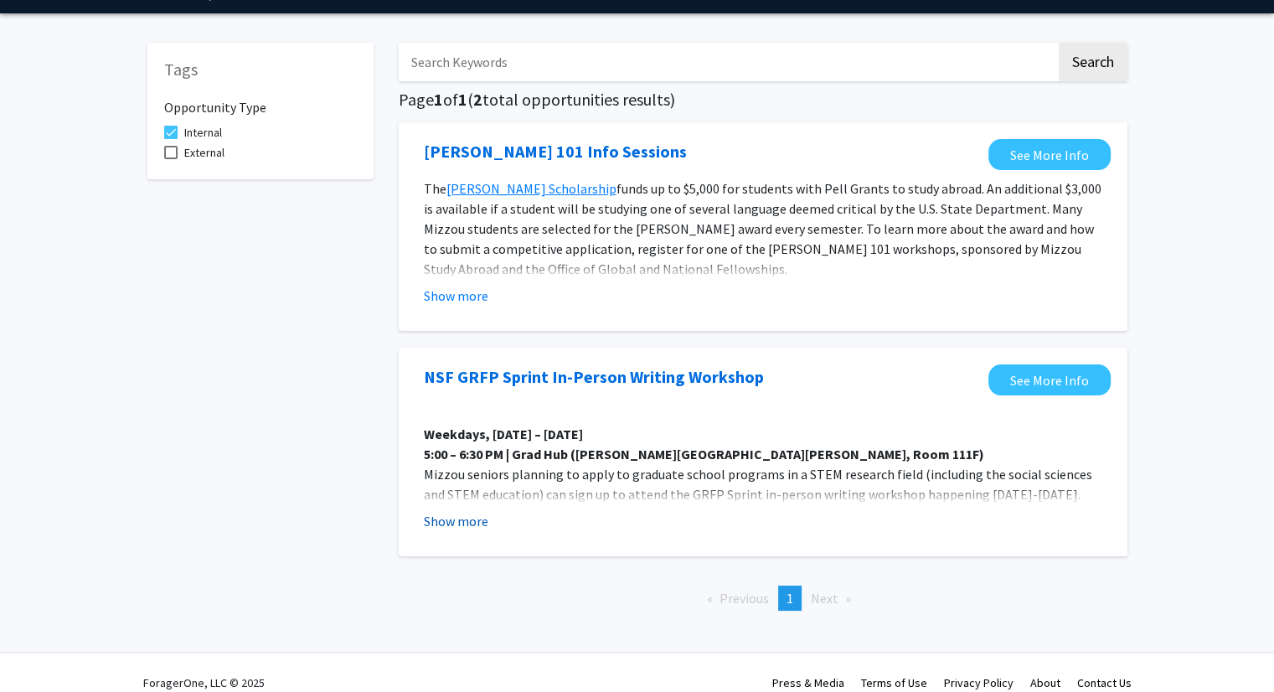
click at [463, 527] on button "Show more" at bounding box center [456, 521] width 64 height 20
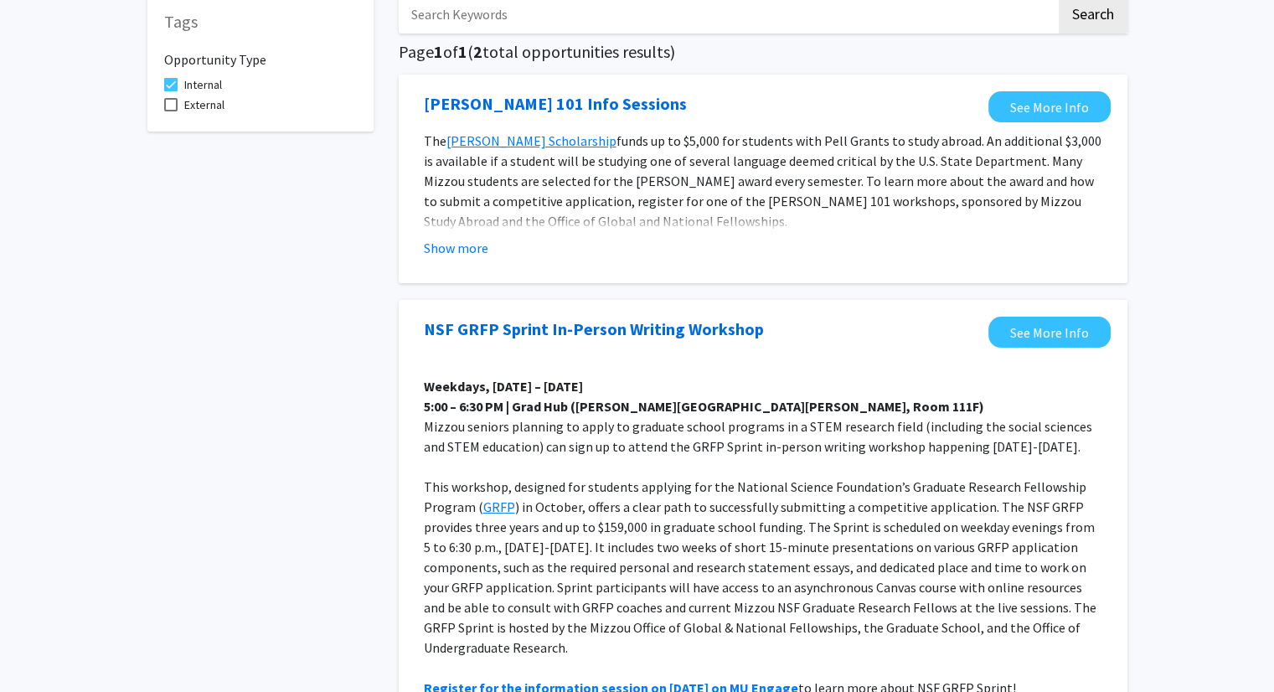
scroll to position [0, 0]
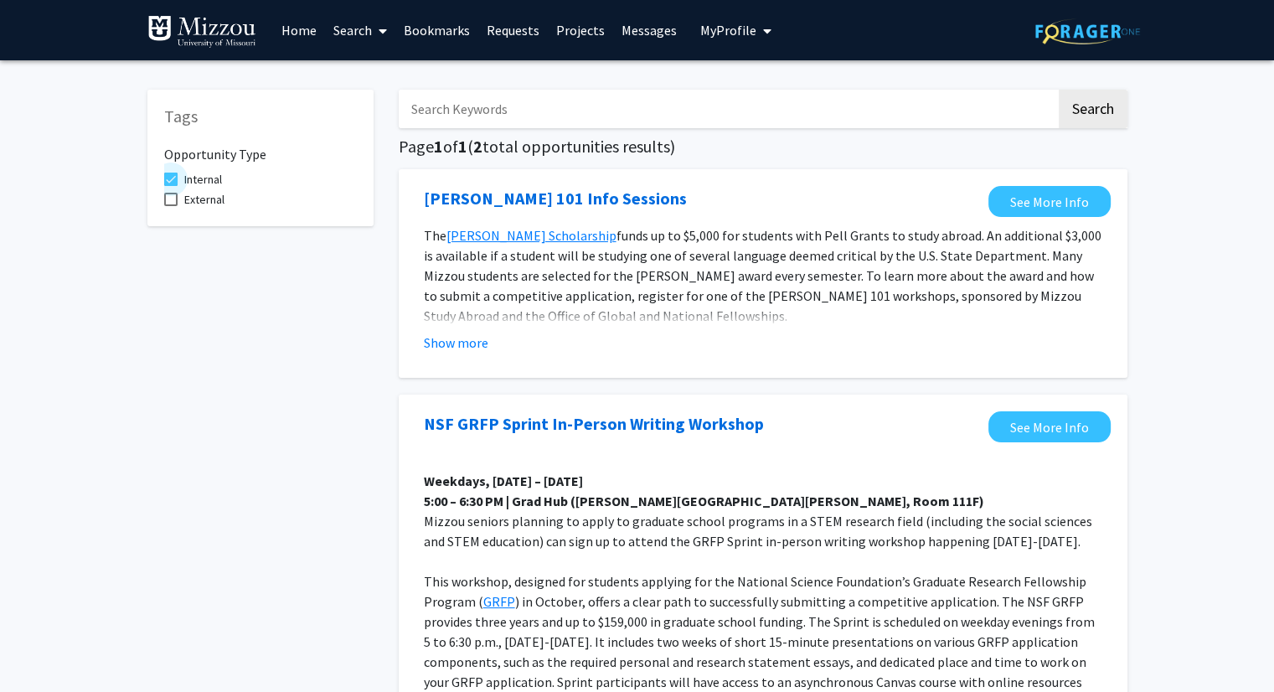
click at [167, 178] on span at bounding box center [170, 179] width 13 height 13
click at [170, 186] on input "Internal" at bounding box center [170, 186] width 1 height 1
checkbox input "false"
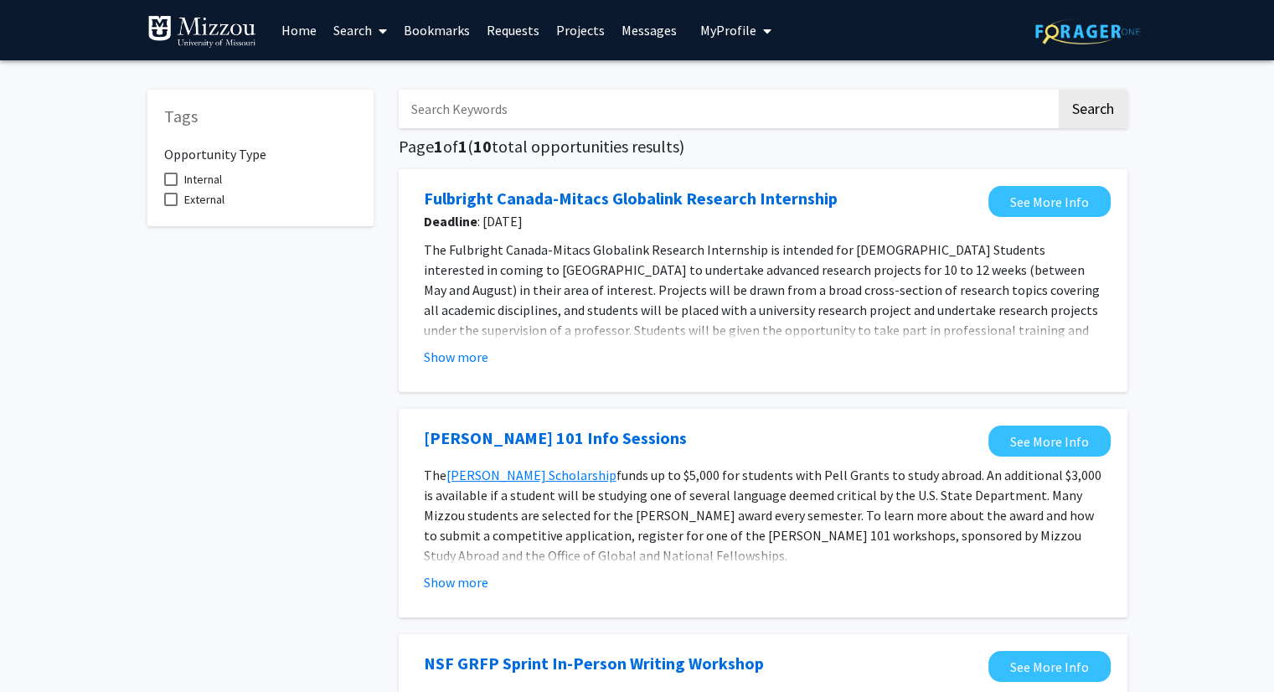
click at [582, 26] on link "Projects" at bounding box center [580, 30] width 65 height 59
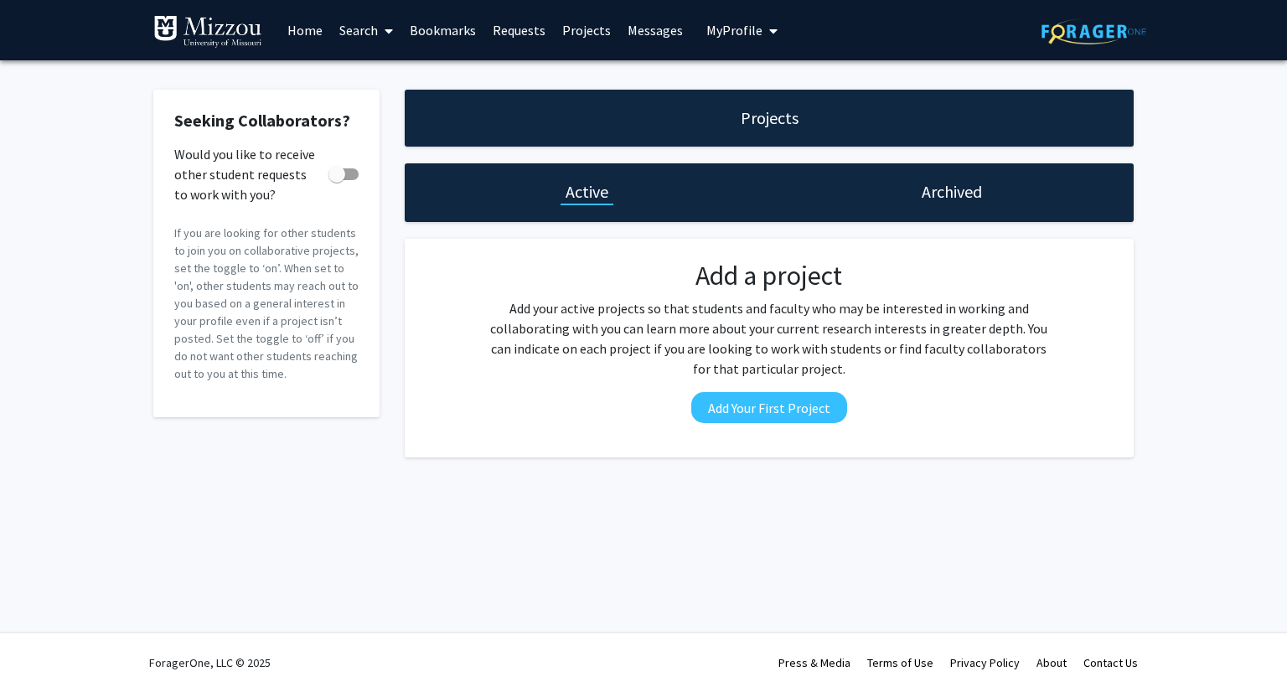
click at [449, 30] on link "Bookmarks" at bounding box center [442, 30] width 83 height 59
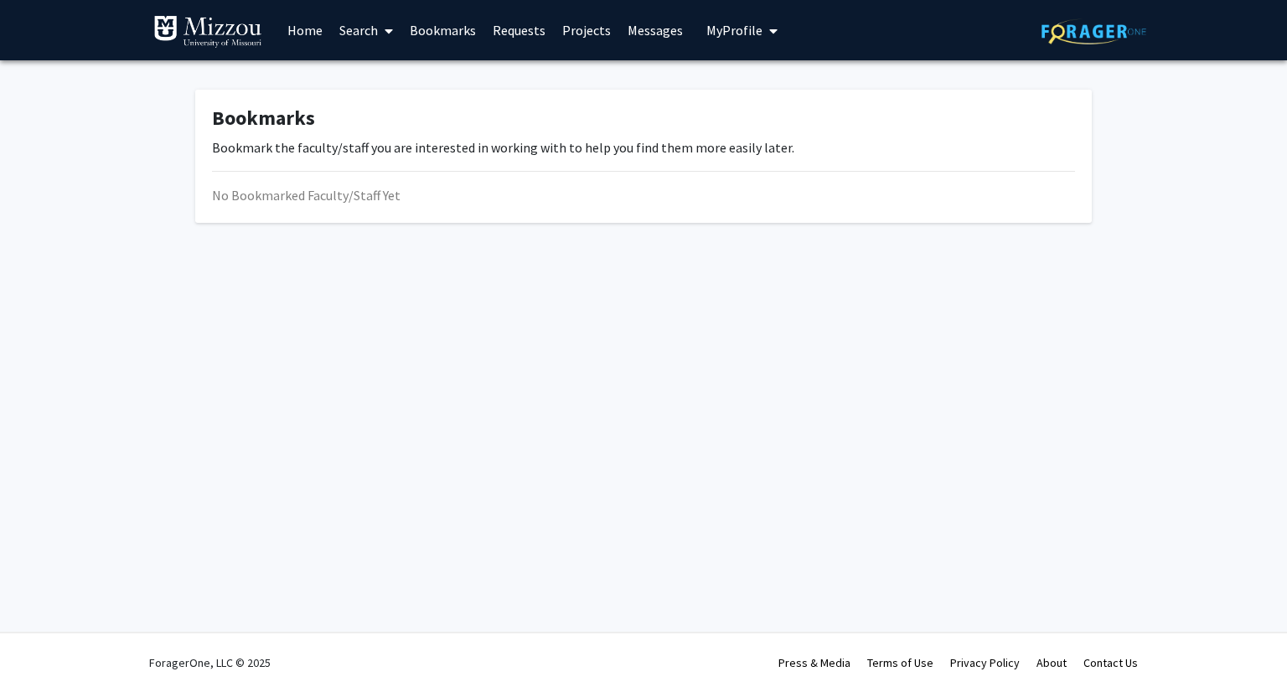
click at [360, 32] on link "Search" at bounding box center [366, 30] width 70 height 59
click at [410, 71] on span "Faculty/Staff" at bounding box center [392, 77] width 123 height 34
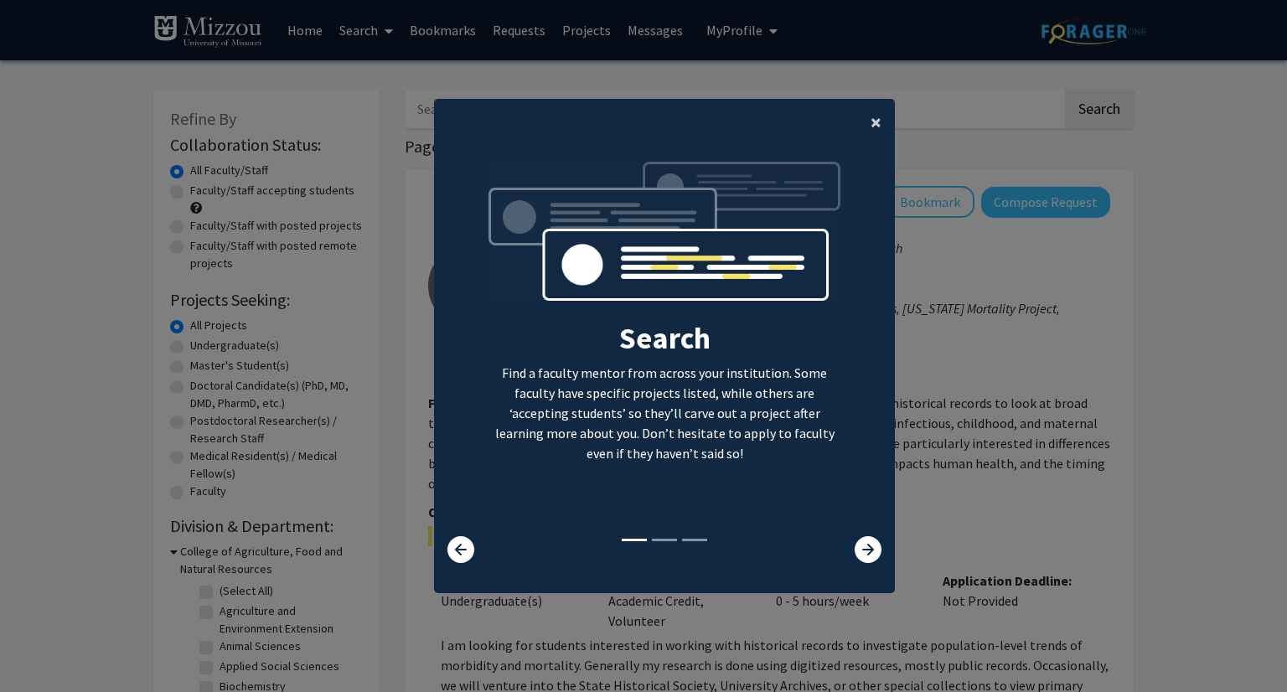
click at [859, 113] on button "×" at bounding box center [876, 122] width 38 height 47
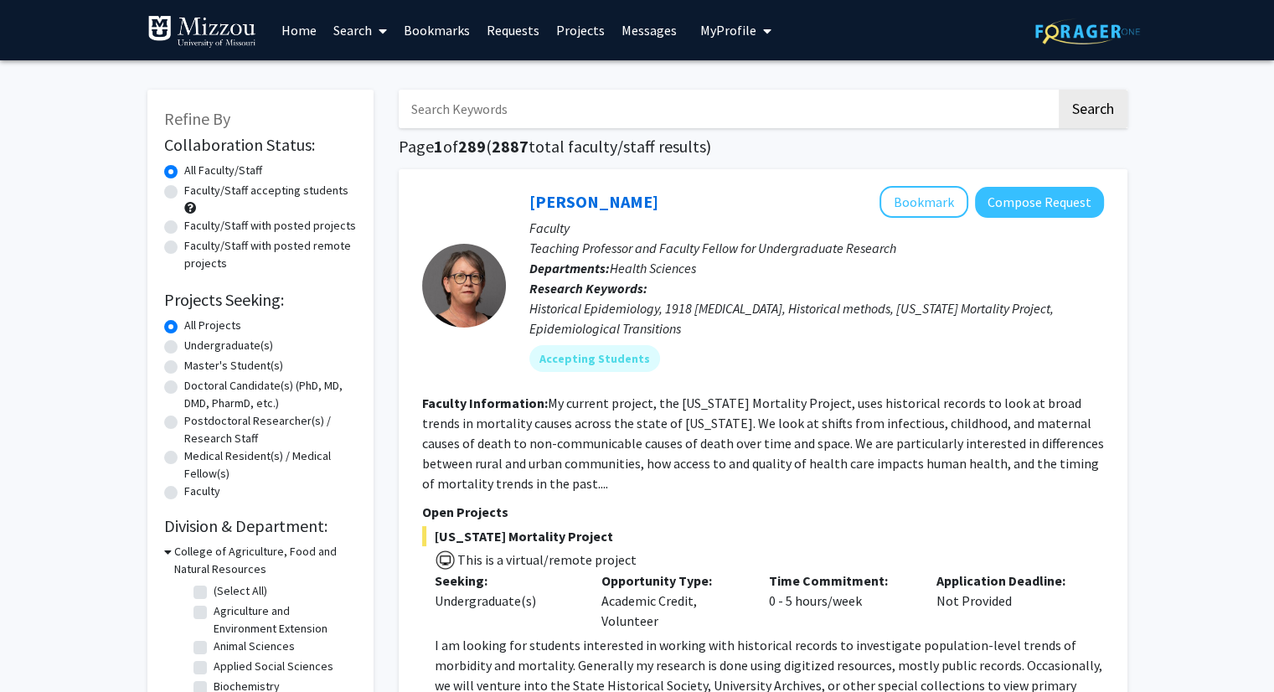
click at [184, 349] on label "Undergraduate(s)" at bounding box center [228, 346] width 89 height 18
click at [184, 348] on input "Undergraduate(s)" at bounding box center [189, 342] width 11 height 11
radio input "true"
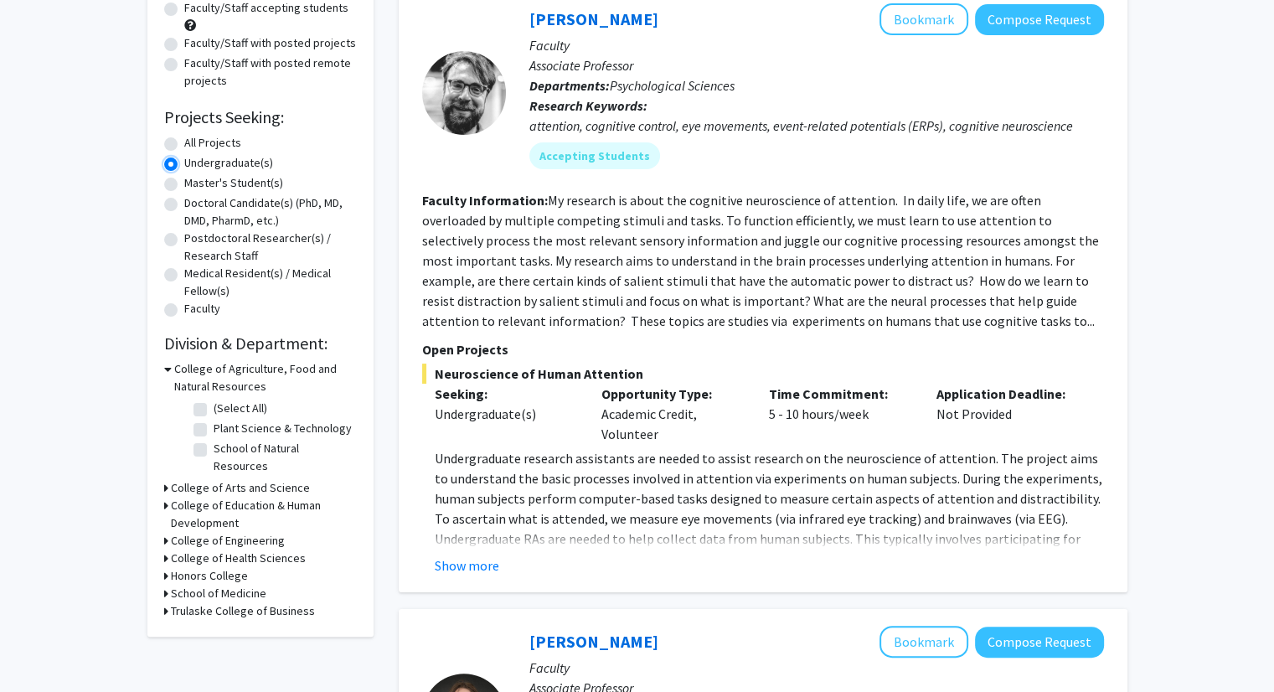
scroll to position [184, 0]
click at [167, 530] on icon at bounding box center [166, 539] width 4 height 18
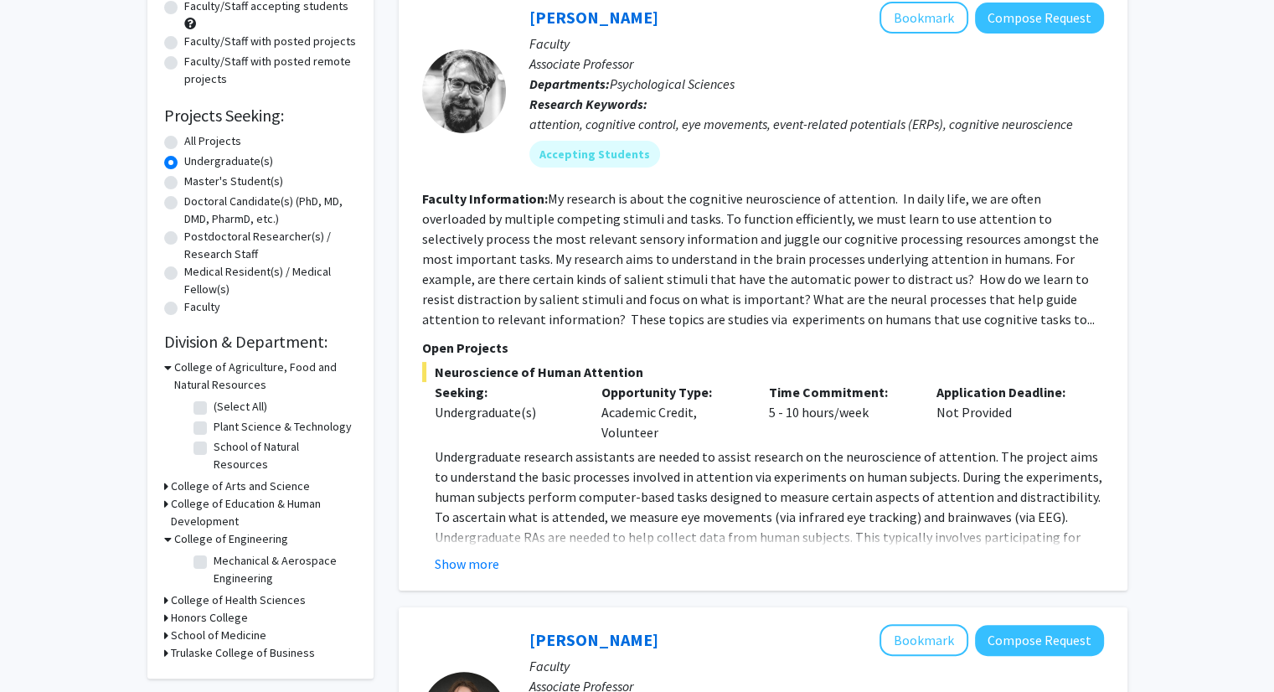
click at [214, 552] on label "Mechanical & Aerospace Engineering" at bounding box center [283, 569] width 139 height 35
click at [214, 552] on input "Mechanical & Aerospace Engineering" at bounding box center [219, 557] width 11 height 11
checkbox input "true"
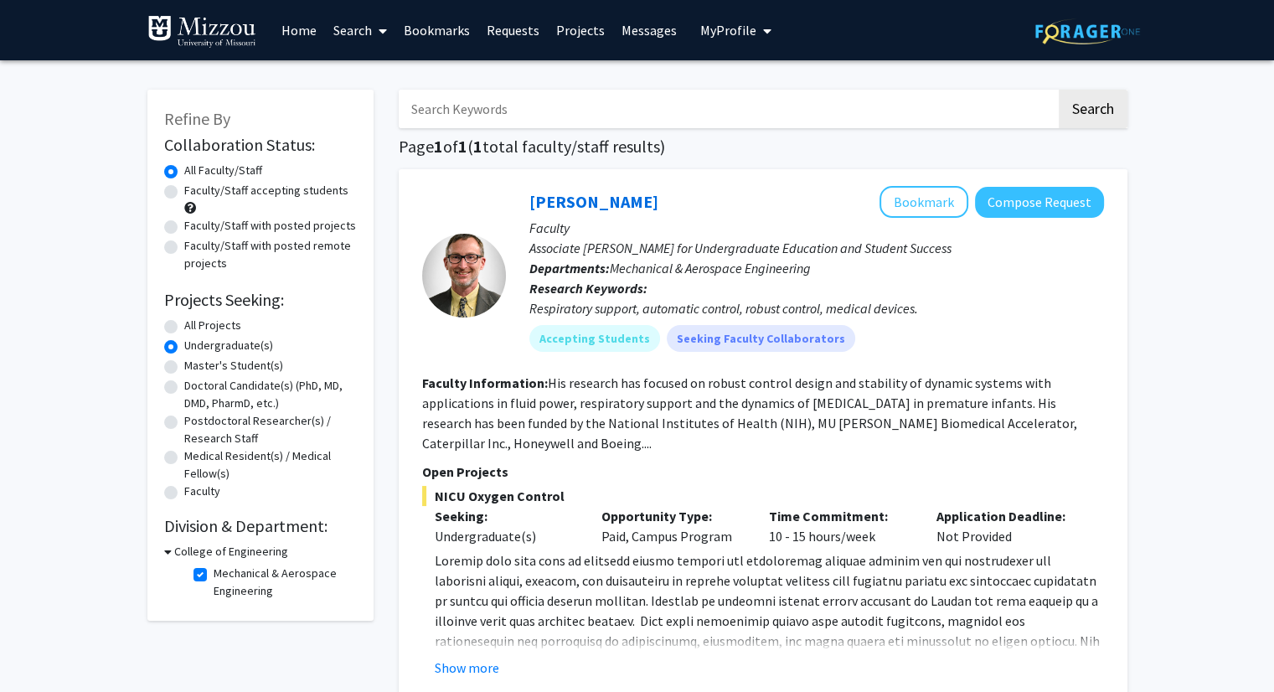
scroll to position [134, 0]
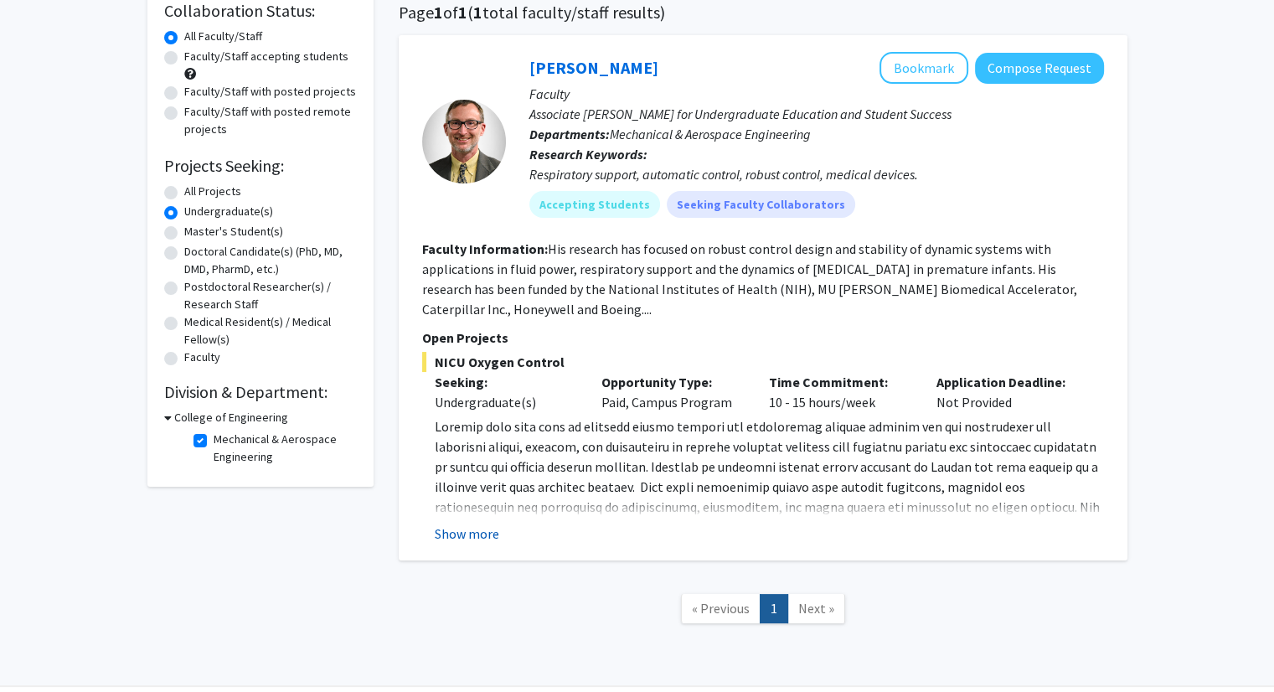
click at [480, 534] on button "Show more" at bounding box center [467, 534] width 64 height 20
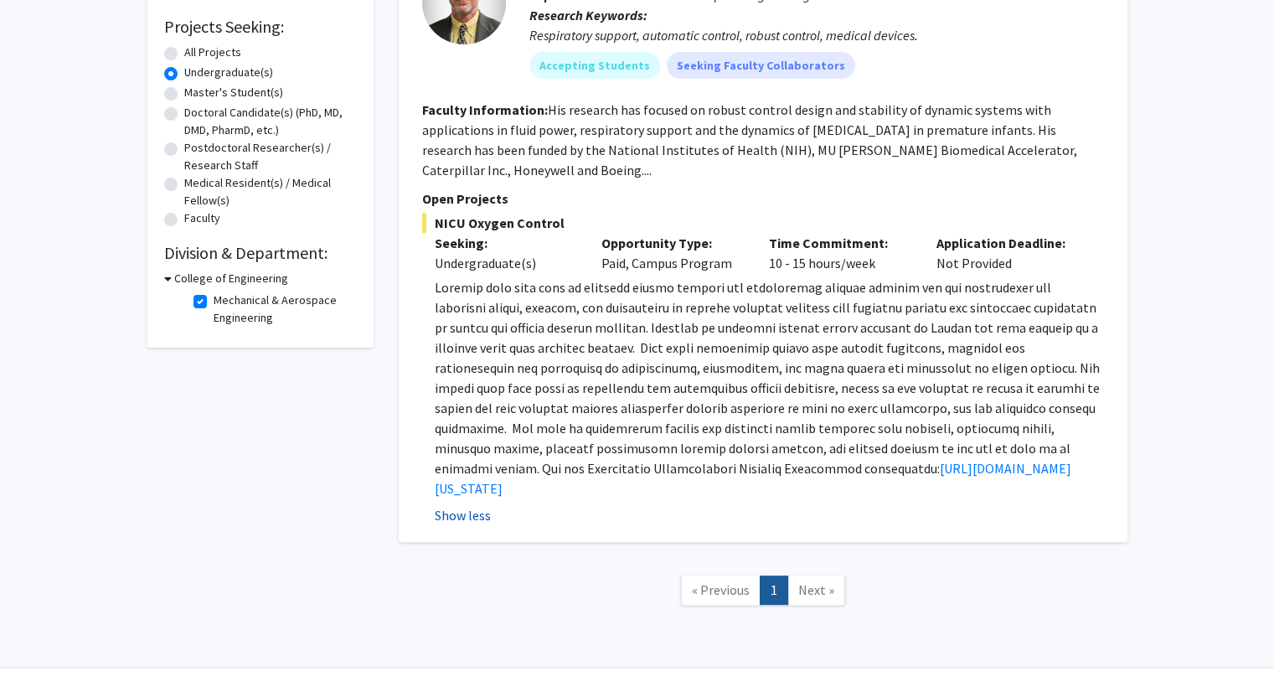
scroll to position [271, 0]
drag, startPoint x: 433, startPoint y: 224, endPoint x: 560, endPoint y: 222, distance: 126.5
click at [560, 222] on span "NICU Oxygen Control" at bounding box center [763, 224] width 682 height 20
copy span "NICU Oxygen Control"
click at [550, 178] on section "Faculty Information: His research has focused on robust control design and stab…" at bounding box center [763, 141] width 682 height 80
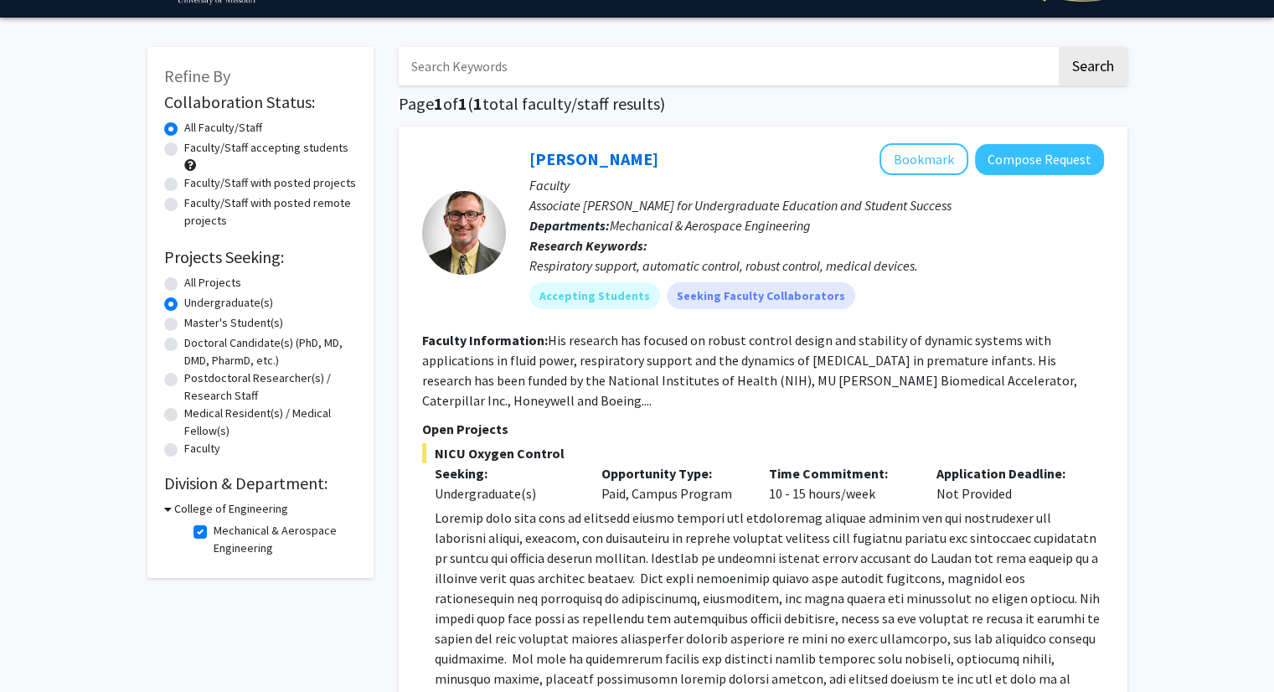
scroll to position [40, 0]
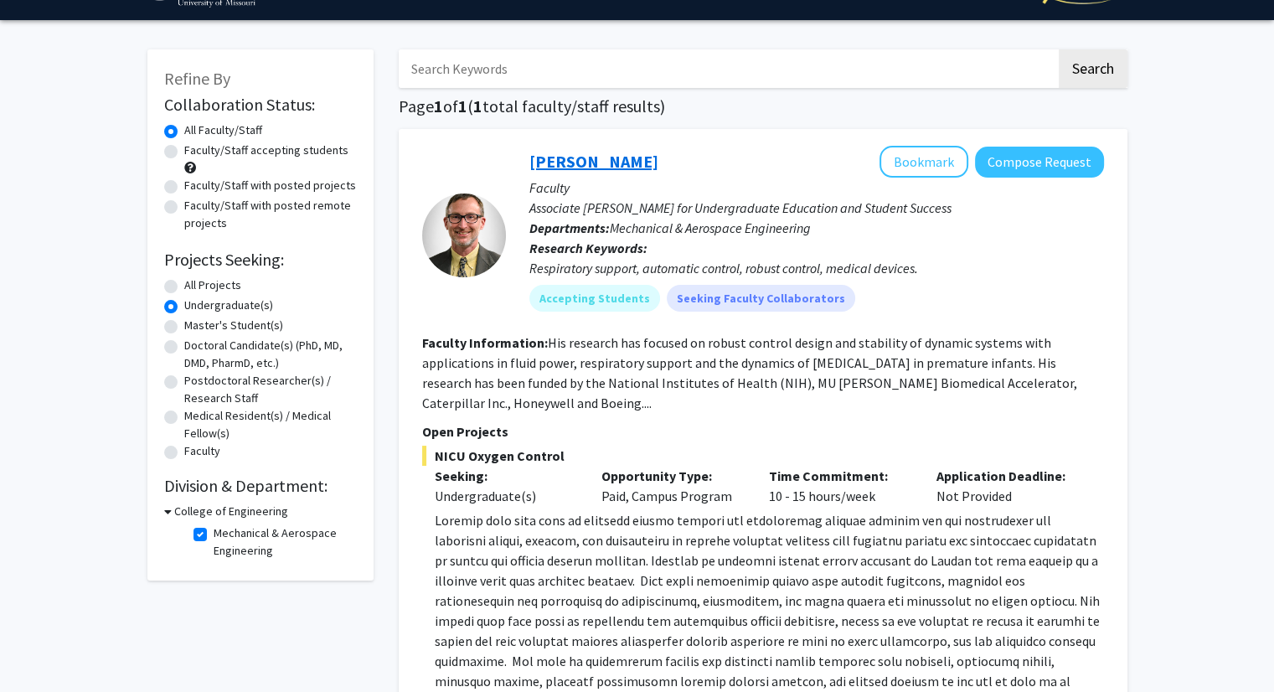
click at [569, 157] on link "[PERSON_NAME]" at bounding box center [593, 161] width 129 height 21
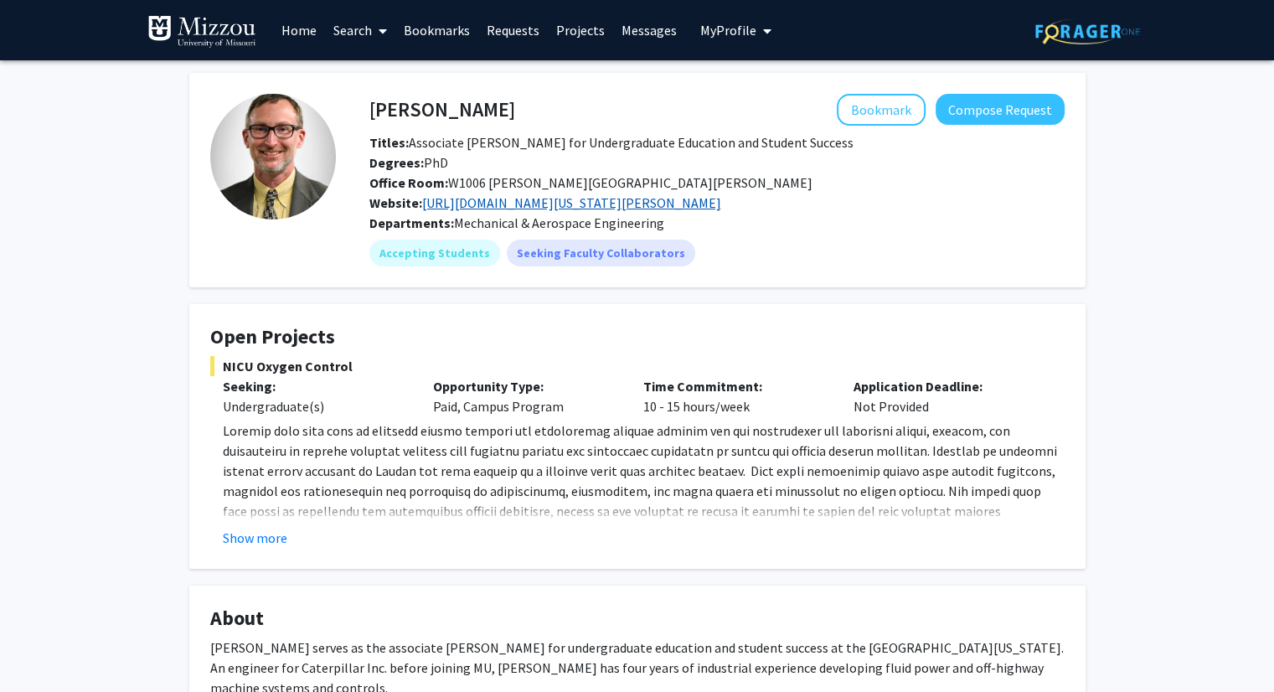
click at [570, 200] on link "[URL][DOMAIN_NAME][US_STATE][PERSON_NAME]" at bounding box center [571, 202] width 299 height 17
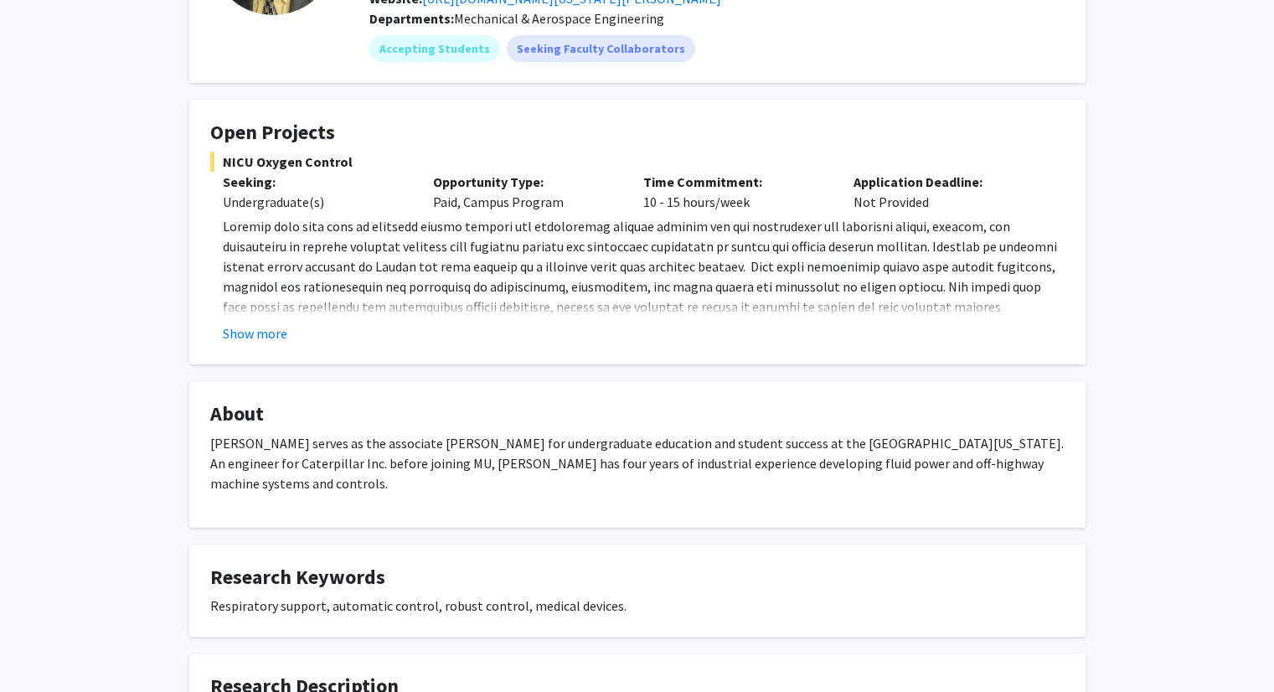
scroll to position [207, 0]
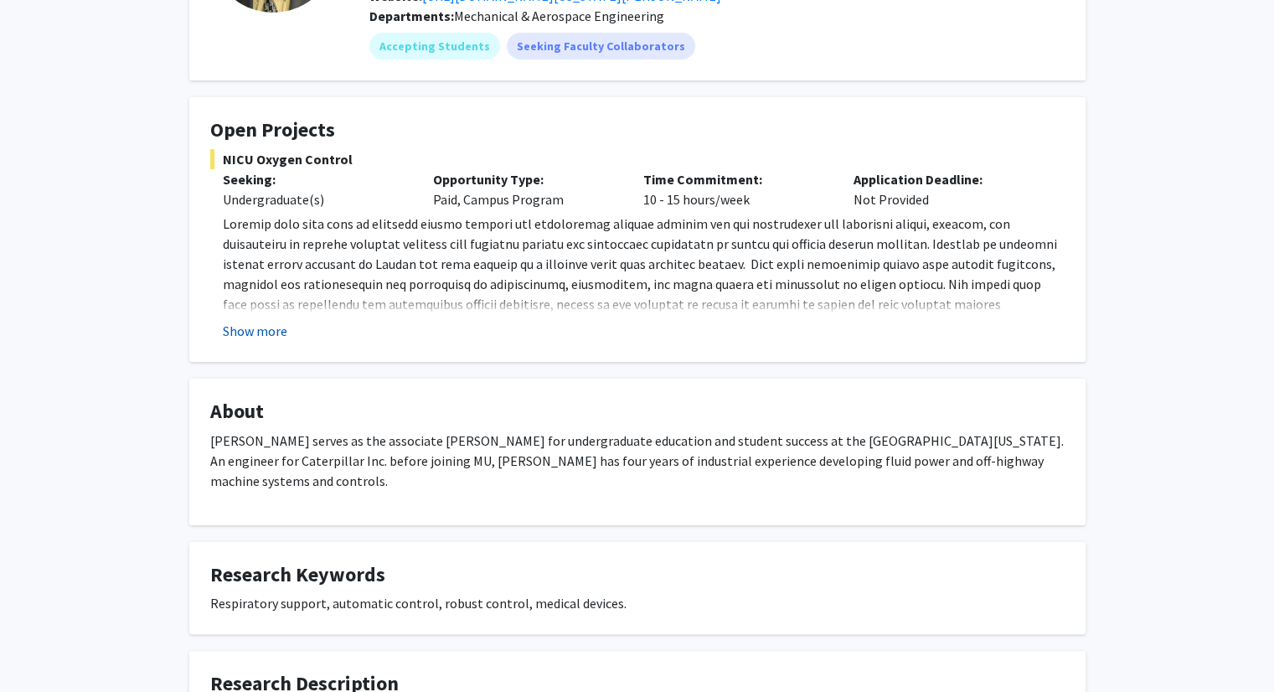
click at [266, 336] on button "Show more" at bounding box center [255, 331] width 64 height 20
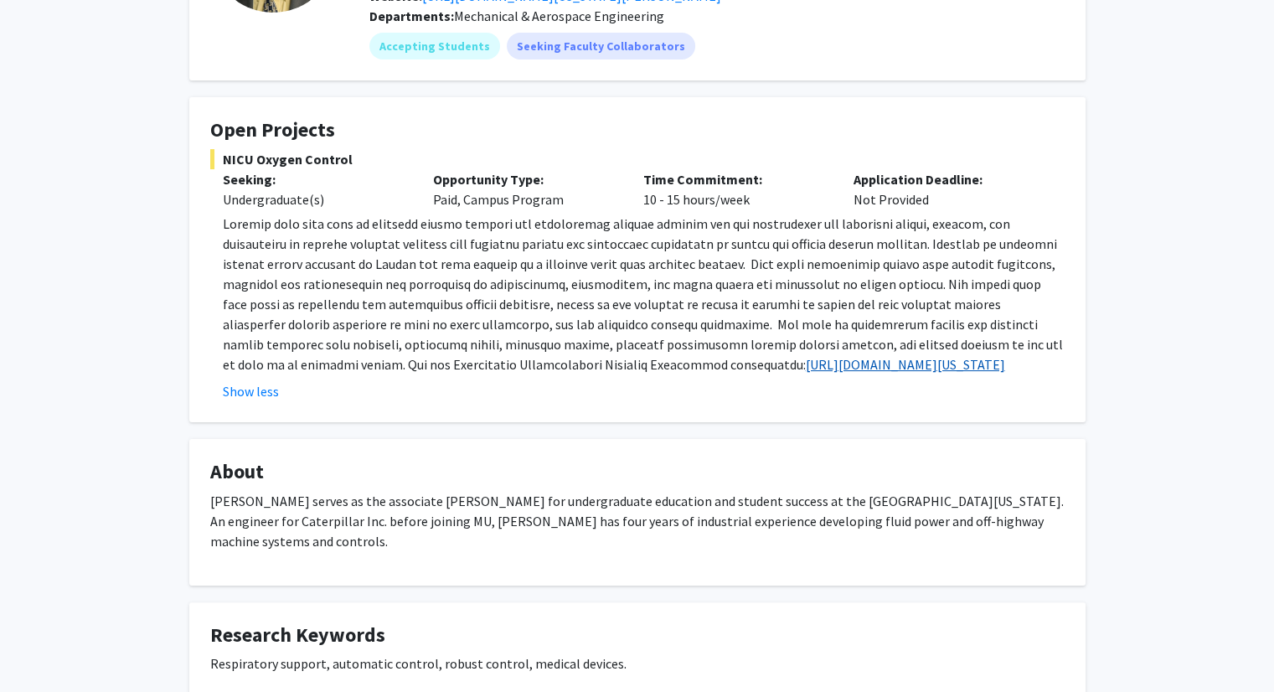
click at [806, 365] on link "[URL][DOMAIN_NAME][US_STATE]" at bounding box center [905, 364] width 199 height 17
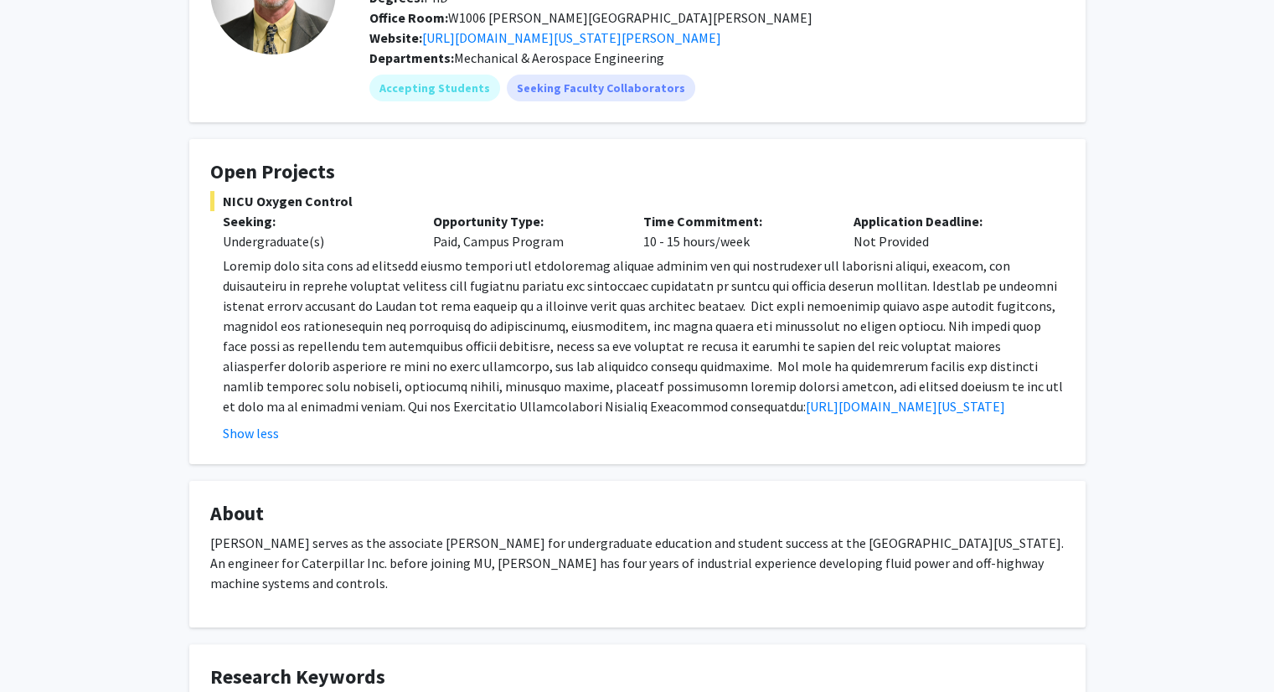
scroll to position [0, 0]
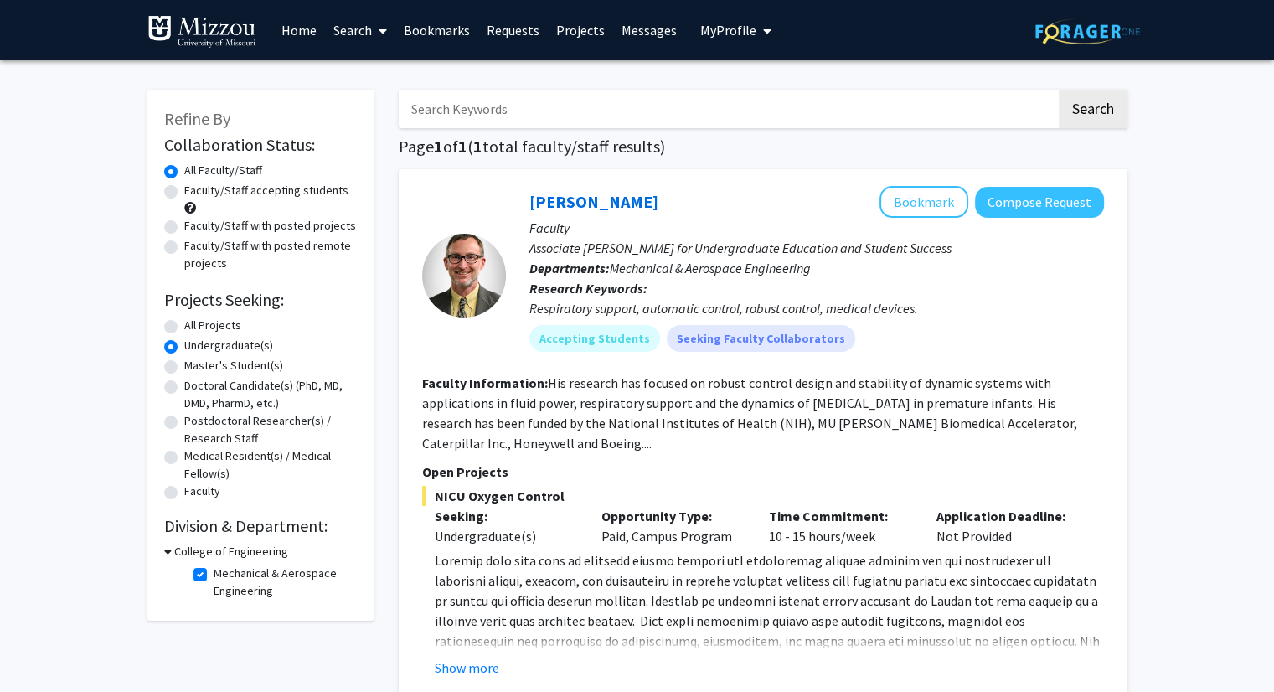
click at [184, 330] on label "All Projects" at bounding box center [212, 326] width 57 height 18
click at [184, 328] on input "All Projects" at bounding box center [189, 322] width 11 height 11
radio input "true"
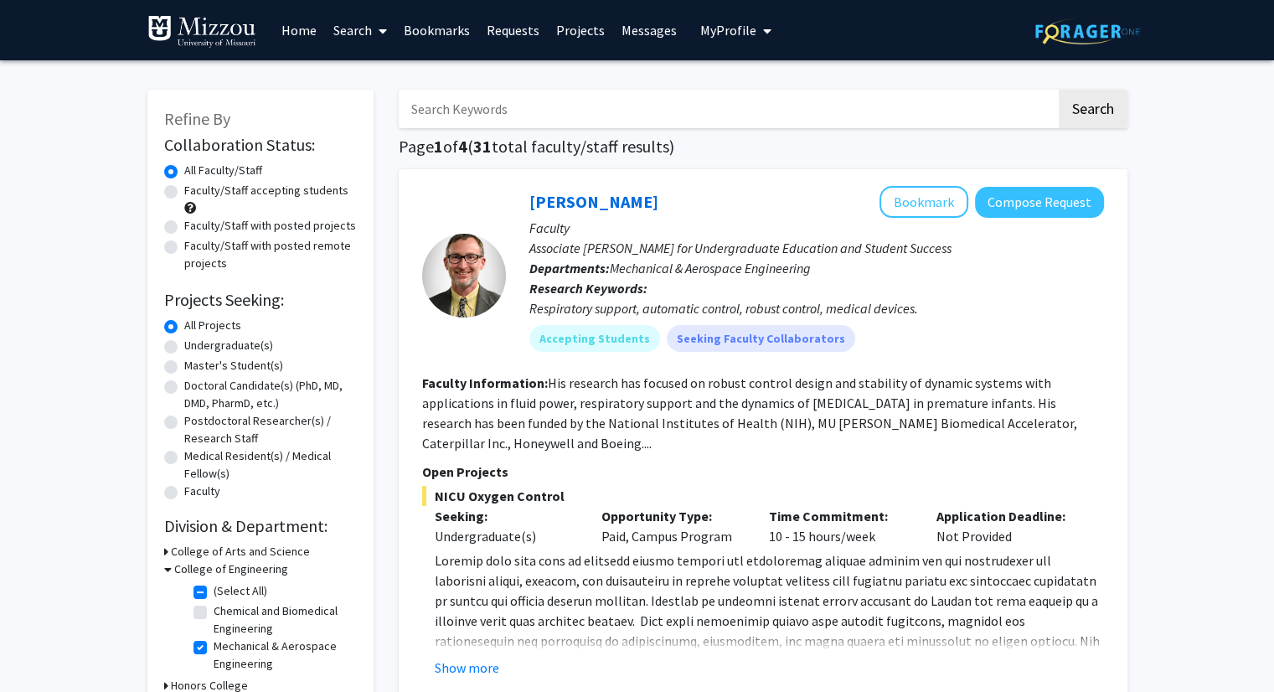
click at [171, 338] on div "Undergraduate(s)" at bounding box center [260, 347] width 193 height 20
click at [184, 348] on label "Undergraduate(s)" at bounding box center [228, 346] width 89 height 18
click at [184, 348] on input "Undergraduate(s)" at bounding box center [189, 342] width 11 height 11
radio input "true"
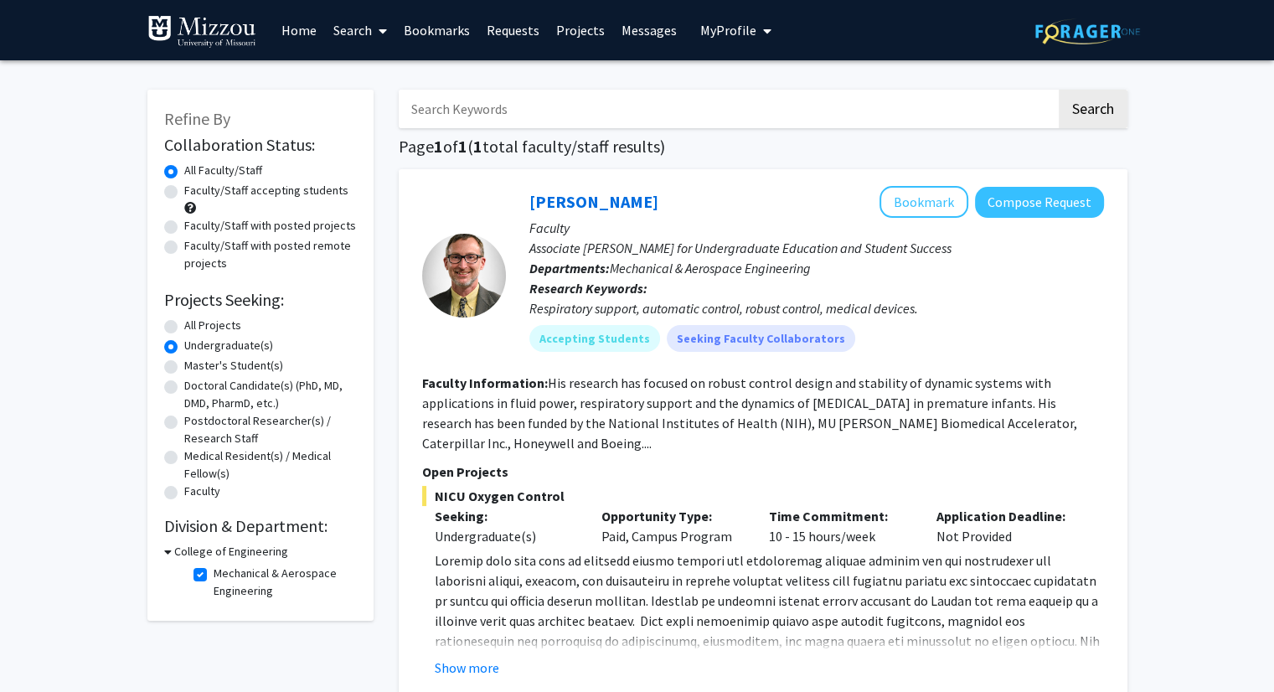
click at [194, 581] on fg-checkbox "Mechanical & Aerospace Engineering Mechanical & Aerospace Engineering" at bounding box center [272, 582] width 159 height 35
click at [168, 553] on icon at bounding box center [168, 552] width 8 height 18
click at [168, 551] on div "College of Engineering" at bounding box center [260, 552] width 193 height 18
click at [165, 551] on icon at bounding box center [166, 552] width 4 height 18
click at [214, 576] on label "Mechanical & Aerospace Engineering" at bounding box center [283, 582] width 139 height 35
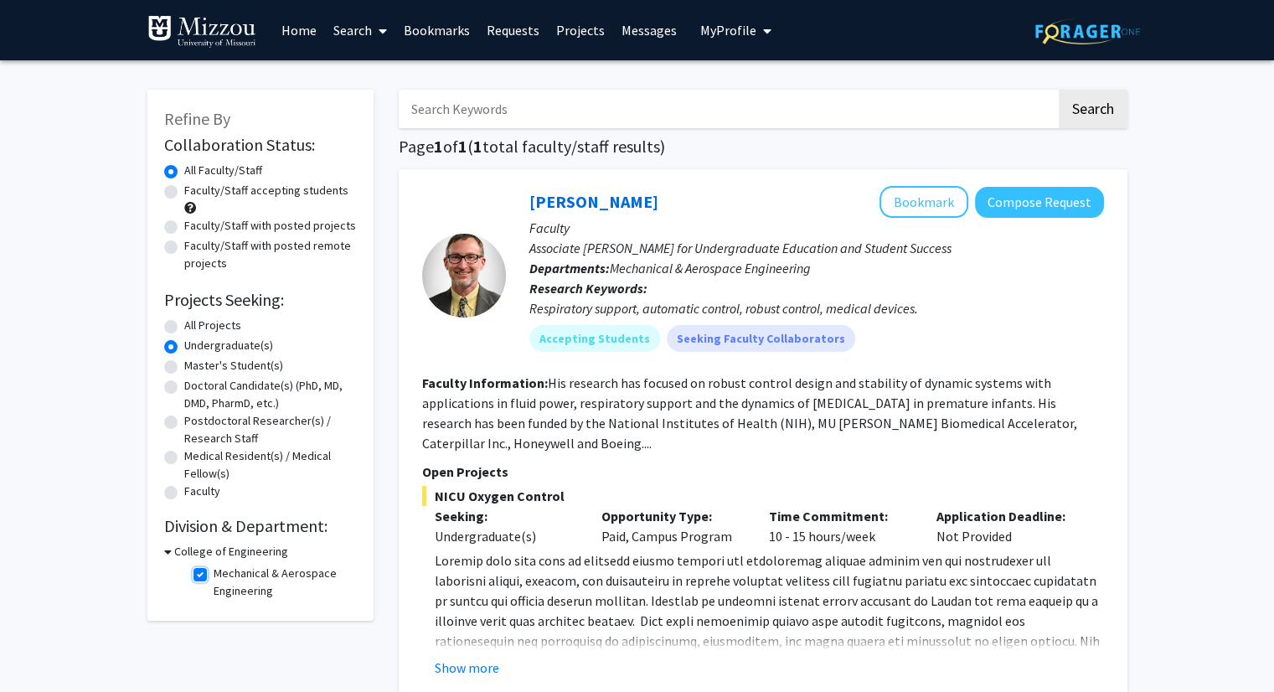
click at [214, 575] on input "Mechanical & Aerospace Engineering" at bounding box center [219, 570] width 11 height 11
checkbox input "false"
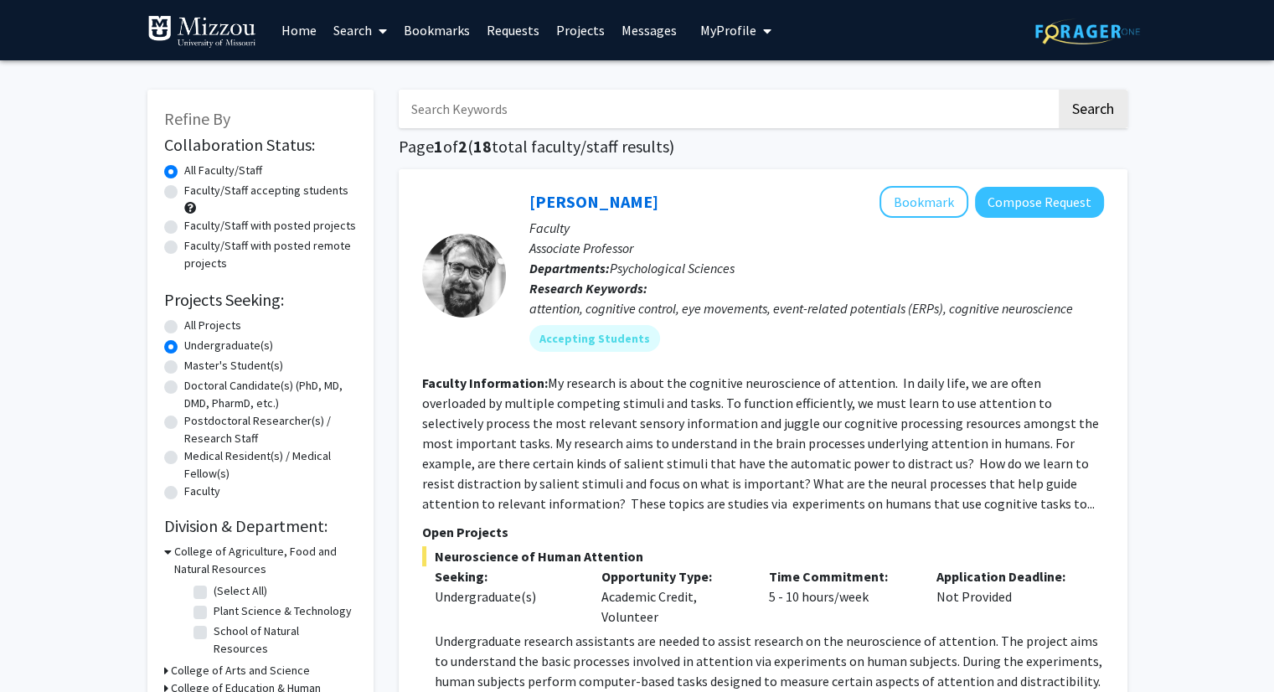
click at [168, 199] on div "Faculty/Staff accepting students" at bounding box center [260, 199] width 193 height 35
click at [184, 187] on label "Faculty/Staff accepting students" at bounding box center [266, 191] width 164 height 18
click at [184, 187] on input "Faculty/Staff accepting students" at bounding box center [189, 187] width 11 height 11
radio input "true"
click at [647, 38] on link "Messages" at bounding box center [649, 30] width 72 height 59
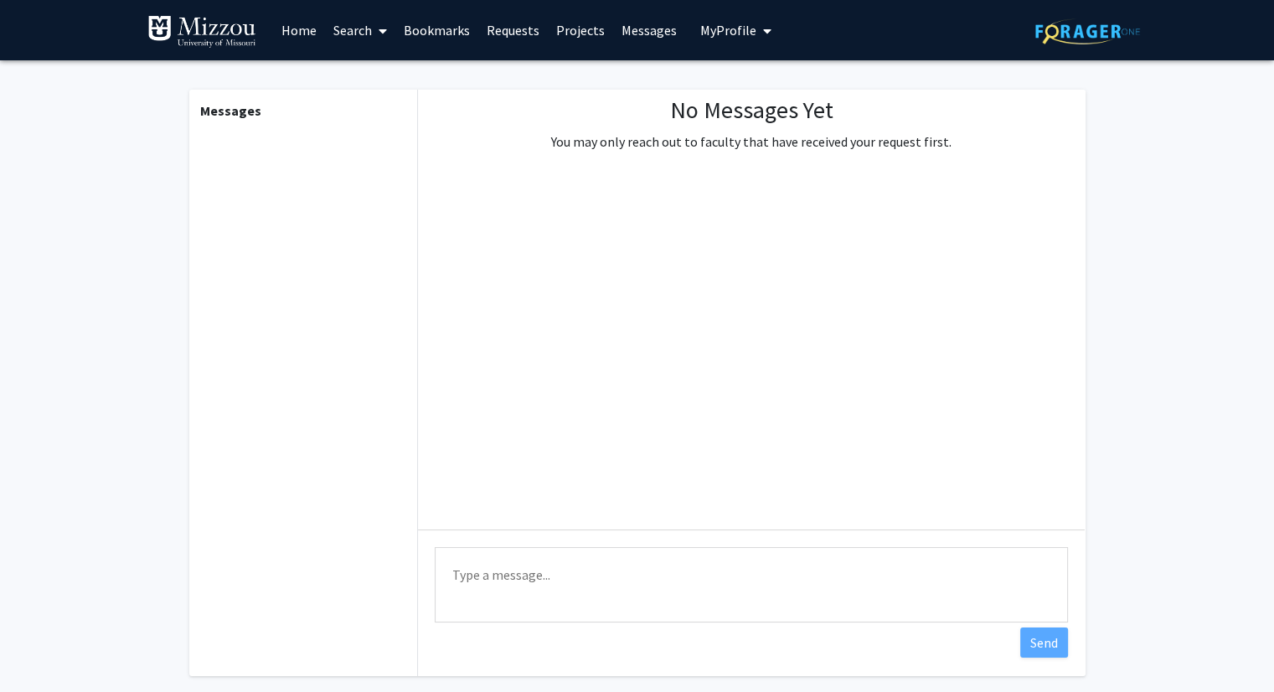
click at [735, 25] on span "My Profile" at bounding box center [728, 30] width 56 height 17
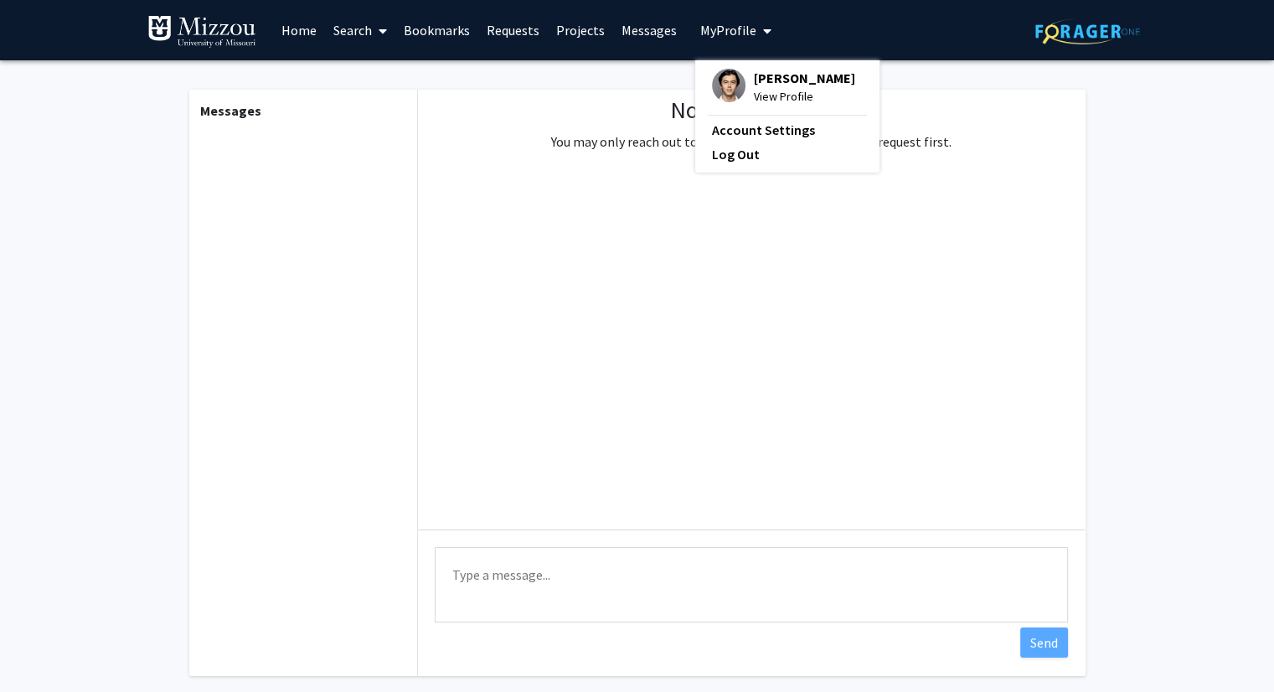
click at [1055, 177] on div "No Messages Yet You may only reach out to faculty that have received your reque…" at bounding box center [751, 310] width 667 height 440
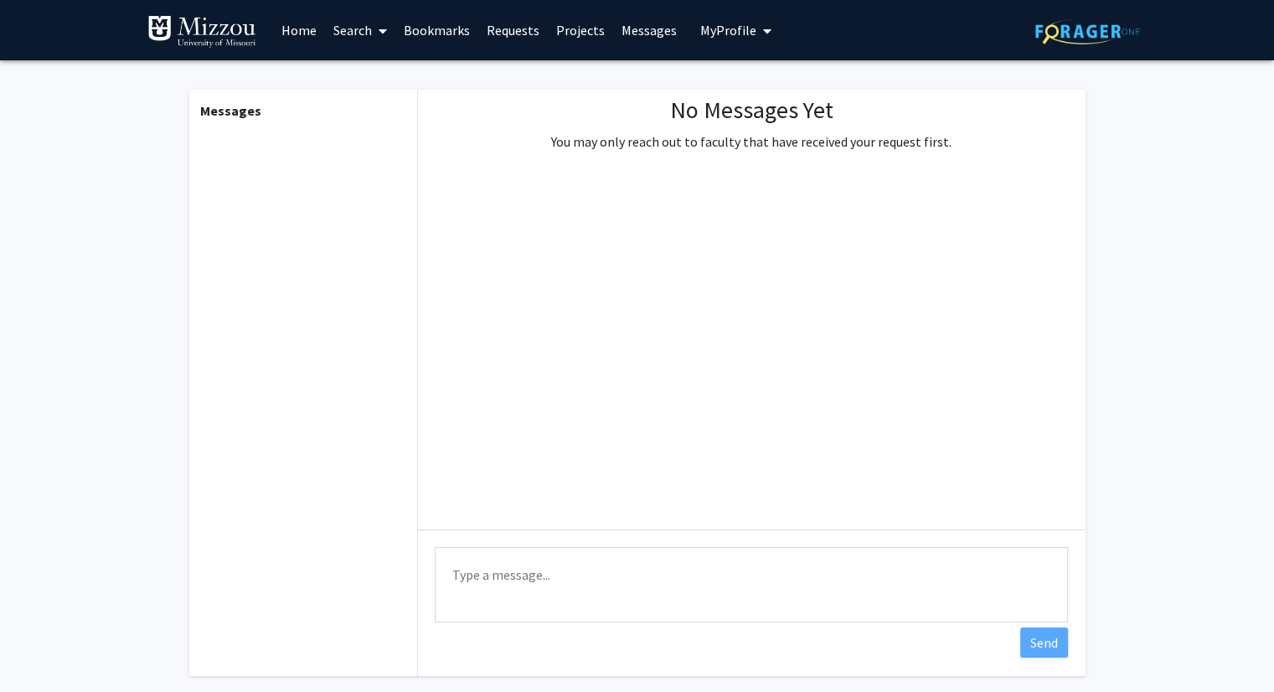
click at [182, 41] on img at bounding box center [201, 32] width 109 height 34
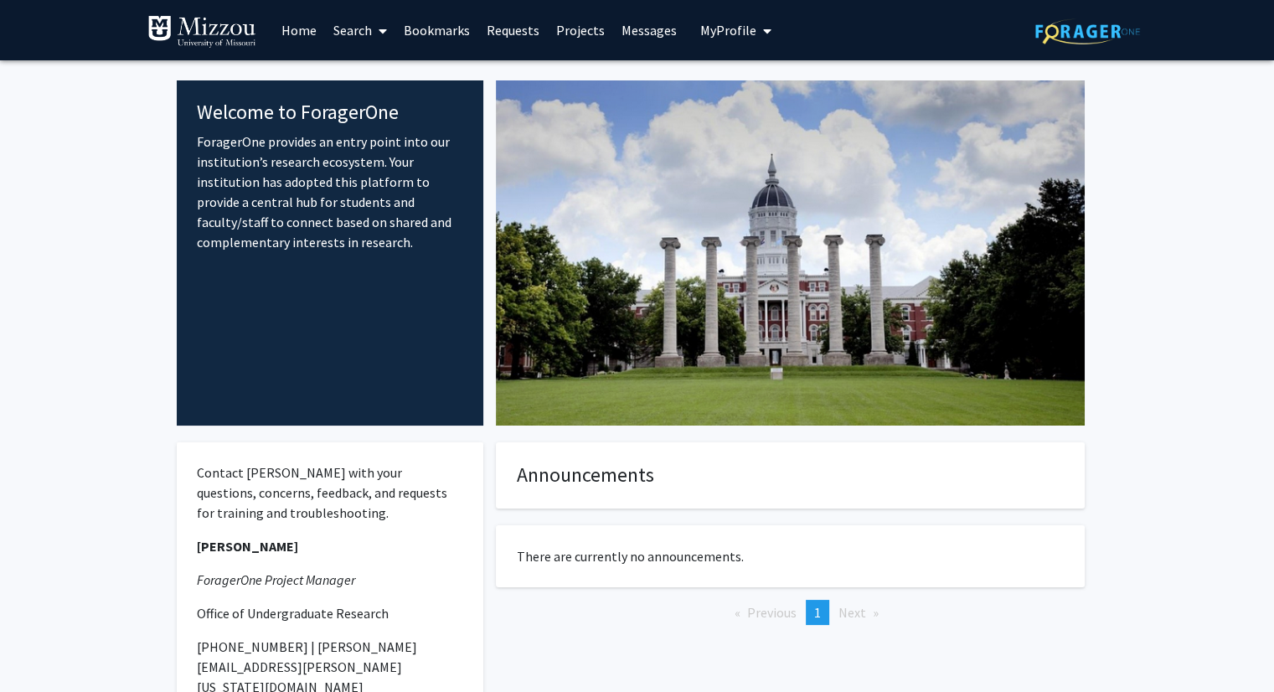
scroll to position [142, 0]
